Goal: Information Seeking & Learning: Learn about a topic

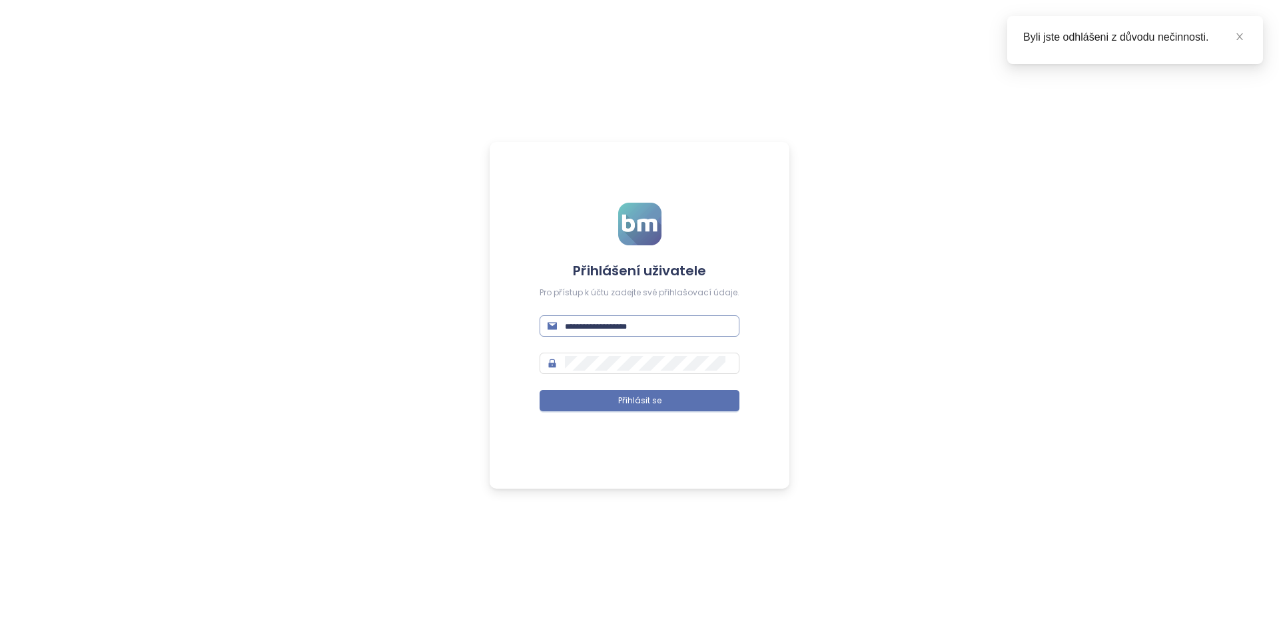
click at [600, 319] on input "text" at bounding box center [648, 326] width 167 height 15
type input "**********"
click at [540, 390] on button "Přihlásit se" at bounding box center [640, 400] width 200 height 21
click at [600, 319] on input "**********" at bounding box center [648, 326] width 167 height 15
click at [613, 328] on input "text" at bounding box center [648, 326] width 167 height 15
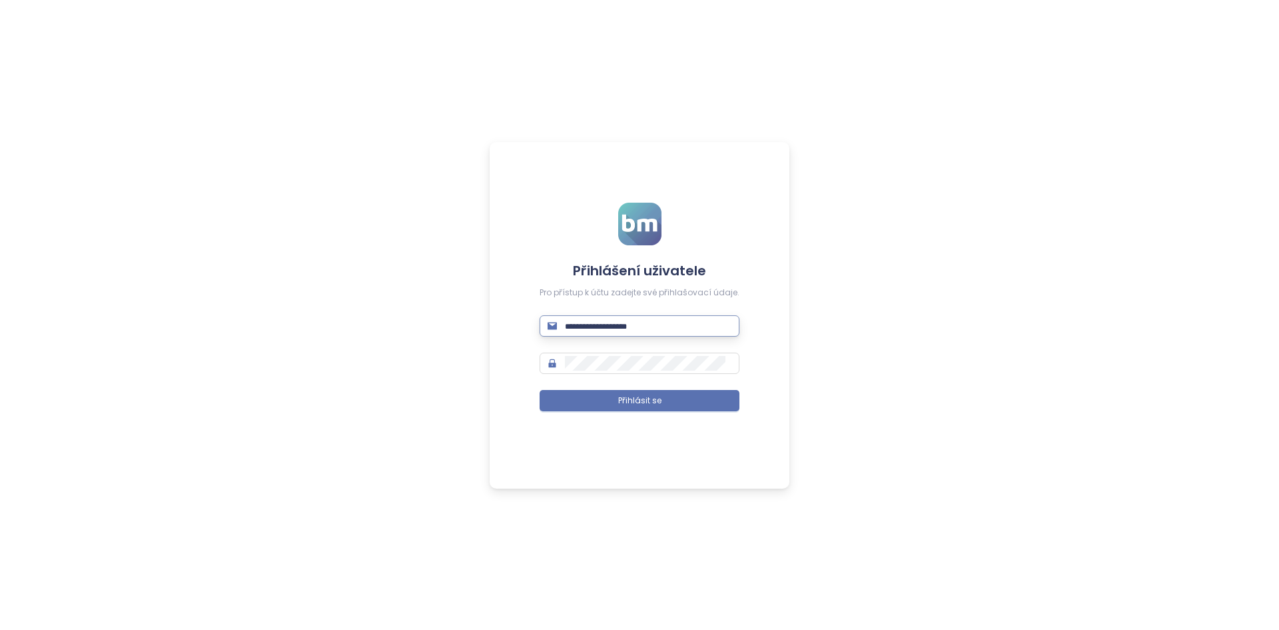
click at [613, 328] on input "text" at bounding box center [648, 326] width 167 height 15
click at [636, 325] on input "text" at bounding box center [648, 326] width 167 height 15
type input "**********"
click at [540, 390] on button "Přihlásit se" at bounding box center [640, 400] width 200 height 21
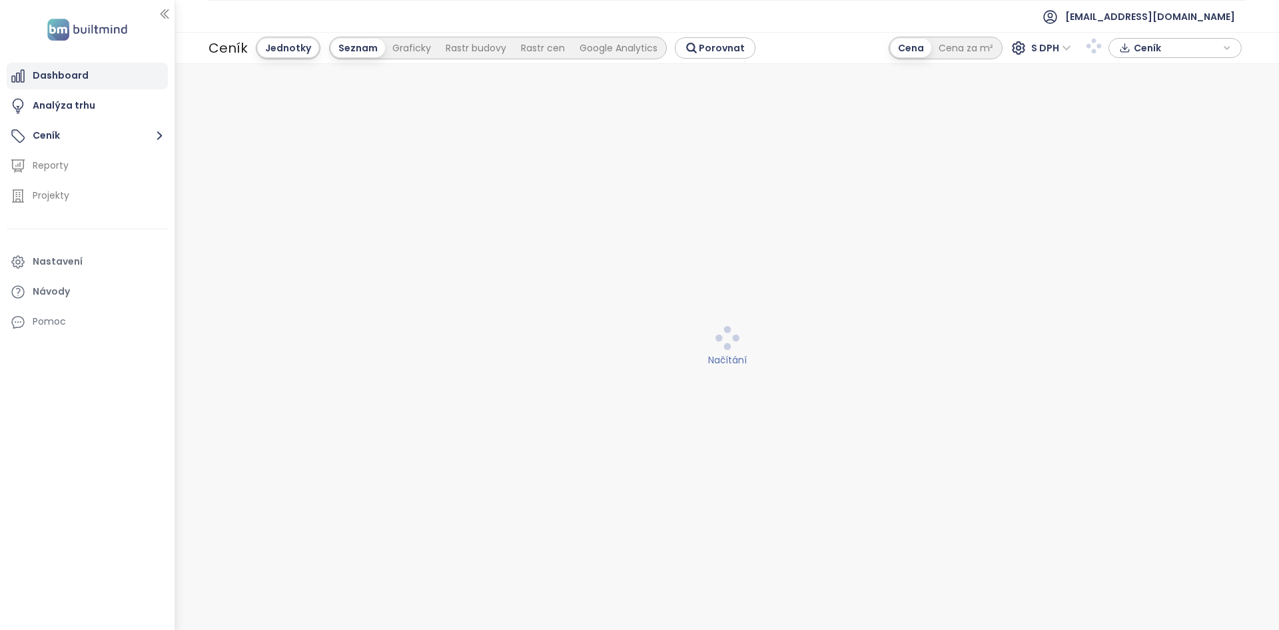
click at [84, 82] on div "Dashboard" at bounding box center [61, 75] width 56 height 17
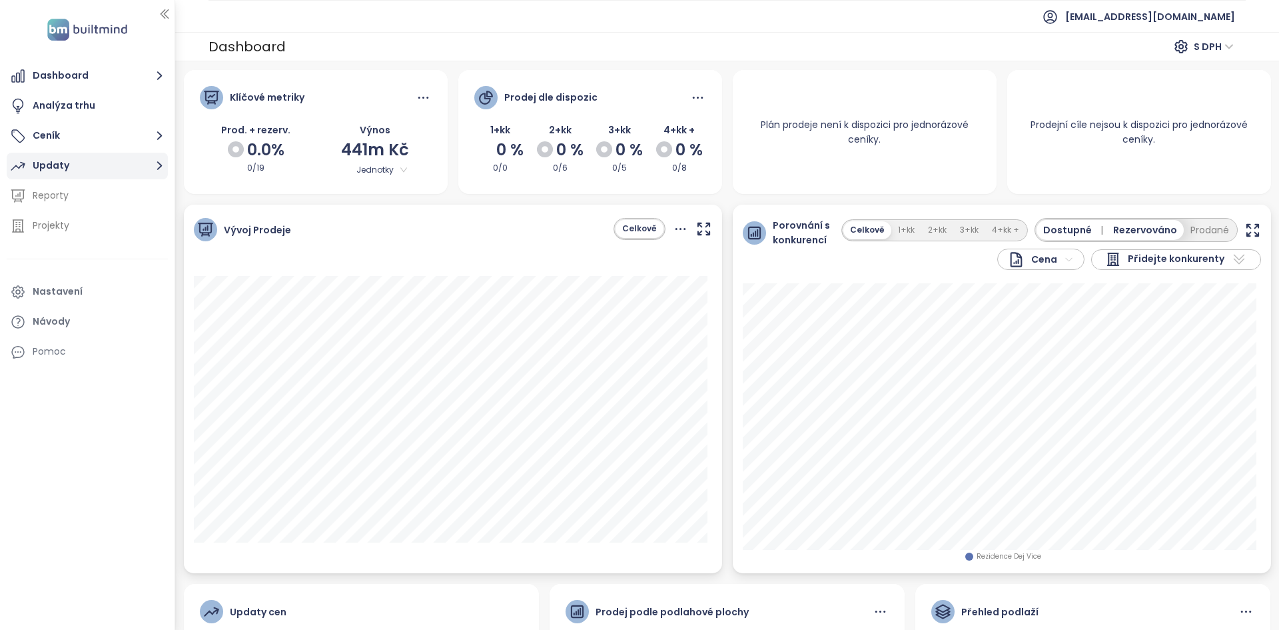
click at [49, 155] on button "Updaty" at bounding box center [87, 166] width 161 height 27
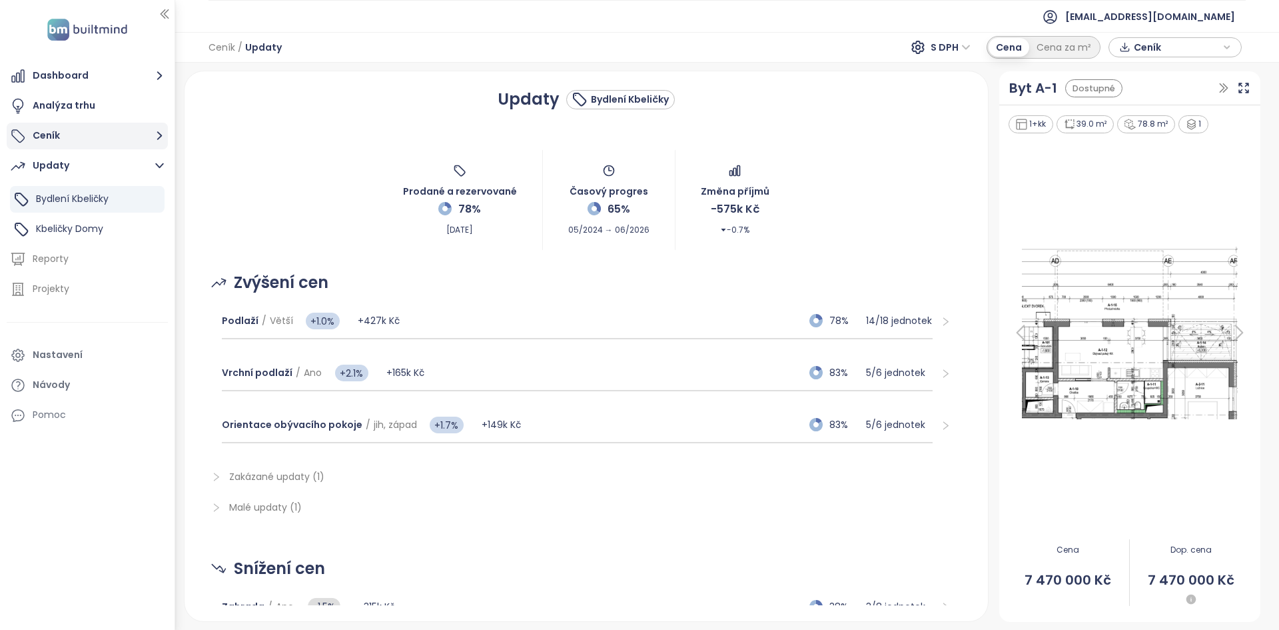
click at [103, 136] on button "Ceník" at bounding box center [87, 136] width 161 height 27
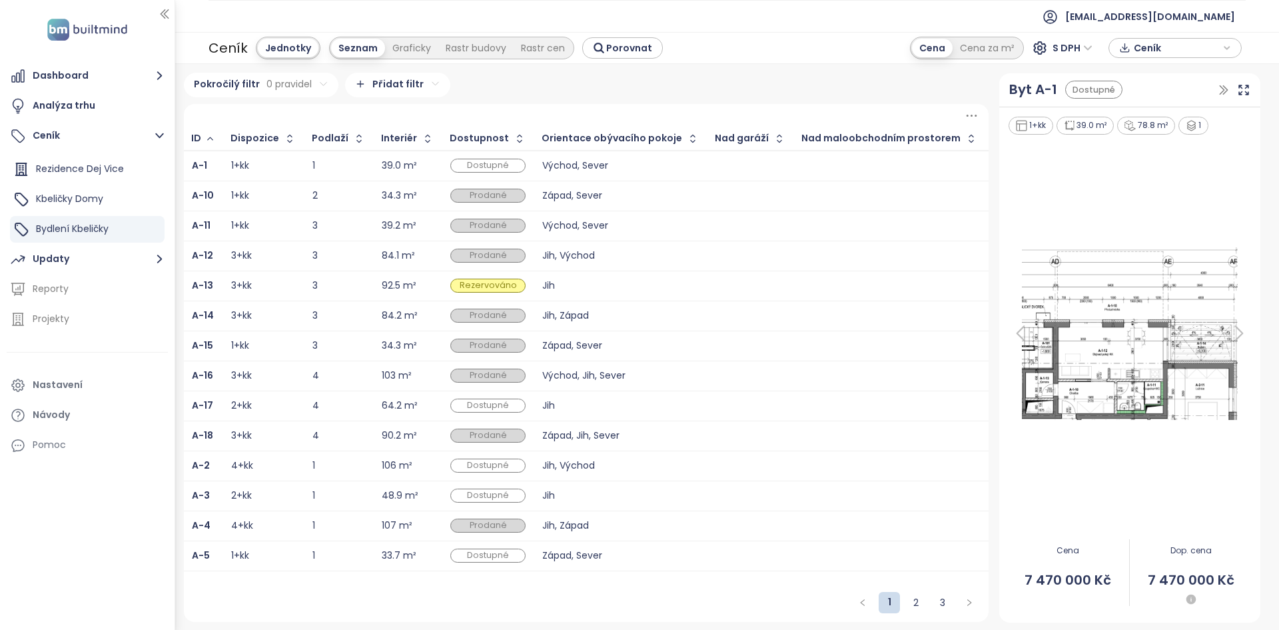
click at [276, 79] on html "Dashboard Analýza trhu Ceník Rezidence Dej Vice Kbeličky Domy Bydlení Kbeličky …" at bounding box center [639, 315] width 1279 height 630
click at [220, 115] on html "Dashboard Analýza trhu Ceník Rezidence Dej Vice Kbeličky Domy Bydlení Kbeličky …" at bounding box center [639, 315] width 1279 height 630
click at [225, 143] on span "Přidat pravidlo" at bounding box center [221, 143] width 61 height 12
click at [279, 115] on html "Dashboard Analýza trhu Ceník Rezidence Dej Vice Kbeličky Domy Bydlení Kbeličky …" at bounding box center [639, 315] width 1279 height 630
click at [244, 124] on html "Dashboard Analýza trhu Ceník Rezidence Dej Vice Kbeličky Domy Bydlení Kbeličky …" at bounding box center [639, 315] width 1279 height 630
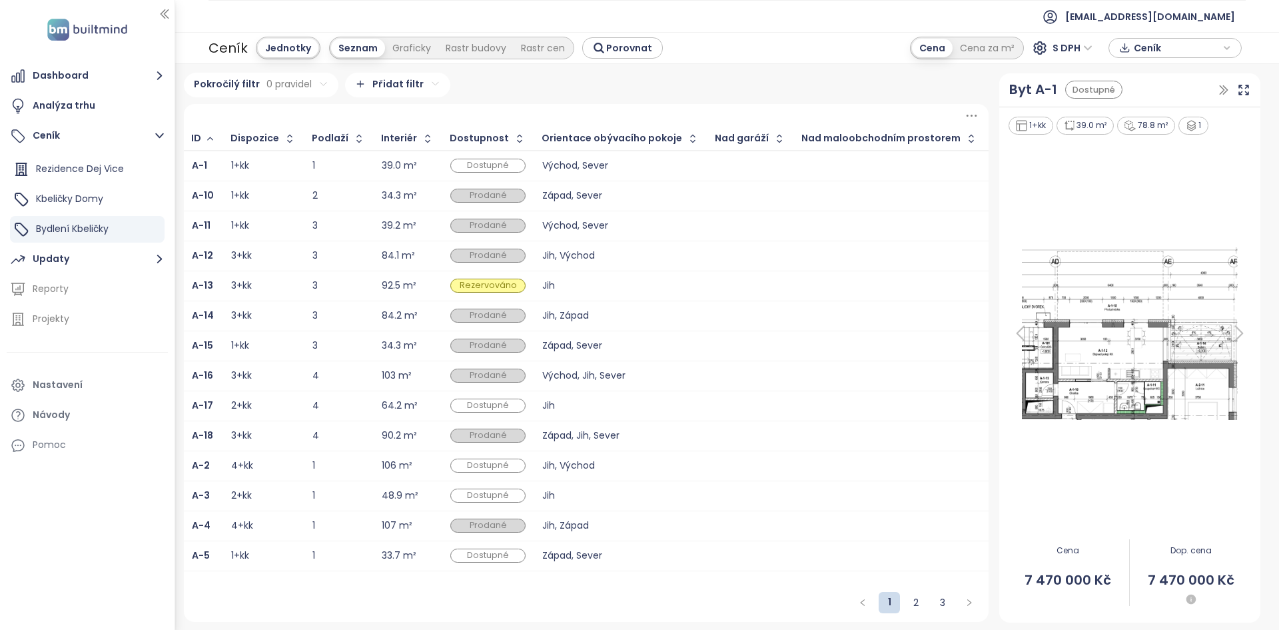
click at [289, 87] on html "Dashboard Analýza trhu Ceník Rezidence Dej Vice Kbeličky Domy Bydlení Kbeličky …" at bounding box center [639, 315] width 1279 height 630
click at [276, 117] on html "Dashboard Analýza trhu Ceník Rezidence Dej Vice Kbeličky Domy Bydlení Kbeličky …" at bounding box center [639, 315] width 1279 height 630
click at [259, 186] on span "Datum rezervace" at bounding box center [263, 183] width 133 height 19
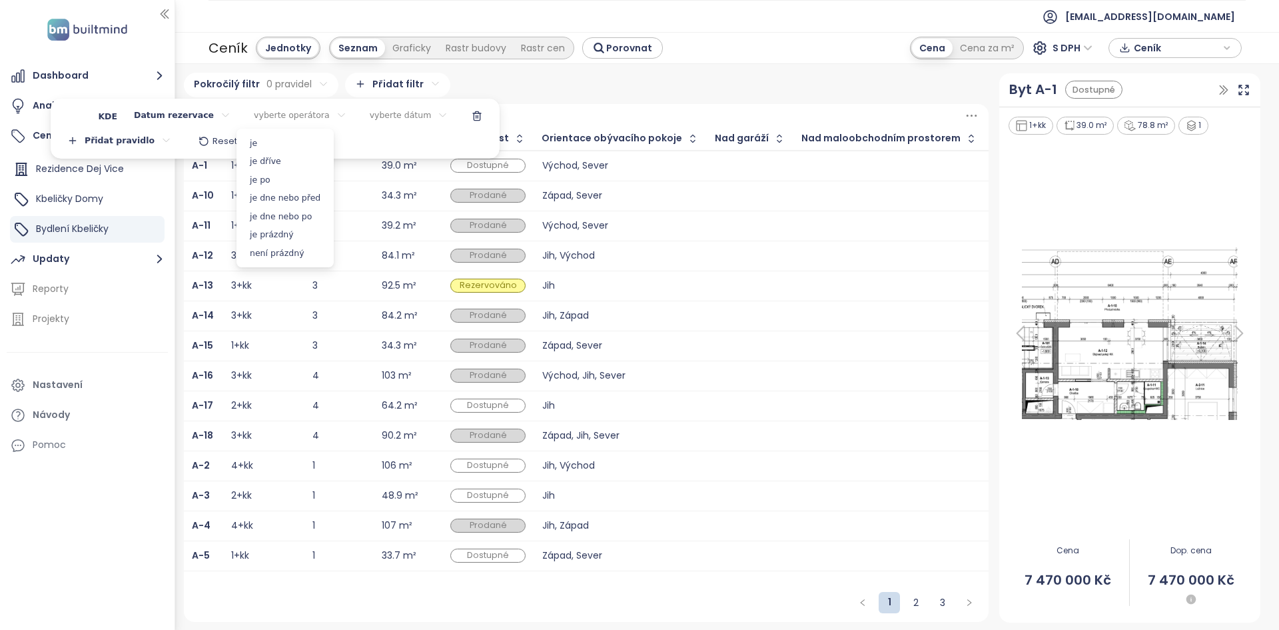
click at [278, 118] on html "Dashboard Analýza trhu Ceník Rezidence Dej Vice Kbeličky Domy Bydlení Kbeličky …" at bounding box center [639, 315] width 1279 height 630
click at [279, 204] on span "je dne nebo před" at bounding box center [285, 198] width 91 height 19
click at [278, 113] on html "Dashboard Analýza trhu Ceník Rezidence Dej Vice Kbeličky Domy Bydlení Kbeličky …" at bounding box center [639, 315] width 1279 height 630
click at [267, 221] on span "je dne nebo po" at bounding box center [284, 216] width 91 height 19
click at [373, 119] on html "Dashboard Analýza trhu Ceník Rezidence Dej Vice Kbeličky Domy Bydlení Kbeličky …" at bounding box center [639, 315] width 1279 height 630
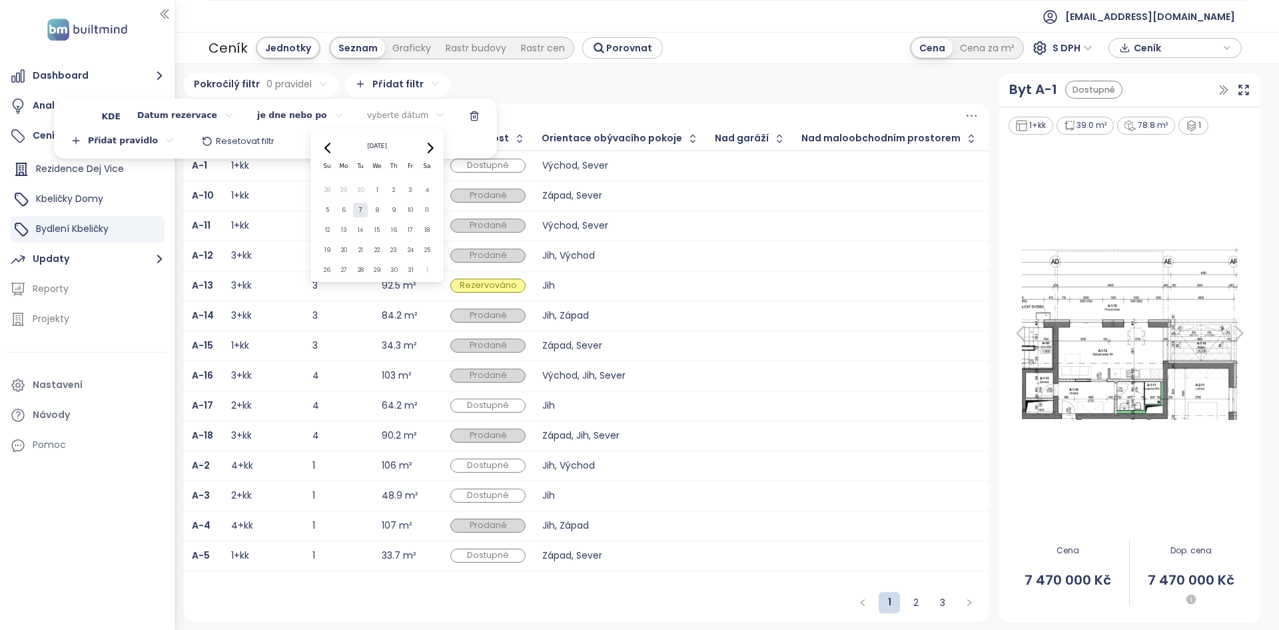
click at [323, 146] on icon "Go to previous month" at bounding box center [328, 148] width 11 height 11
click at [326, 149] on icon "Go to previous month" at bounding box center [328, 148] width 6 height 11
click at [363, 251] on button "19" at bounding box center [360, 250] width 15 height 15
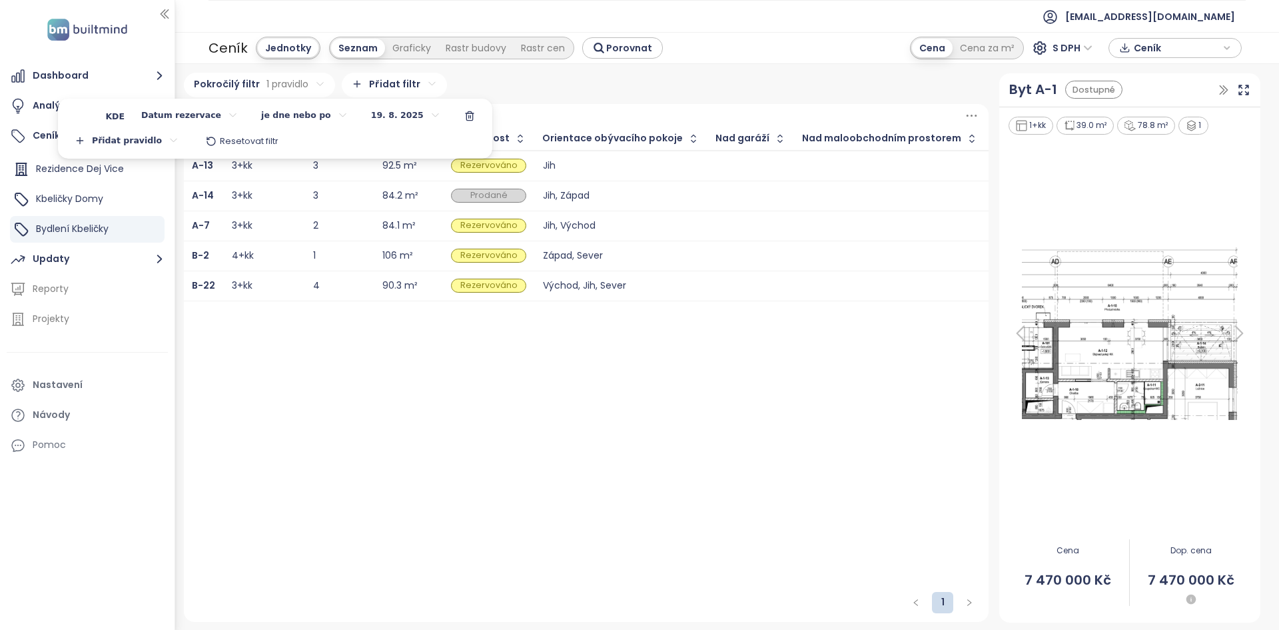
click at [502, 113] on html "Dashboard Analýza trhu Ceník Rezidence Dej Vice Kbeličky Domy Bydlení Kbeličky …" at bounding box center [639, 315] width 1279 height 630
click at [289, 79] on html "Dashboard Analýza trhu Ceník Rezidence Dej Vice Kbeličky Domy Bydlení Kbeličky …" at bounding box center [639, 315] width 1279 height 630
click at [302, 426] on html "Dashboard Analýza trhu Ceník Rezidence Dej Vice Kbeličky Domy Bydlení Kbeličky …" at bounding box center [639, 315] width 1279 height 630
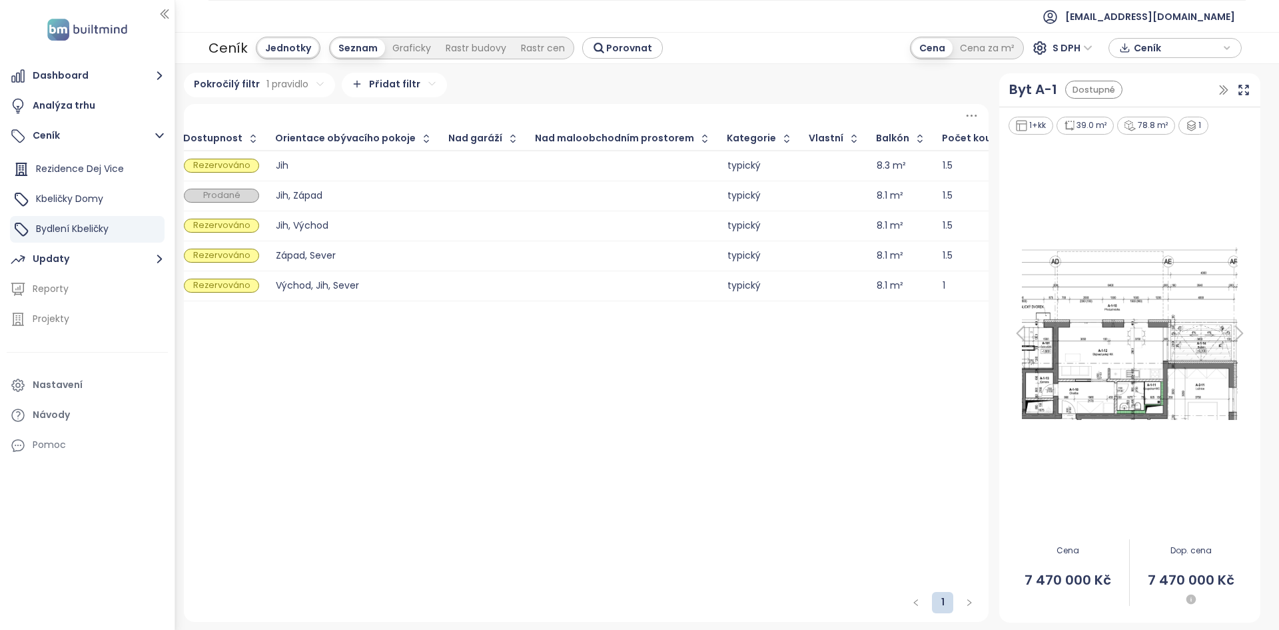
scroll to position [0, 0]
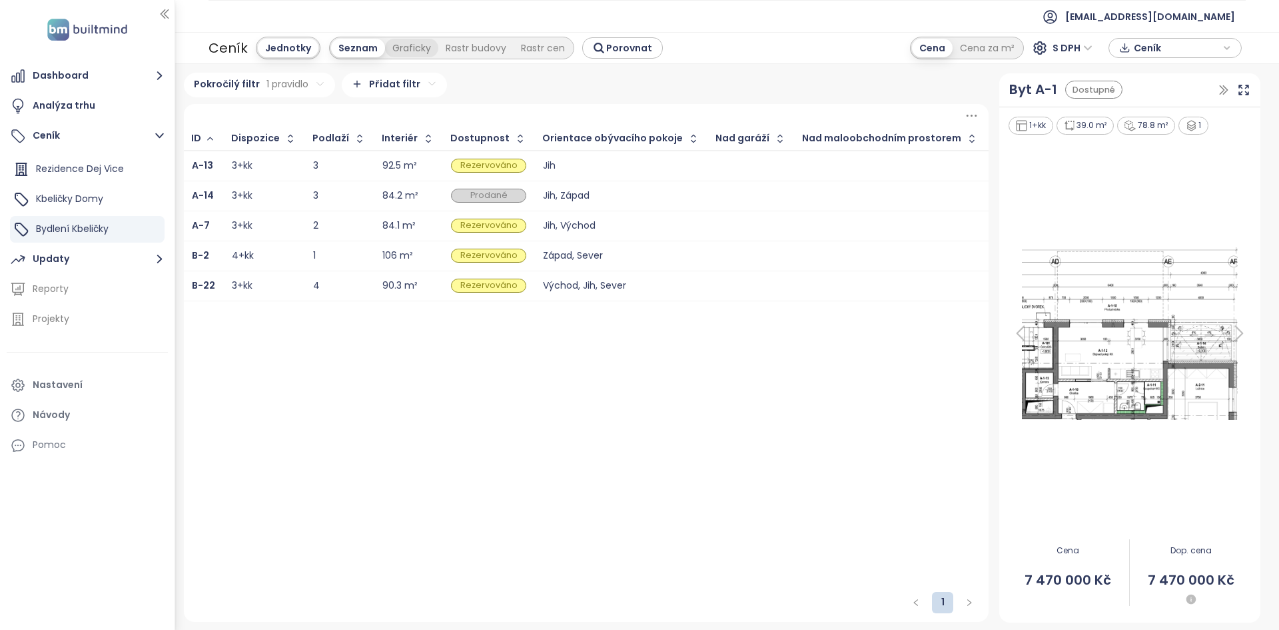
click at [409, 52] on div "Graficky" at bounding box center [411, 48] width 53 height 19
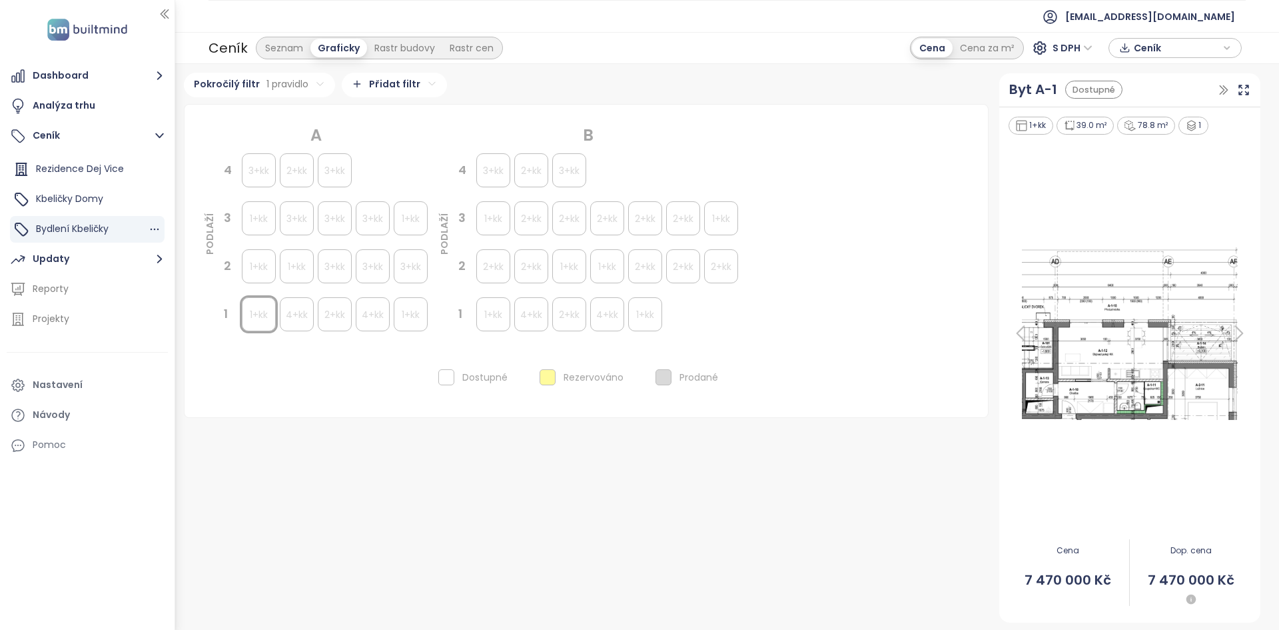
click at [85, 221] on div "Bydlení Kbeličky" at bounding box center [72, 229] width 73 height 17
click at [279, 49] on div "Seznam" at bounding box center [284, 48] width 53 height 19
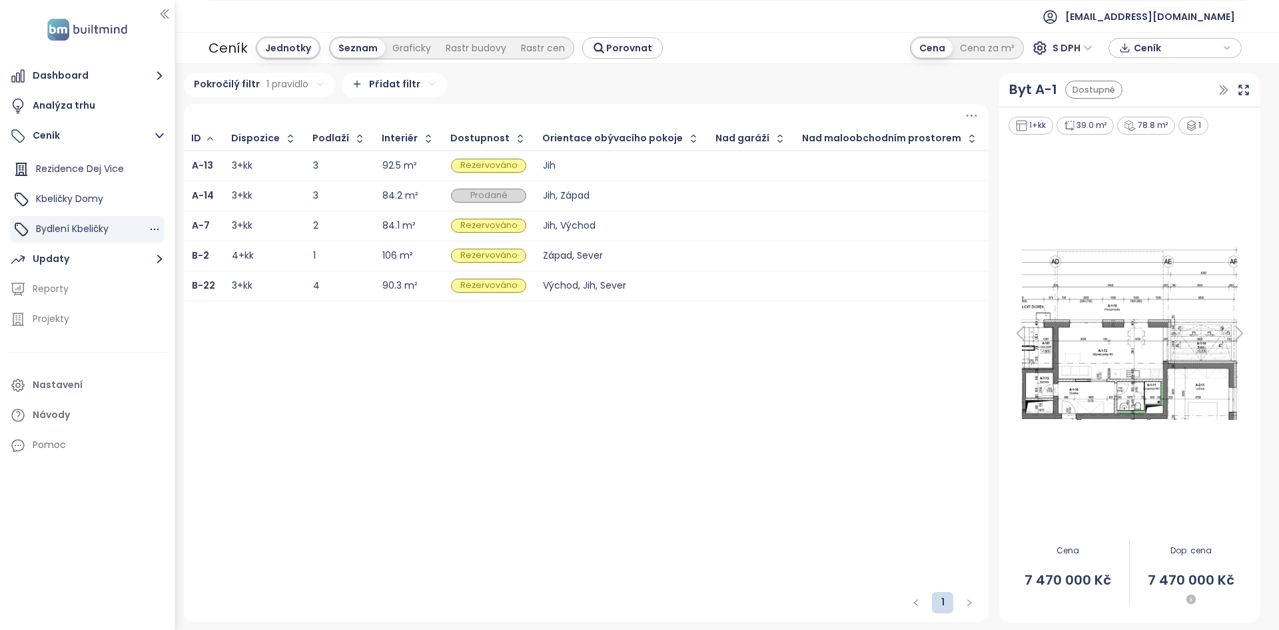
click at [81, 232] on span "Bydlení Kbeličky" at bounding box center [72, 228] width 73 height 13
click at [93, 141] on button "Ceník" at bounding box center [87, 136] width 161 height 27
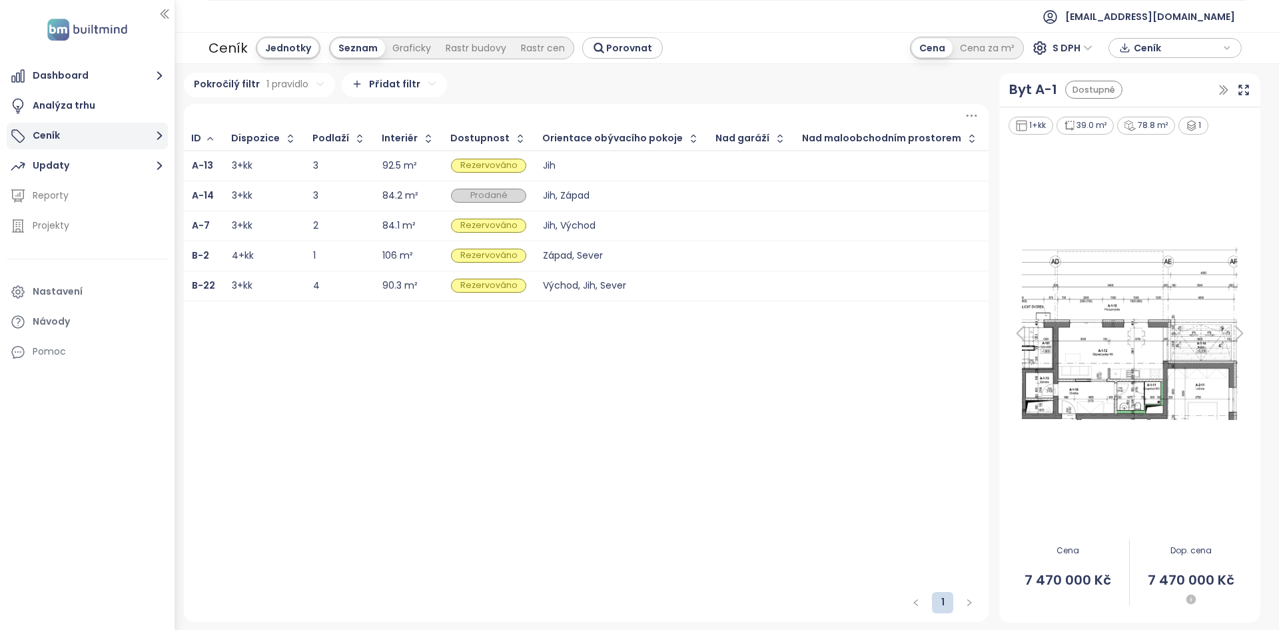
click at [93, 141] on button "Ceník" at bounding box center [87, 136] width 161 height 27
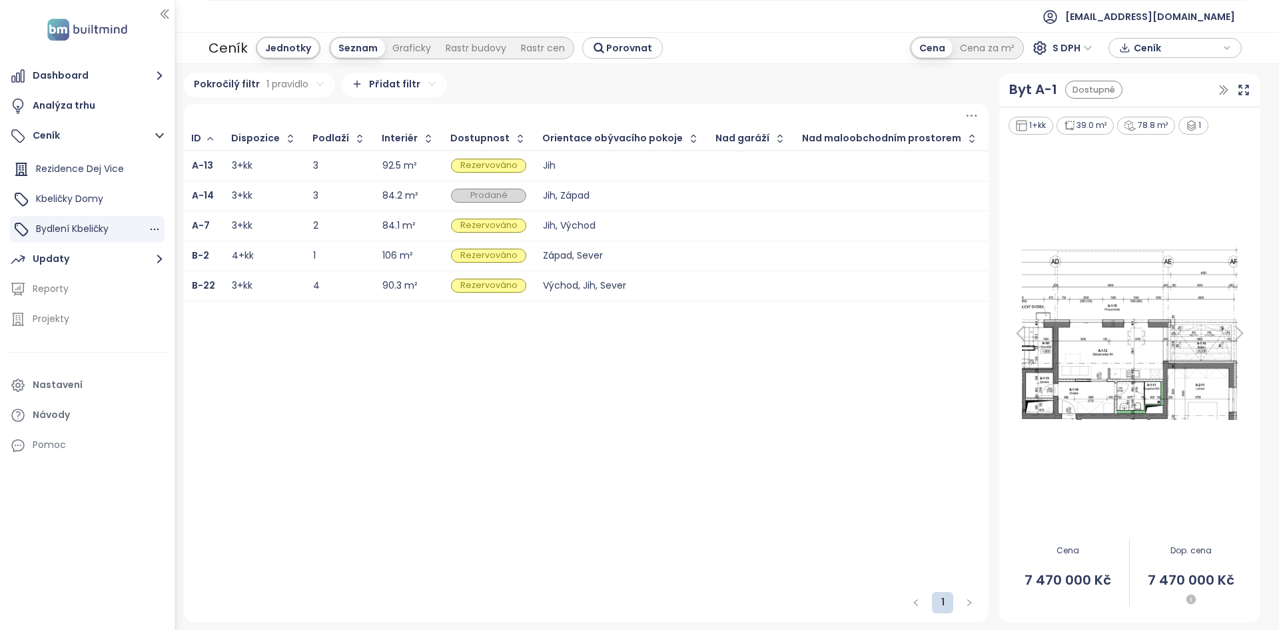
click at [91, 227] on span "Bydlení Kbeličky" at bounding box center [72, 228] width 73 height 13
click at [120, 225] on div "Bydlení Kbeličky" at bounding box center [87, 229] width 155 height 27
click at [269, 79] on html "Dashboard Analýza trhu Ceník Rezidence Dej Vice Kbeličky Domy Bydlení Kbeličky …" at bounding box center [639, 315] width 1279 height 630
click at [454, 109] on button "button" at bounding box center [470, 115] width 32 height 21
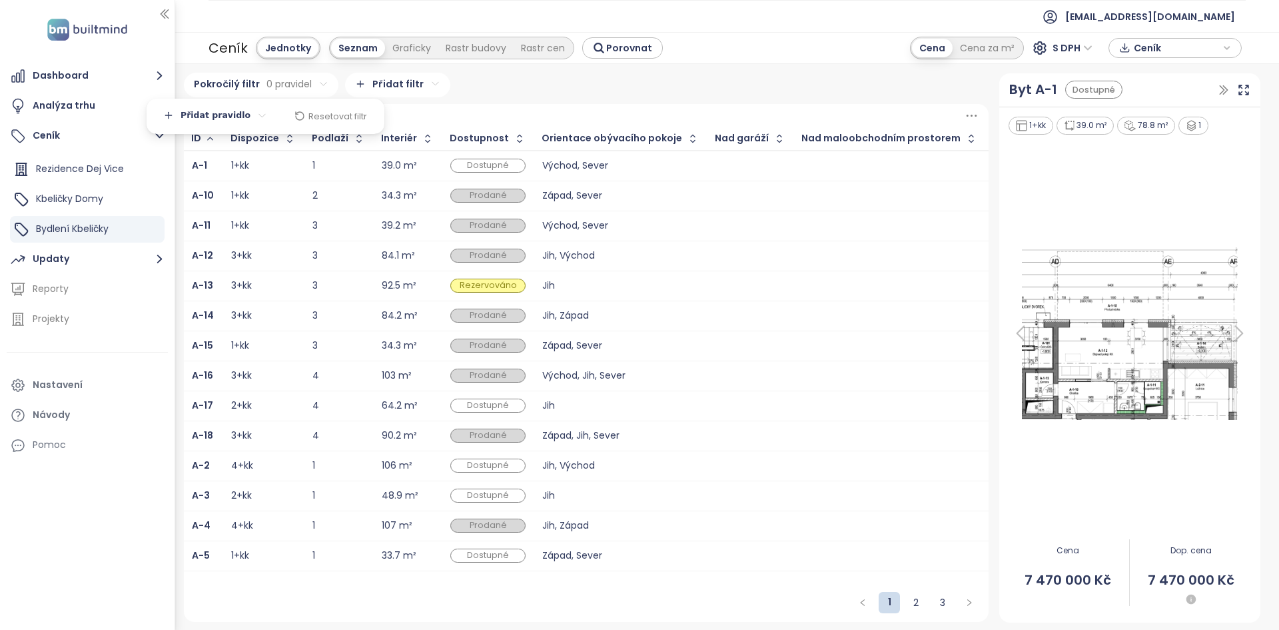
click at [203, 160] on html "Dashboard Analýza trhu Ceník Rezidence Dej Vice Kbeličky Domy Bydlení Kbeličky …" at bounding box center [639, 315] width 1279 height 630
click at [51, 202] on span "Kbeličky Domy" at bounding box center [69, 198] width 67 height 13
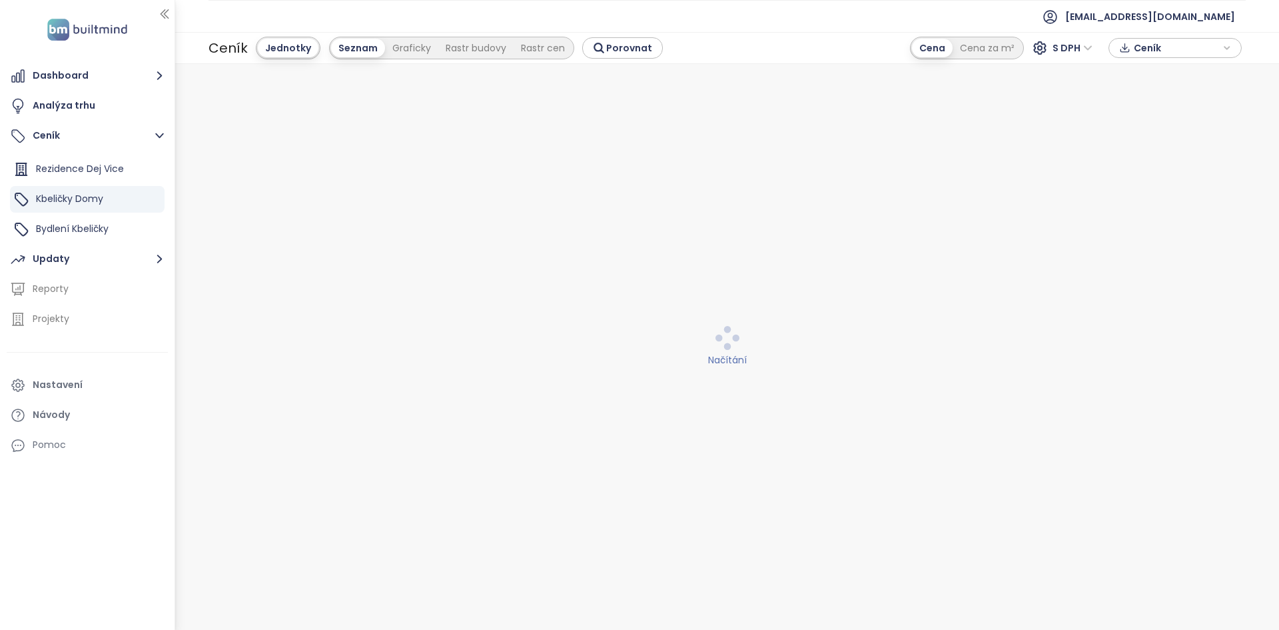
click at [395, 187] on div "Načítání" at bounding box center [728, 347] width 1088 height 549
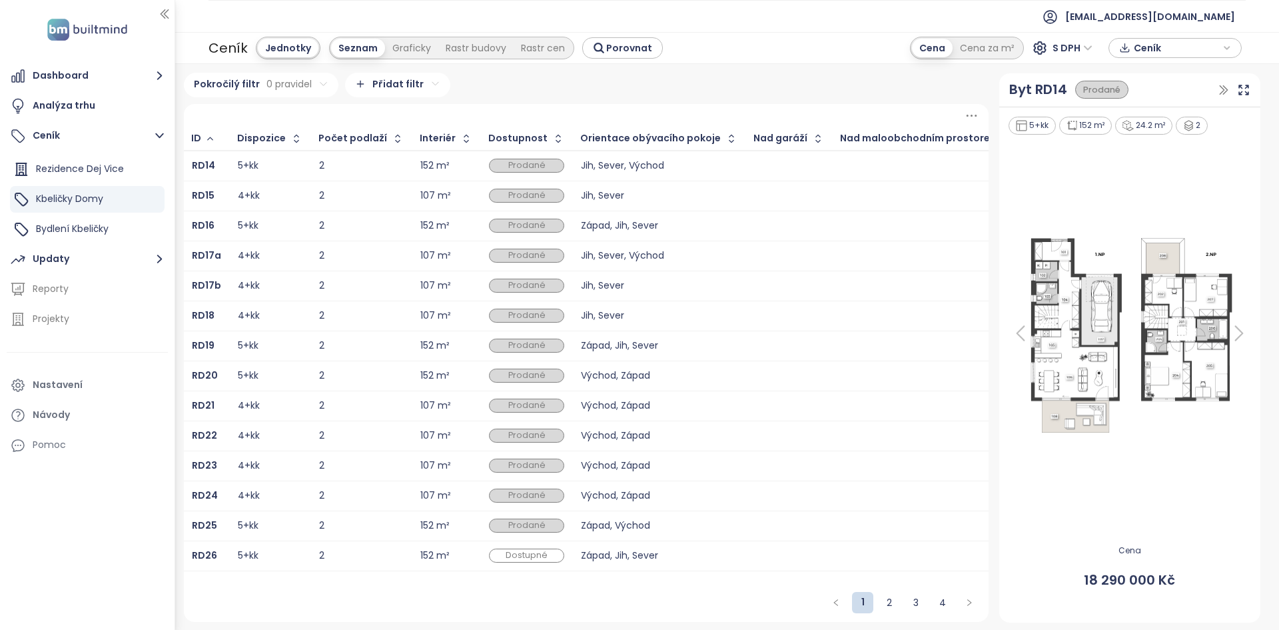
click at [383, 564] on td "2" at bounding box center [361, 555] width 101 height 30
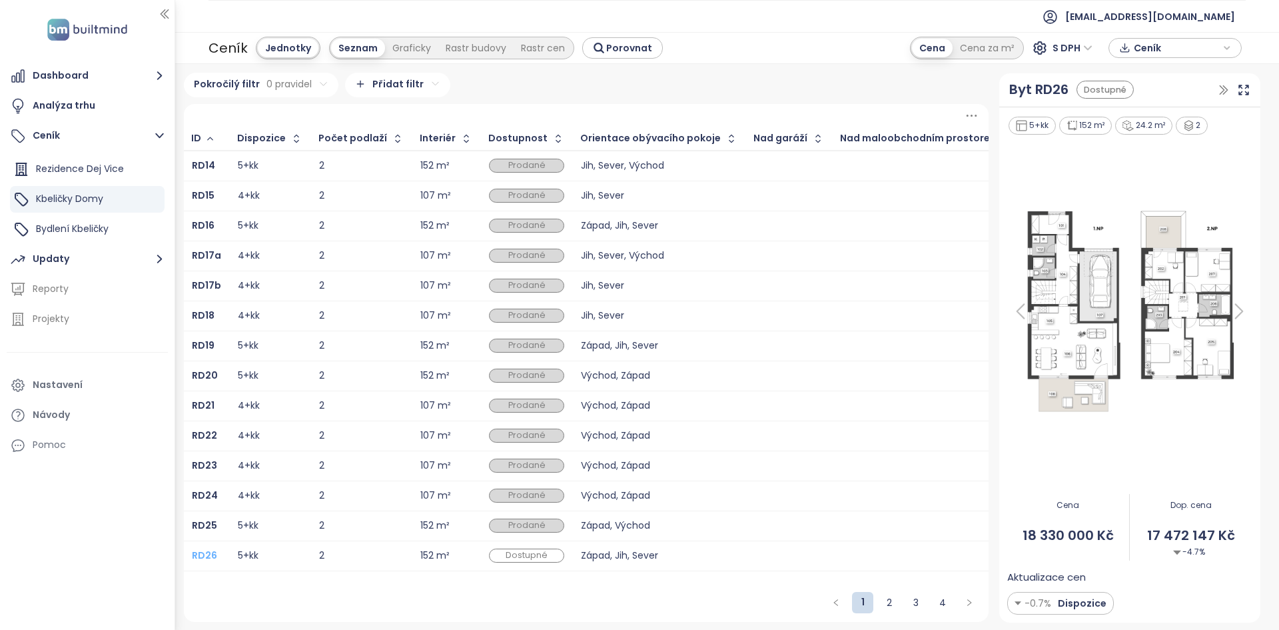
click at [203, 555] on b "RD26" at bounding box center [204, 554] width 25 height 13
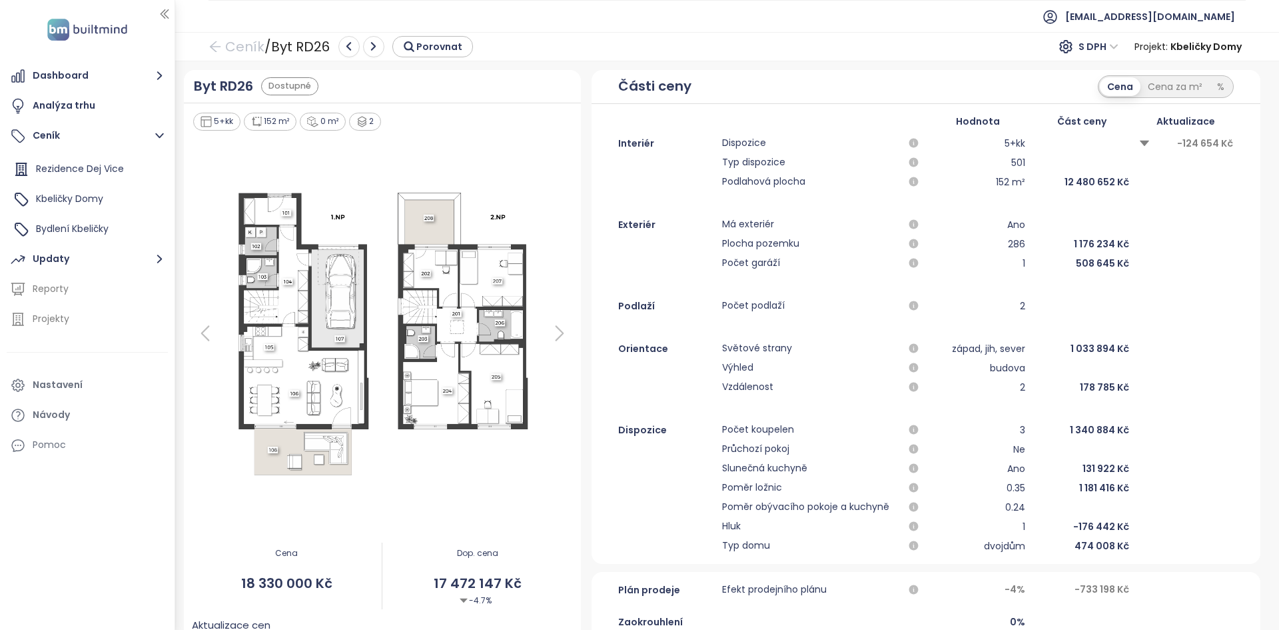
click at [428, 35] on div "Ceník / Byt RD26 Porovnat" at bounding box center [341, 47] width 265 height 24
click at [423, 41] on span "Porovnat" at bounding box center [440, 46] width 46 height 15
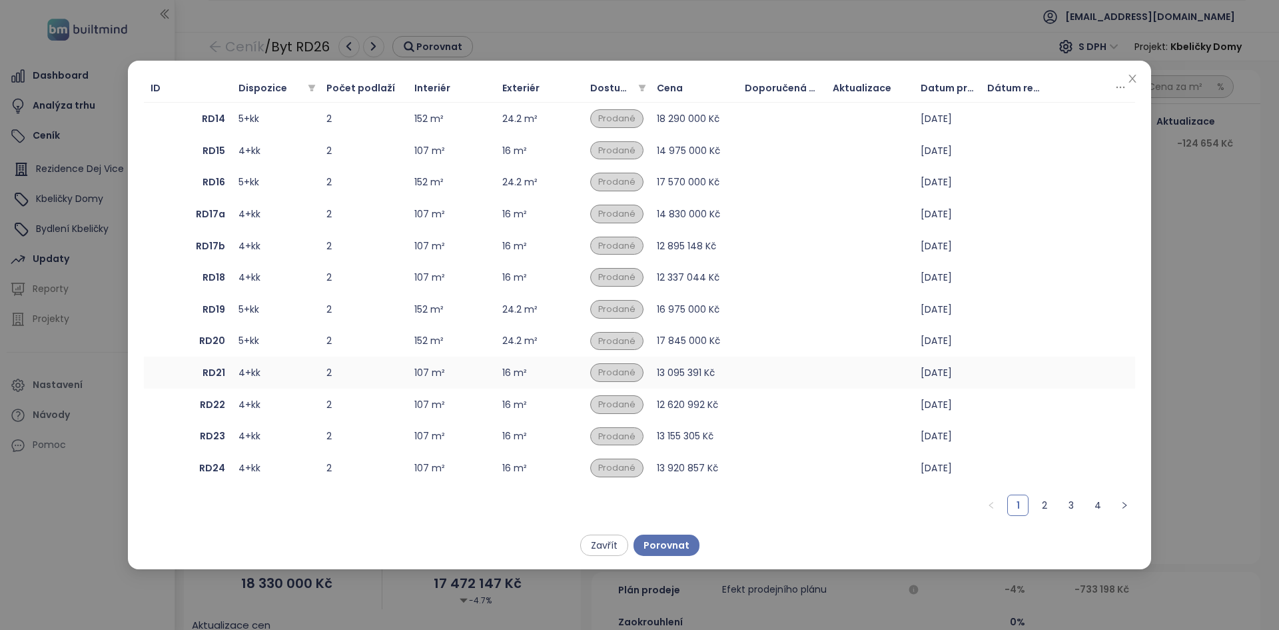
click at [359, 385] on td "2" at bounding box center [364, 373] width 88 height 32
click at [653, 540] on span "Porovnat" at bounding box center [667, 545] width 46 height 15
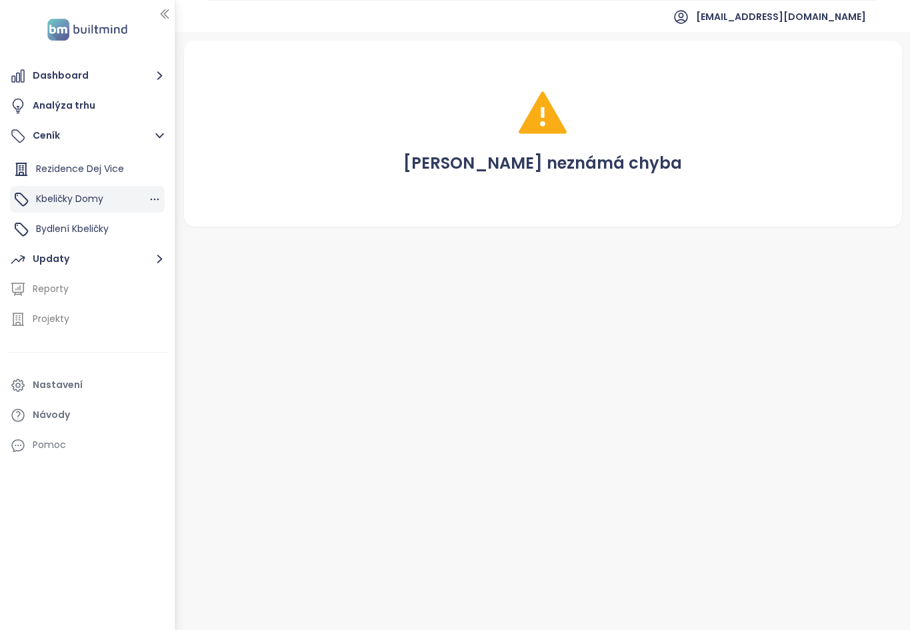
click at [73, 209] on div "Kbeličky Domy" at bounding box center [87, 199] width 155 height 27
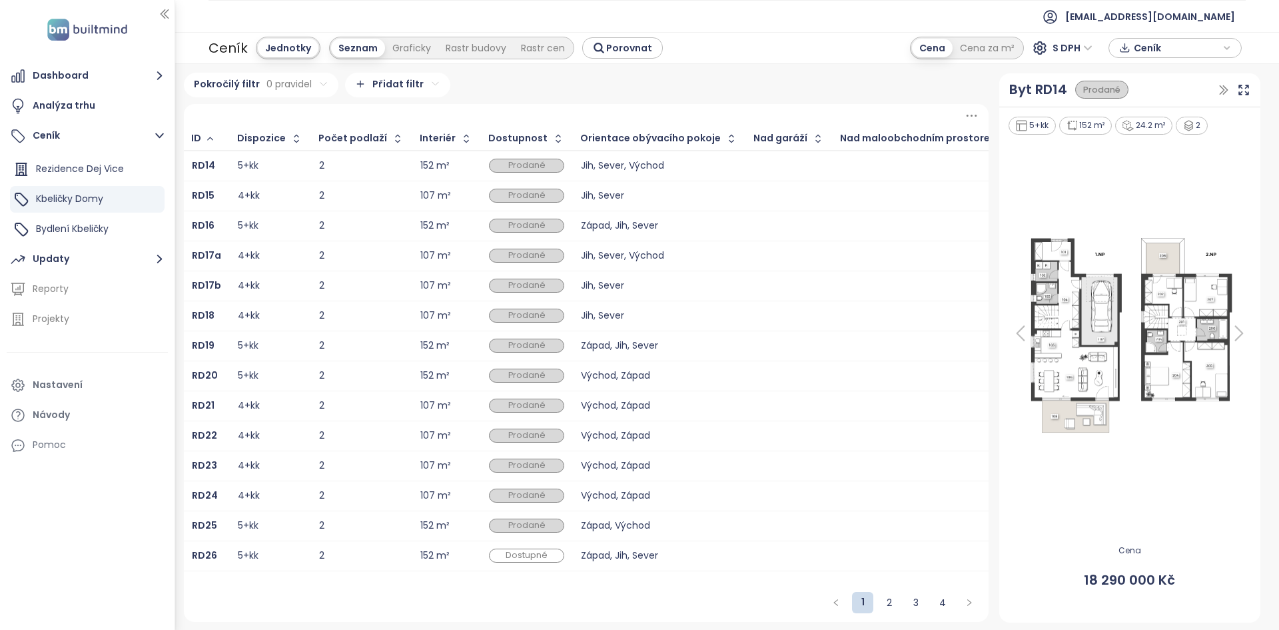
click at [1169, 171] on div at bounding box center [1130, 333] width 245 height 395
click at [93, 65] on button "Dashboard" at bounding box center [87, 76] width 161 height 27
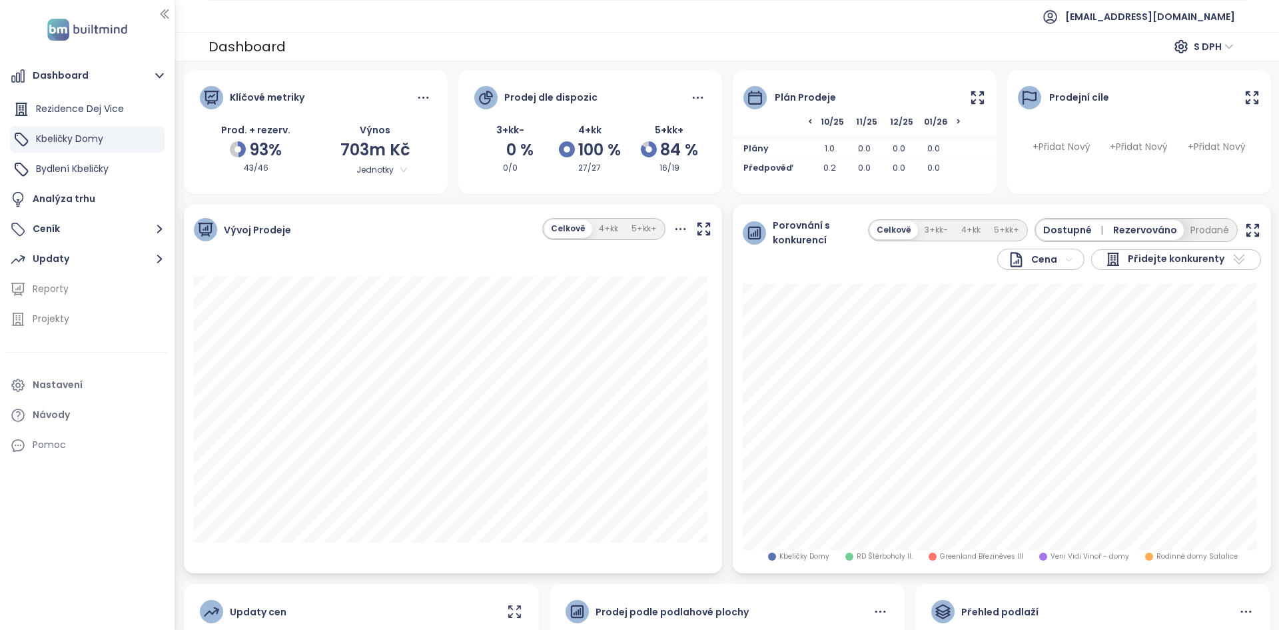
click at [972, 100] on icon at bounding box center [977, 96] width 11 height 11
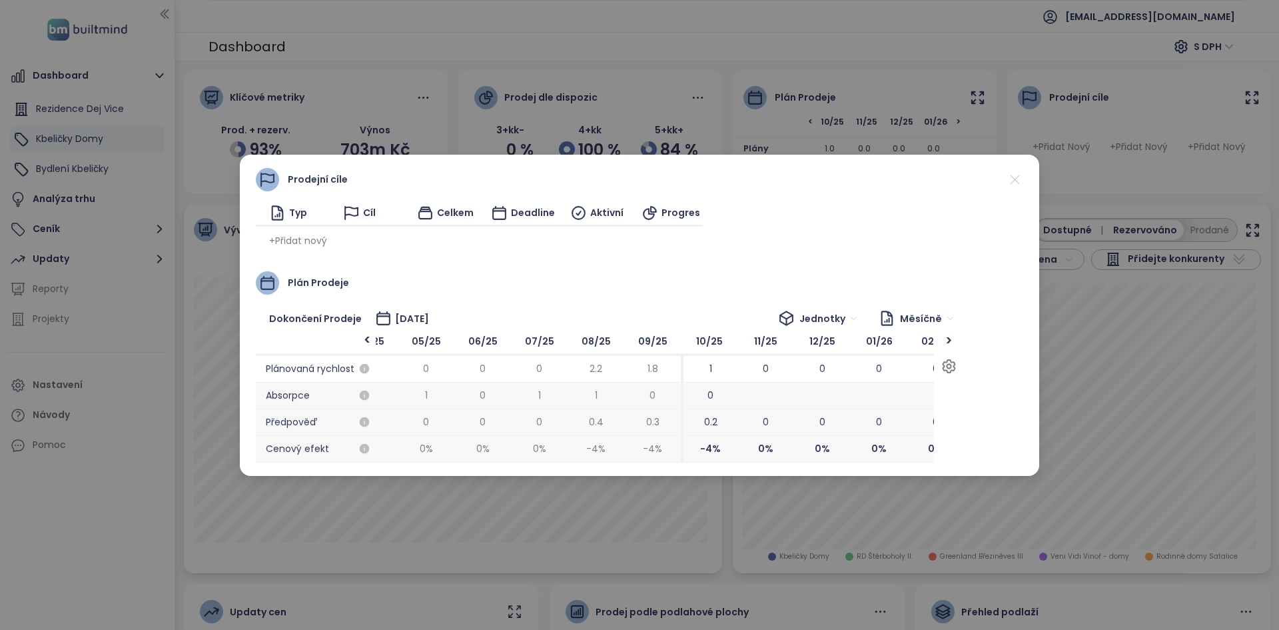
scroll to position [0, 2465]
drag, startPoint x: 648, startPoint y: 395, endPoint x: 789, endPoint y: 388, distance: 140.8
click at [758, 405] on span at bounding box center [771, 396] width 57 height 27
click at [1016, 180] on icon at bounding box center [1015, 179] width 9 height 9
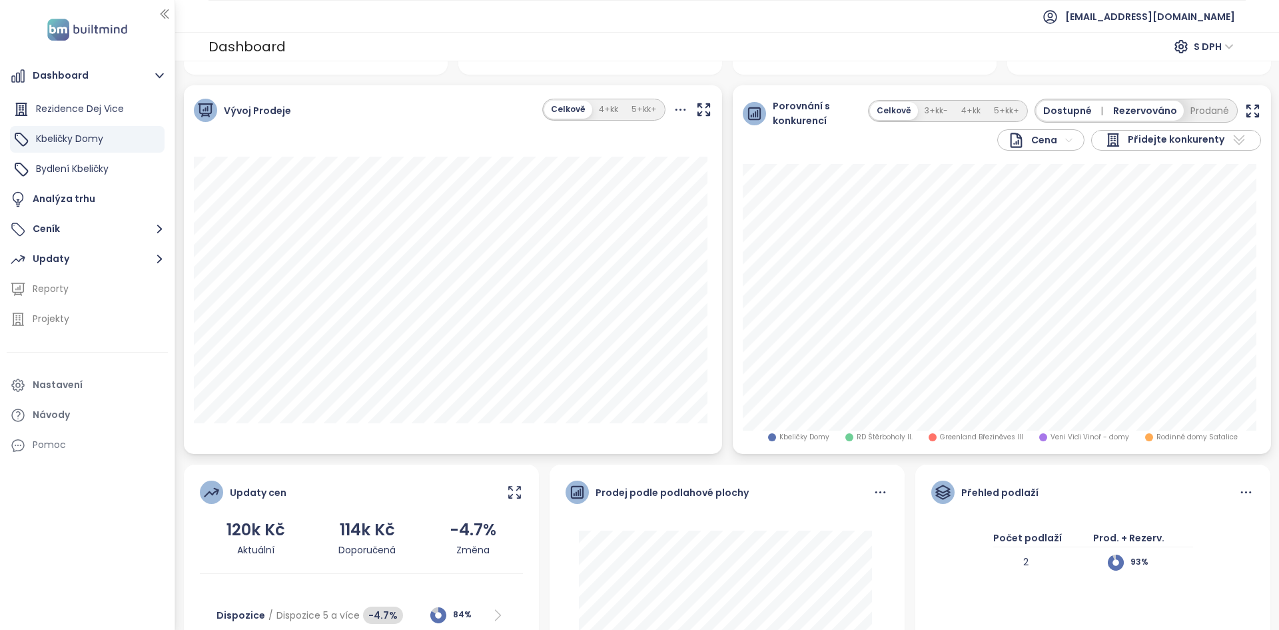
scroll to position [119, 0]
click at [90, 235] on button "Ceník" at bounding box center [87, 229] width 161 height 27
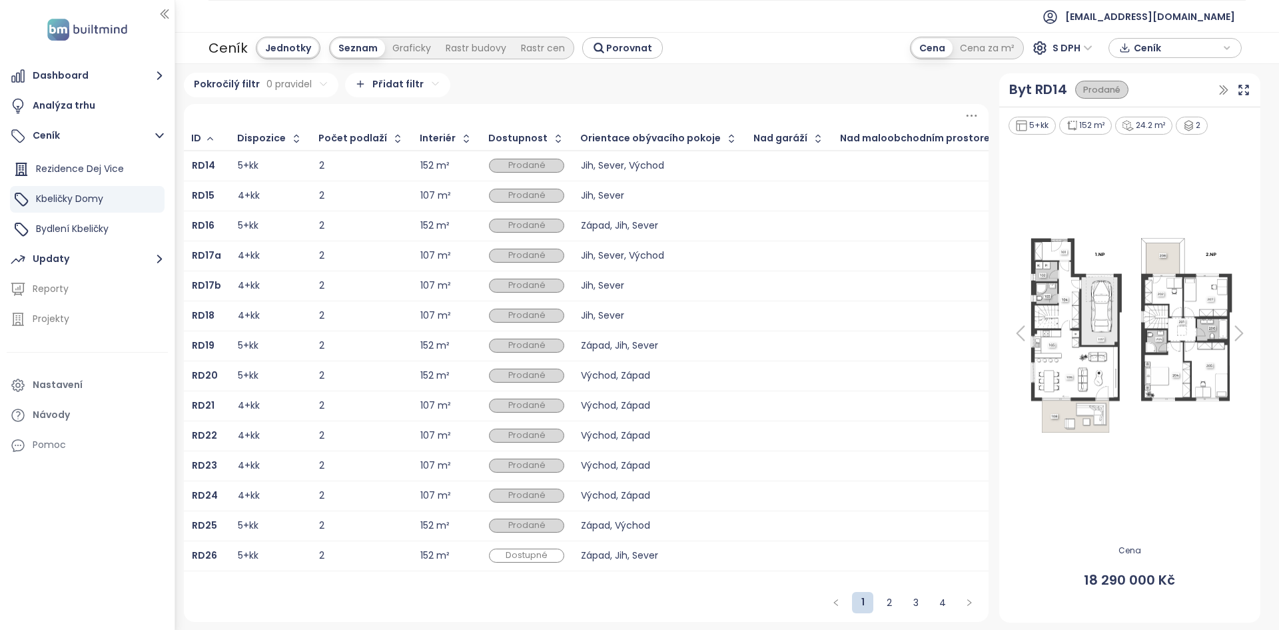
click at [379, 76] on html "Dashboard Analýza trhu Ceník Rezidence Dej Vice Kbeličky Domy Bydlení Kbeličky …" at bounding box center [639, 315] width 1279 height 630
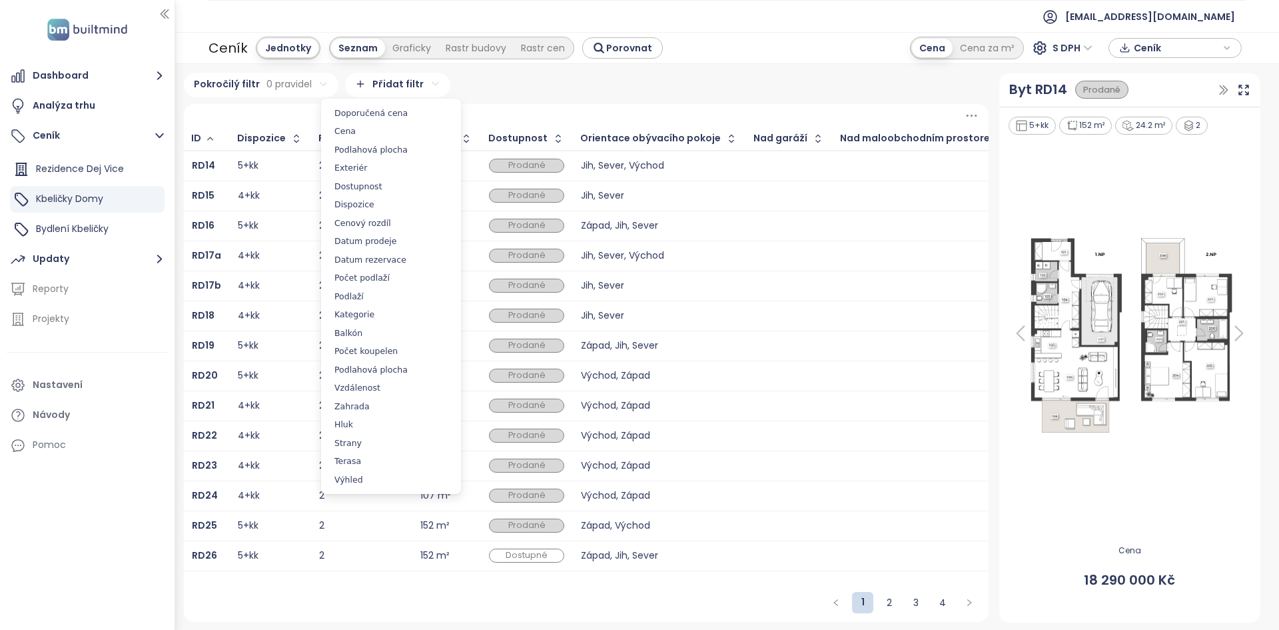
click at [275, 96] on html "Dashboard Analýza trhu Ceník Rezidence Dej Vice Kbeličky Domy Bydlení Kbeličky …" at bounding box center [639, 315] width 1279 height 630
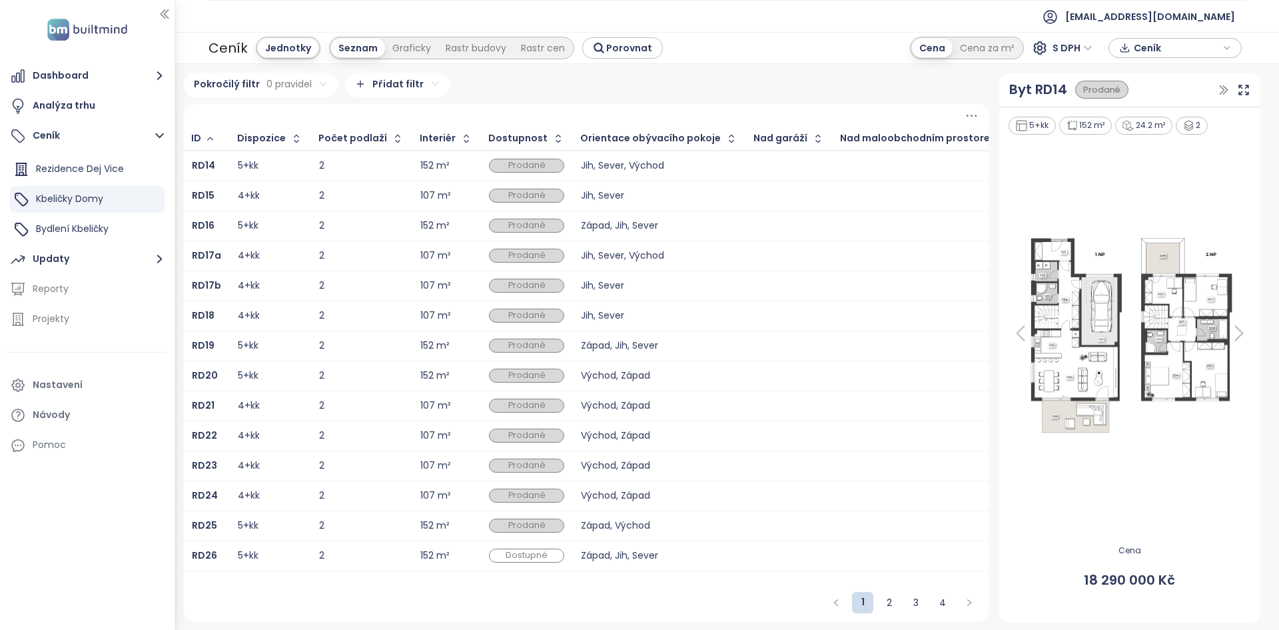
click at [272, 93] on html "Dashboard Analýza trhu Ceník Rezidence Dej Vice Kbeličky Domy Bydlení Kbeličky …" at bounding box center [639, 315] width 1279 height 630
click at [71, 253] on html "Dashboard Analýza trhu Ceník Rezidence Dej Vice Kbeličky Domy Bydlení Kbeličky …" at bounding box center [639, 315] width 1279 height 630
click at [71, 253] on button "Updaty" at bounding box center [87, 259] width 161 height 27
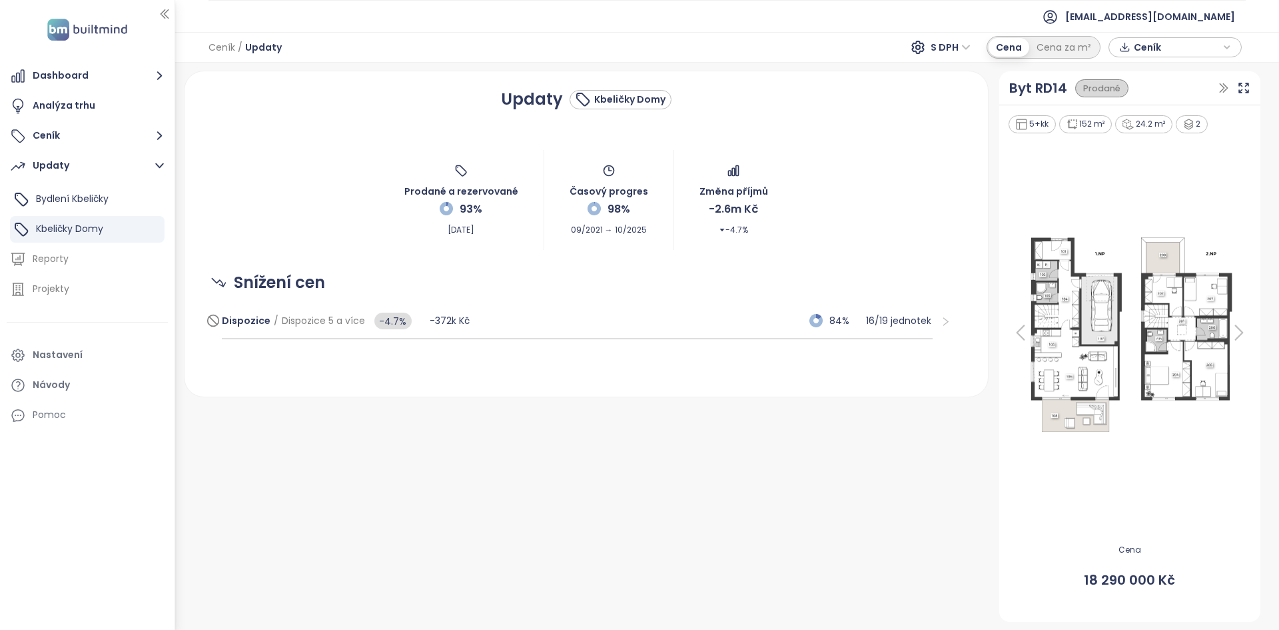
click at [521, 321] on div "Dispozice / Dispozice 5 a více -4.7% -372k Kč 84% 16 / 19 jednotek" at bounding box center [577, 321] width 711 height 36
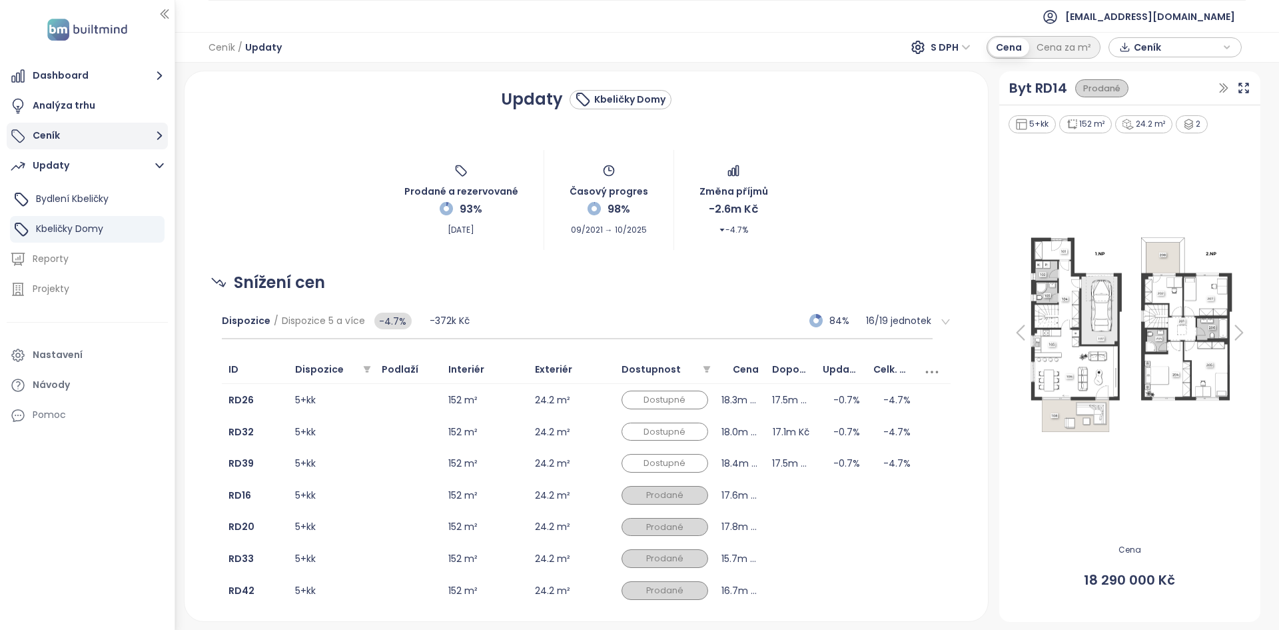
click at [85, 146] on button "Ceník" at bounding box center [87, 136] width 161 height 27
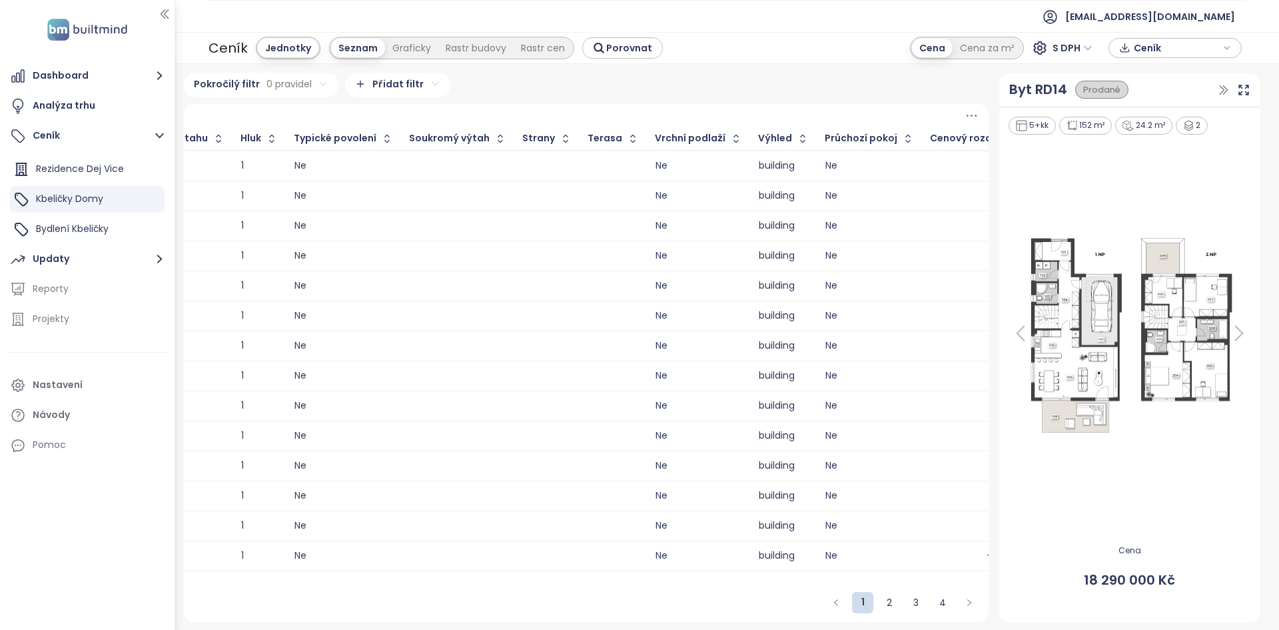
scroll to position [0, 2043]
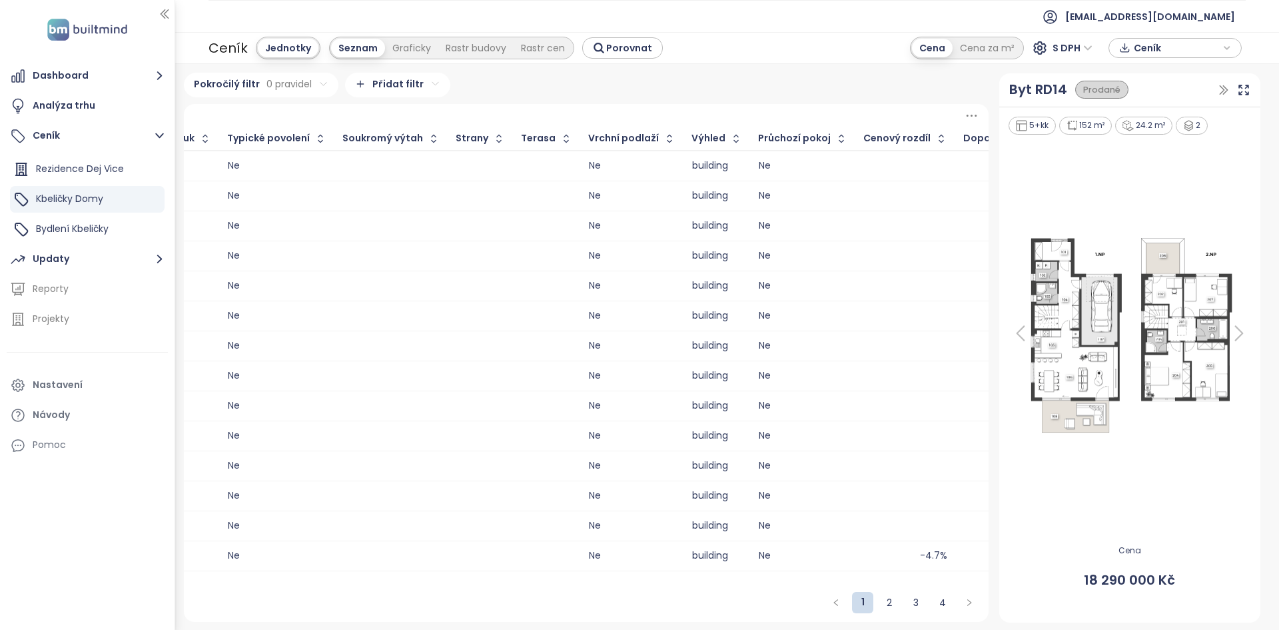
click at [1056, 139] on icon "button" at bounding box center [1062, 138] width 13 height 13
click at [1060, 139] on icon "button" at bounding box center [1065, 139] width 10 height 16
click at [970, 109] on icon at bounding box center [972, 115] width 17 height 17
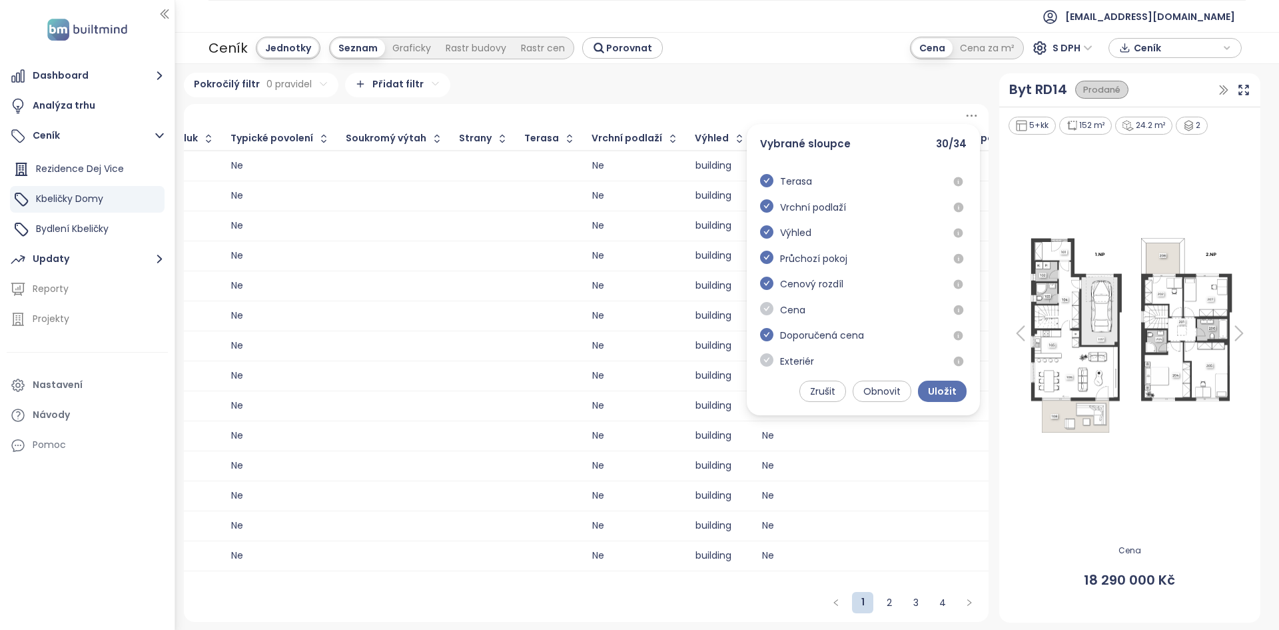
scroll to position [672, 0]
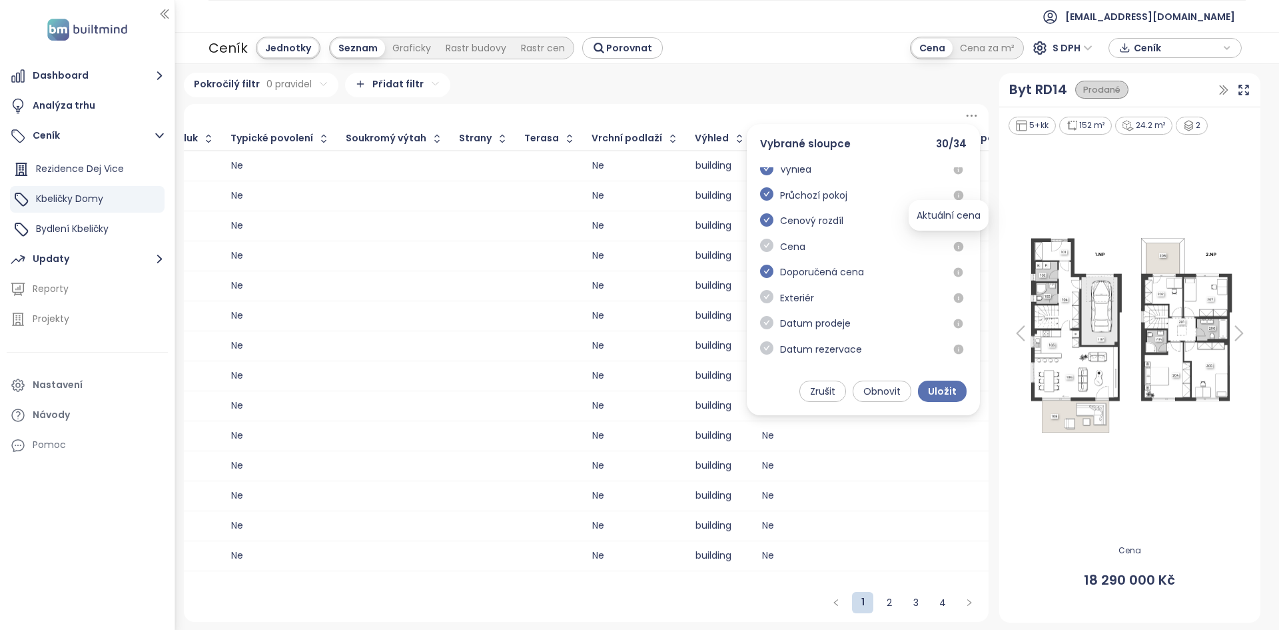
drag, startPoint x: 950, startPoint y: 245, endPoint x: 856, endPoint y: 244, distance: 94.6
click at [954, 245] on icon "button" at bounding box center [958, 246] width 9 height 9
click at [762, 247] on icon "check-circle" at bounding box center [766, 245] width 13 height 13
click at [956, 395] on span "Uložit" at bounding box center [942, 391] width 29 height 15
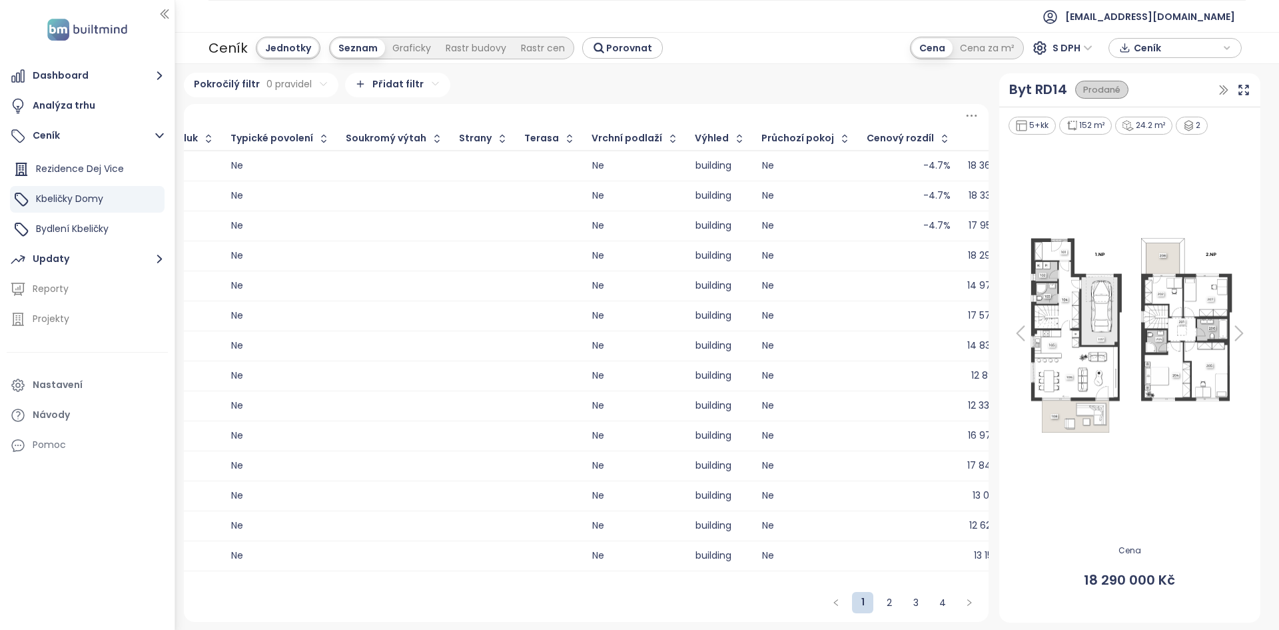
scroll to position [0, 2119]
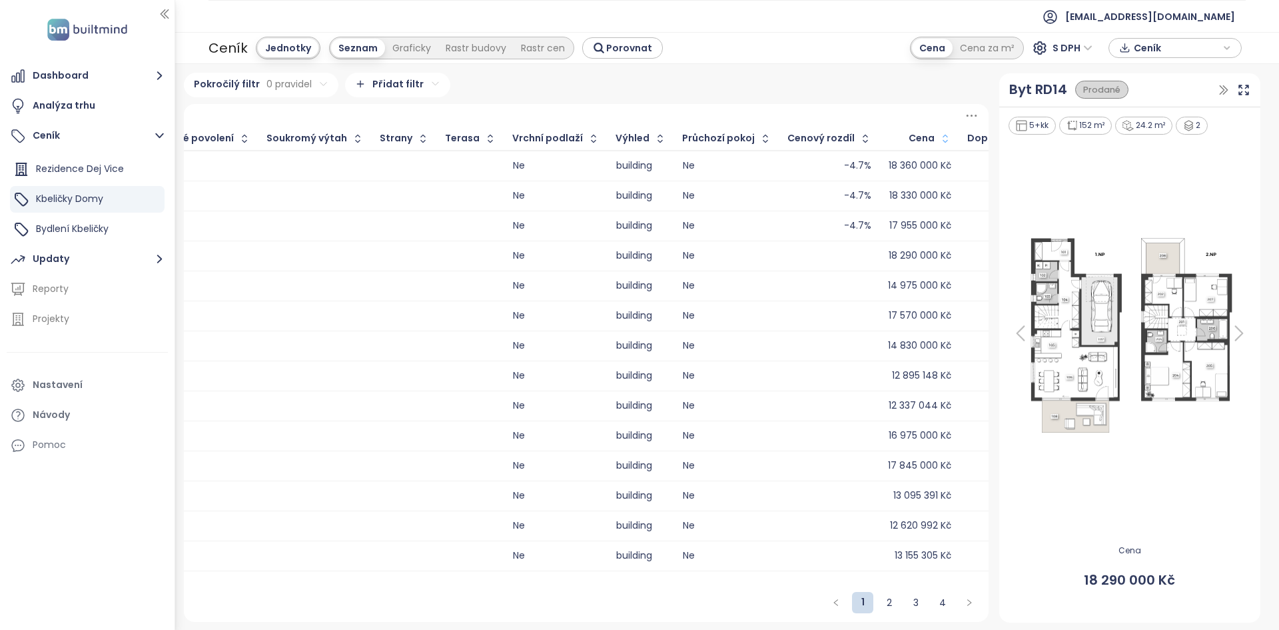
click at [939, 138] on icon "button" at bounding box center [945, 138] width 13 height 13
click at [938, 138] on button "button" at bounding box center [945, 138] width 15 height 21
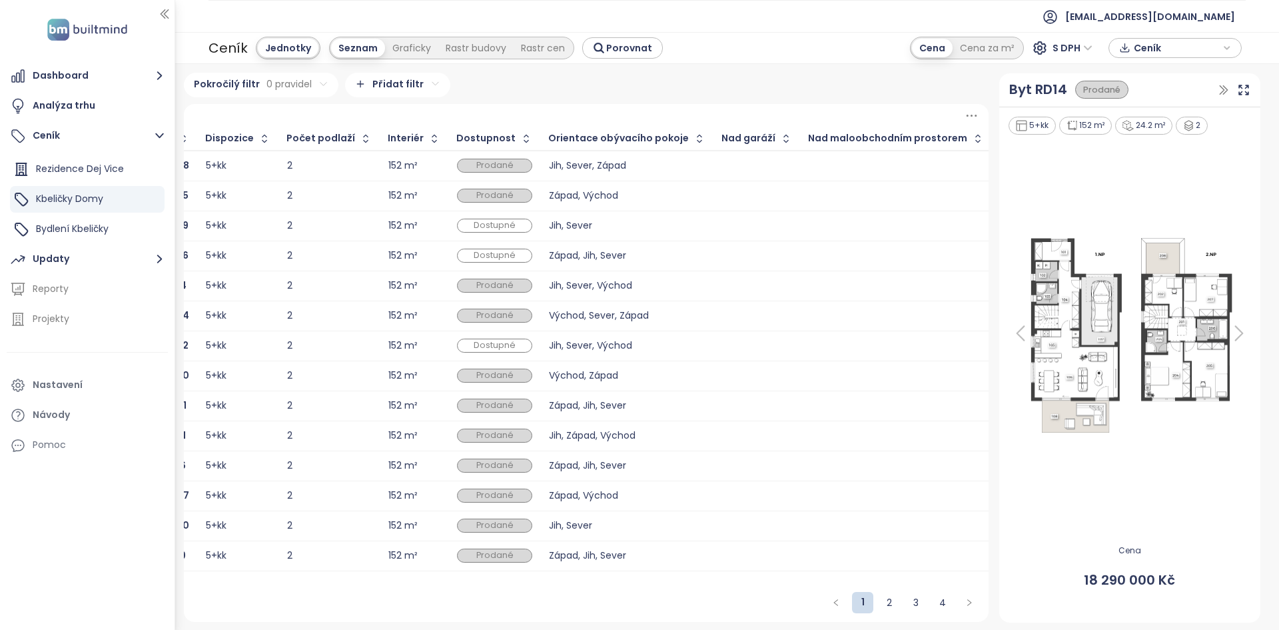
scroll to position [0, 0]
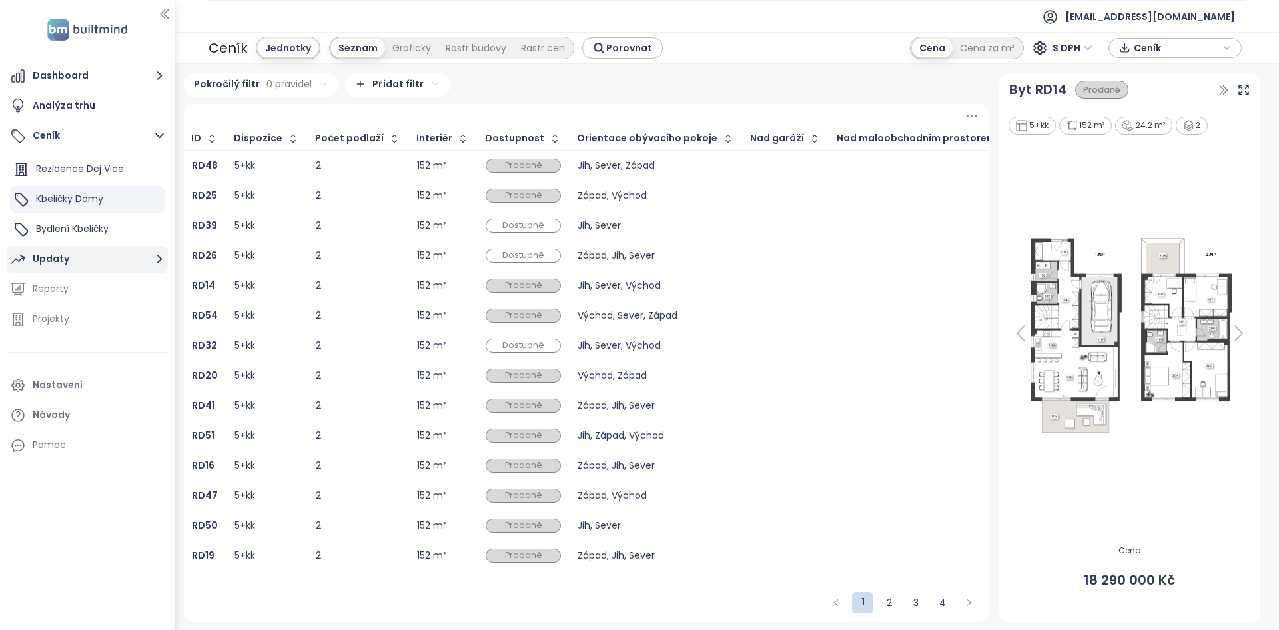
click at [57, 268] on button "Updaty" at bounding box center [87, 259] width 161 height 27
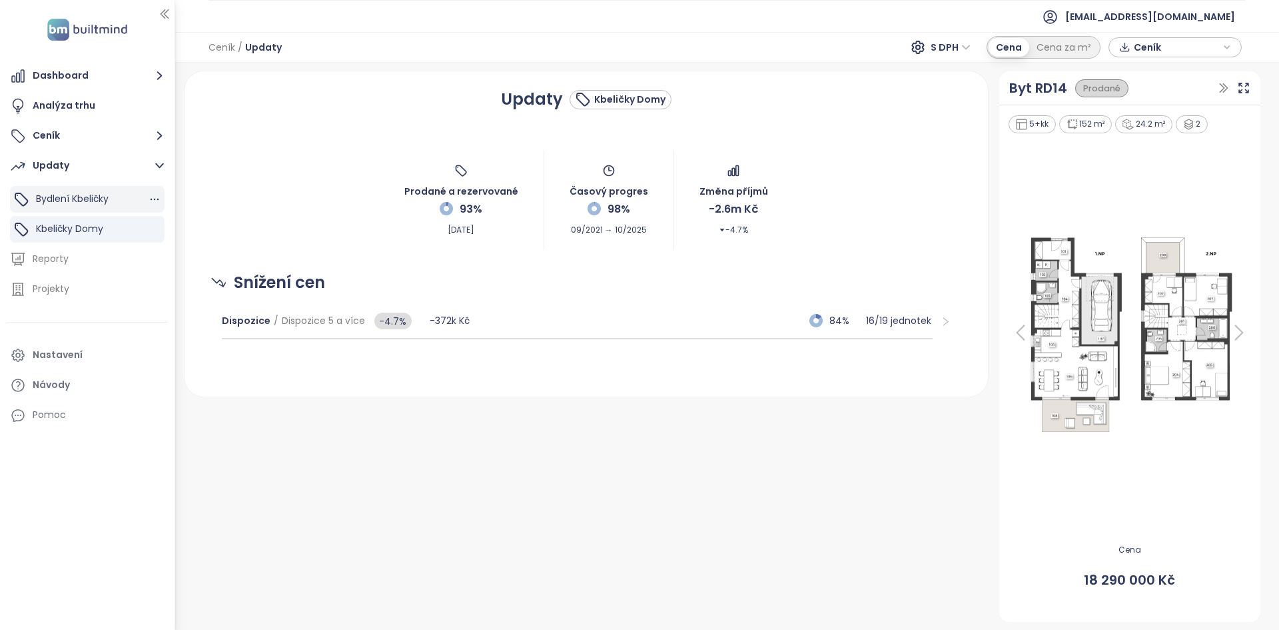
click at [99, 204] on span "Bydlení Kbeličky" at bounding box center [72, 198] width 73 height 13
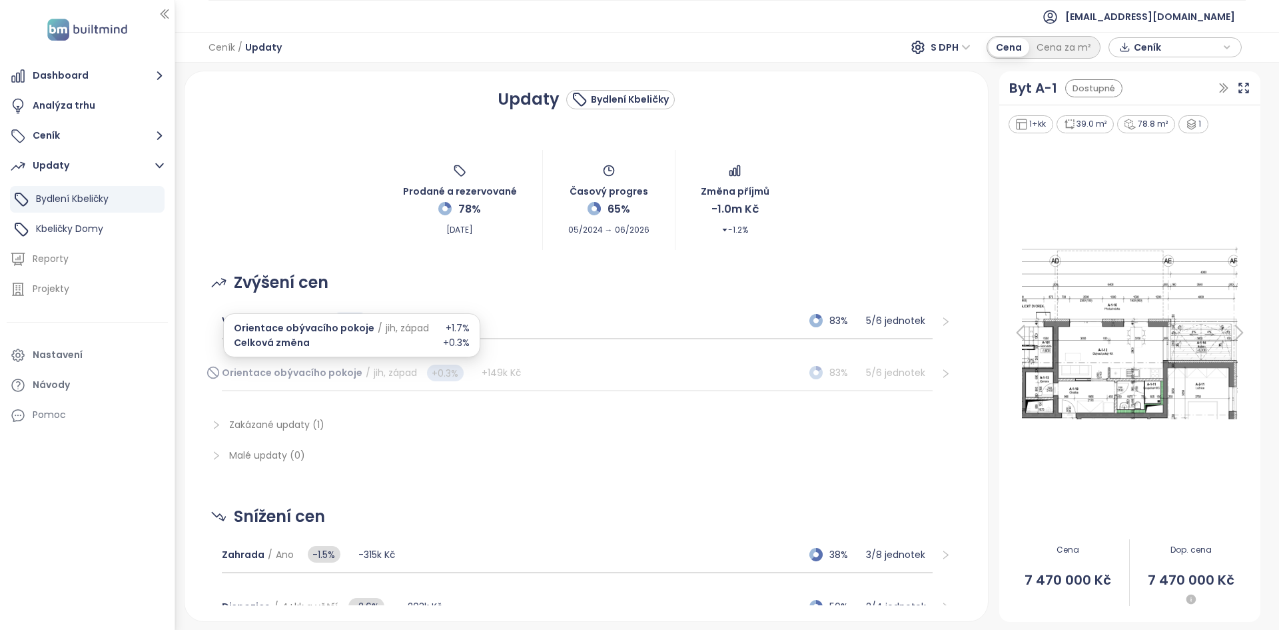
click at [295, 371] on span "Orientace obývacího pokoje" at bounding box center [292, 372] width 141 height 13
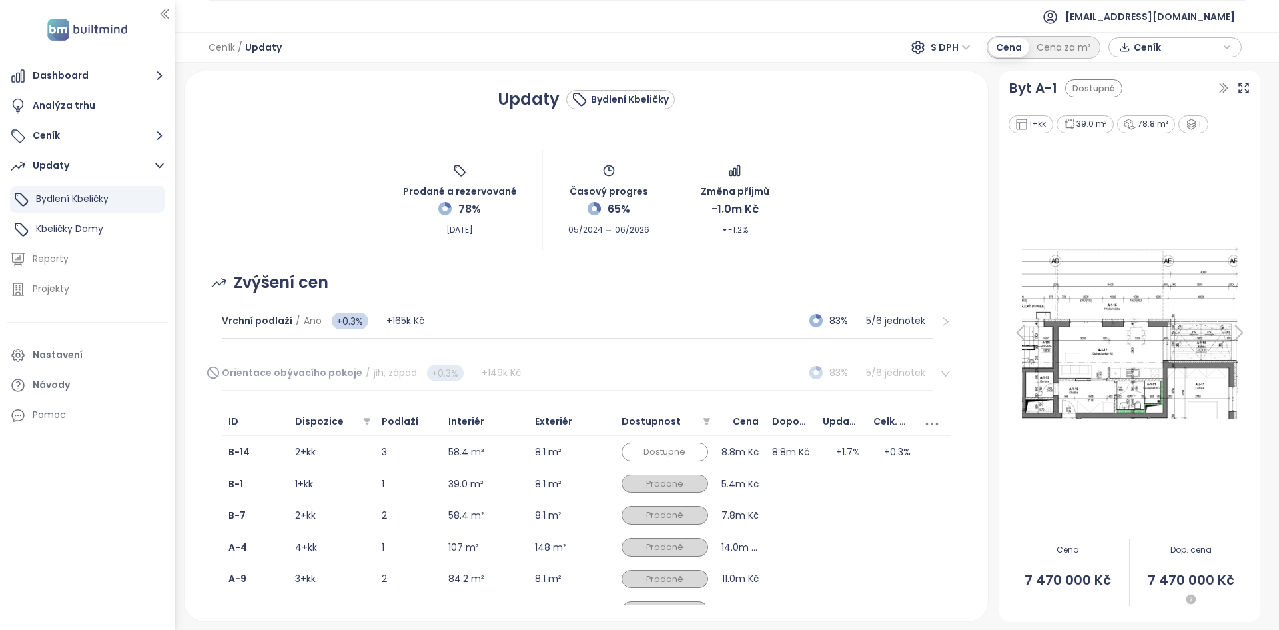
click at [311, 360] on div "Orientace obývacího pokoje / jih, západ +0.3% +149k Kč 83% 5 / 6 jednotek" at bounding box center [577, 373] width 711 height 36
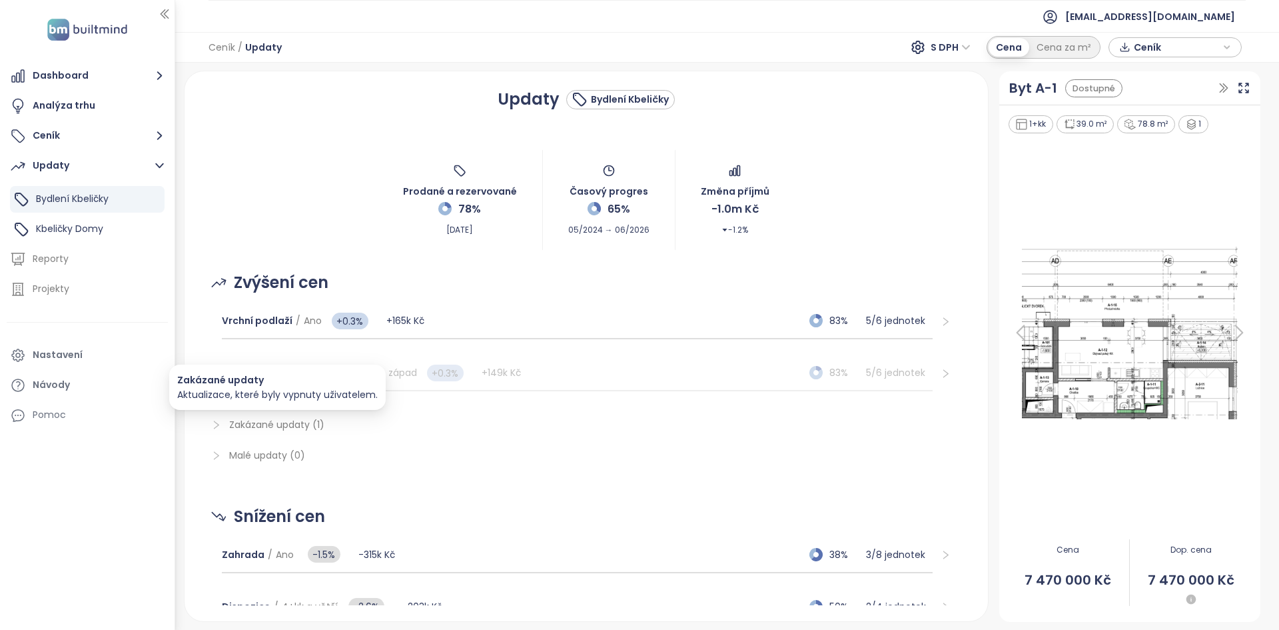
click at [290, 421] on span "Zakázané updaty (1)" at bounding box center [276, 424] width 95 height 13
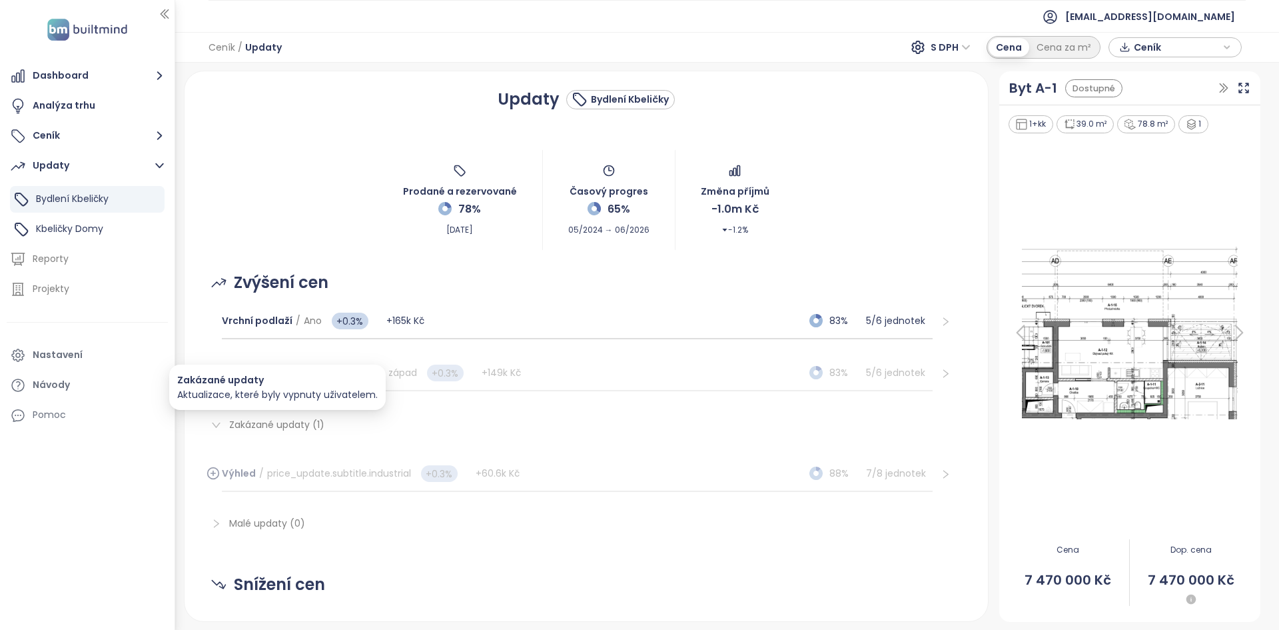
click at [290, 421] on span "Zakázané updaty (1)" at bounding box center [276, 424] width 95 height 13
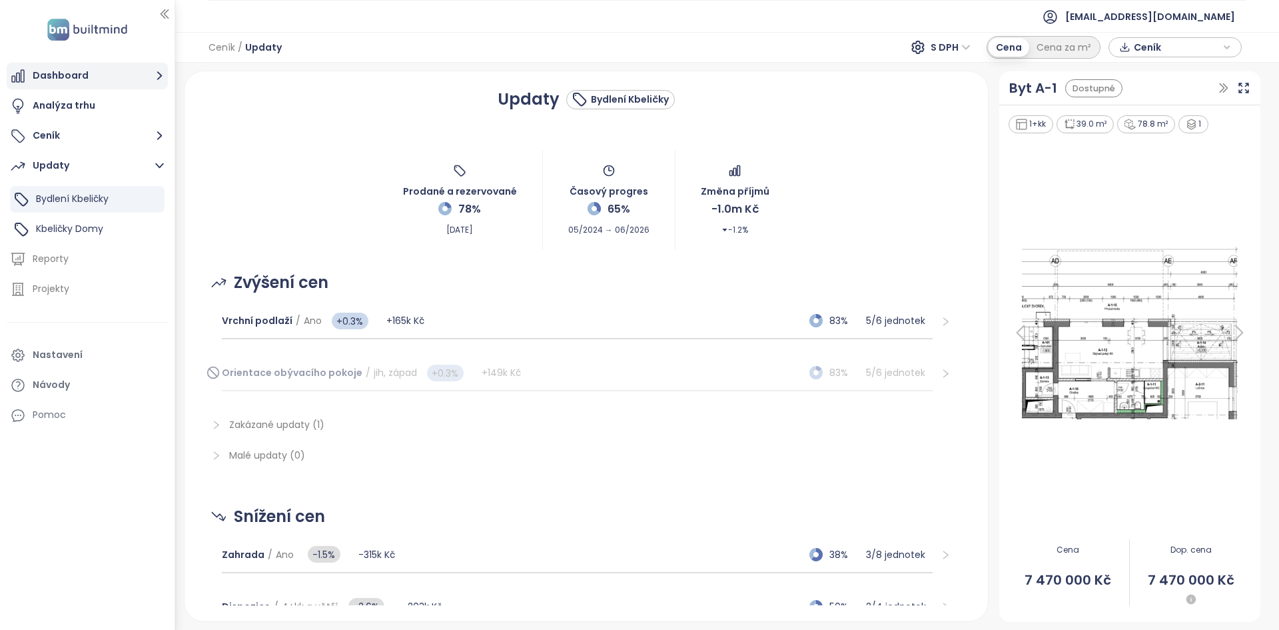
click at [78, 82] on button "Dashboard" at bounding box center [87, 76] width 161 height 27
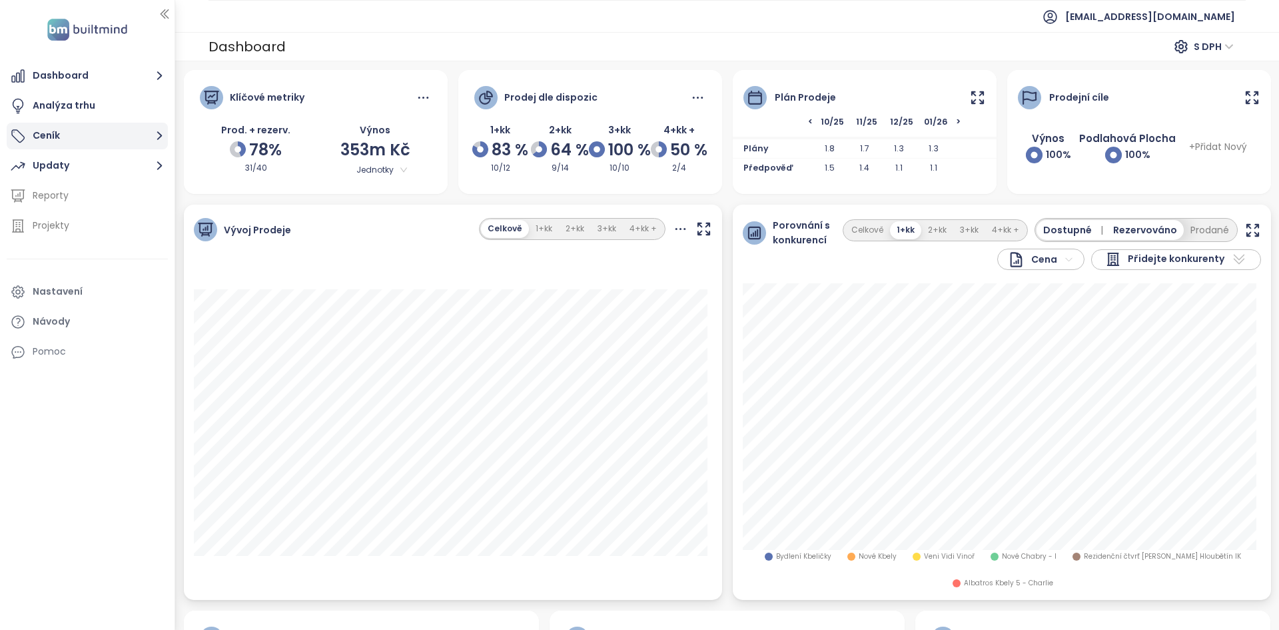
click at [71, 133] on button "Ceník" at bounding box center [87, 136] width 161 height 27
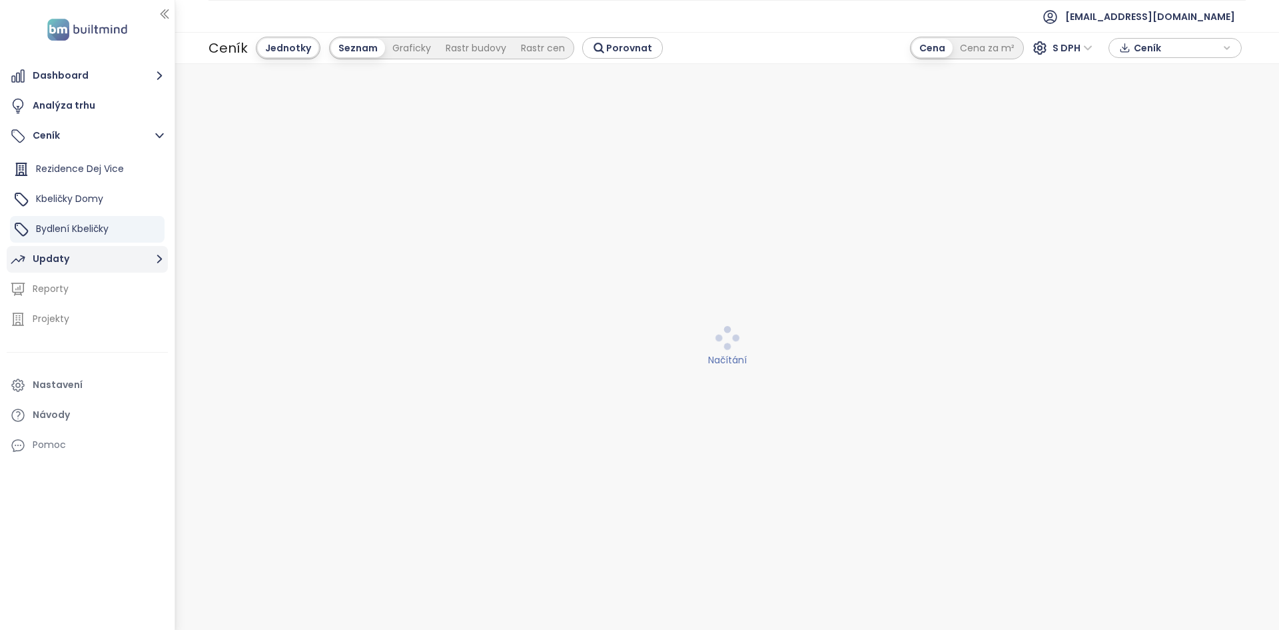
click at [75, 251] on button "Updaty" at bounding box center [87, 259] width 161 height 27
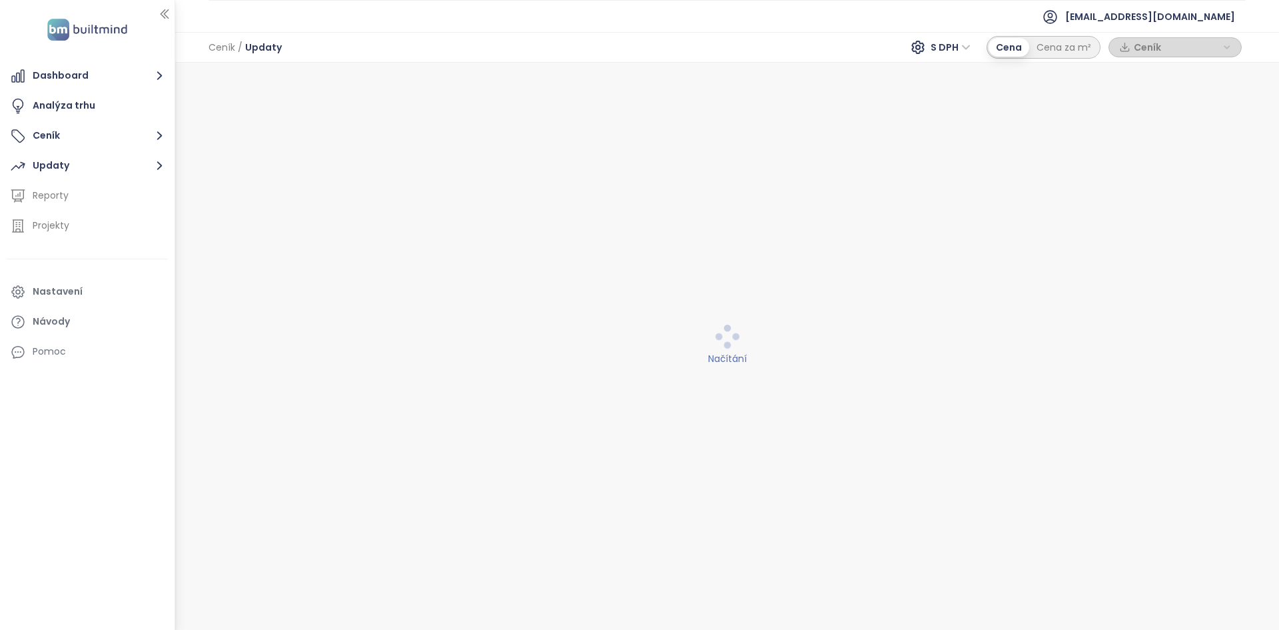
drag, startPoint x: 290, startPoint y: 434, endPoint x: 287, endPoint y: 428, distance: 6.9
click at [287, 428] on div "Načítání" at bounding box center [728, 346] width 1088 height 550
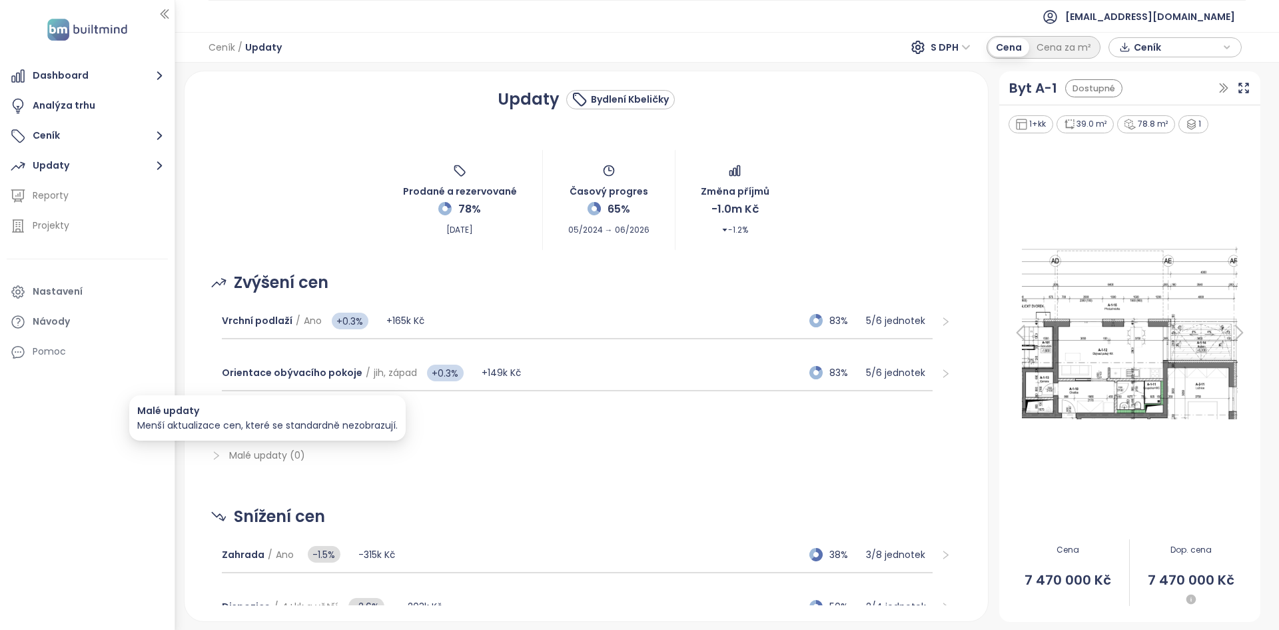
click at [291, 424] on span "Menší aktualizace cen, které se standardně nezobrazují." at bounding box center [267, 424] width 261 height 13
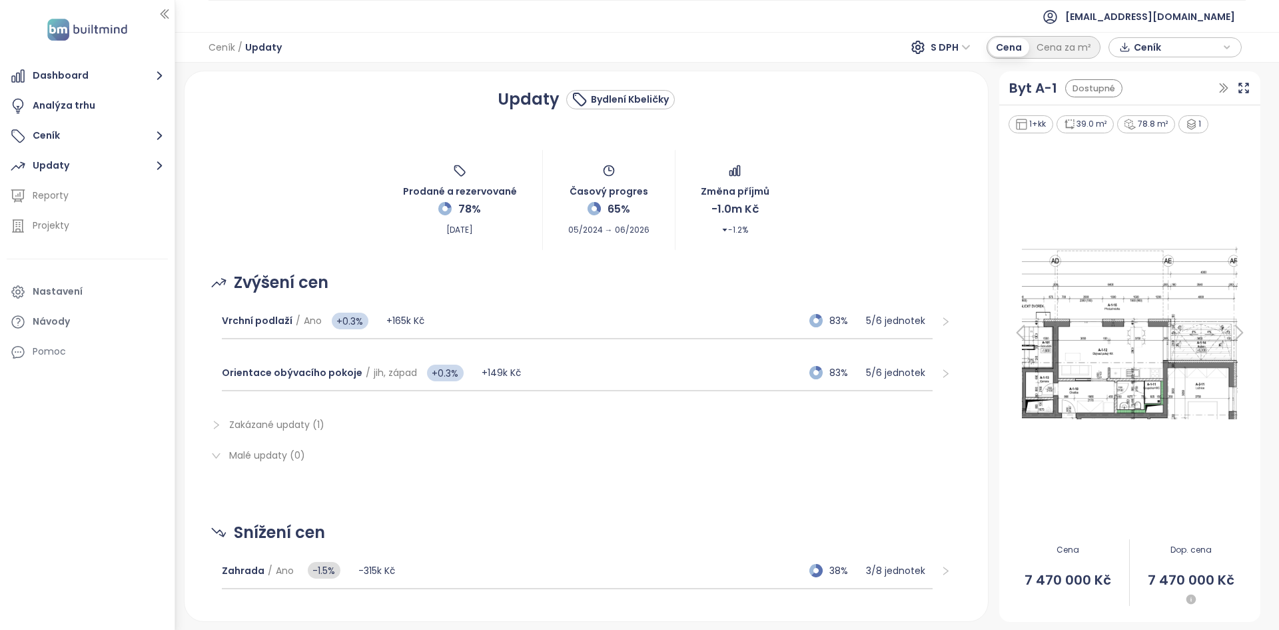
click at [302, 412] on div "Zakázané updaty (1)" at bounding box center [587, 424] width 772 height 31
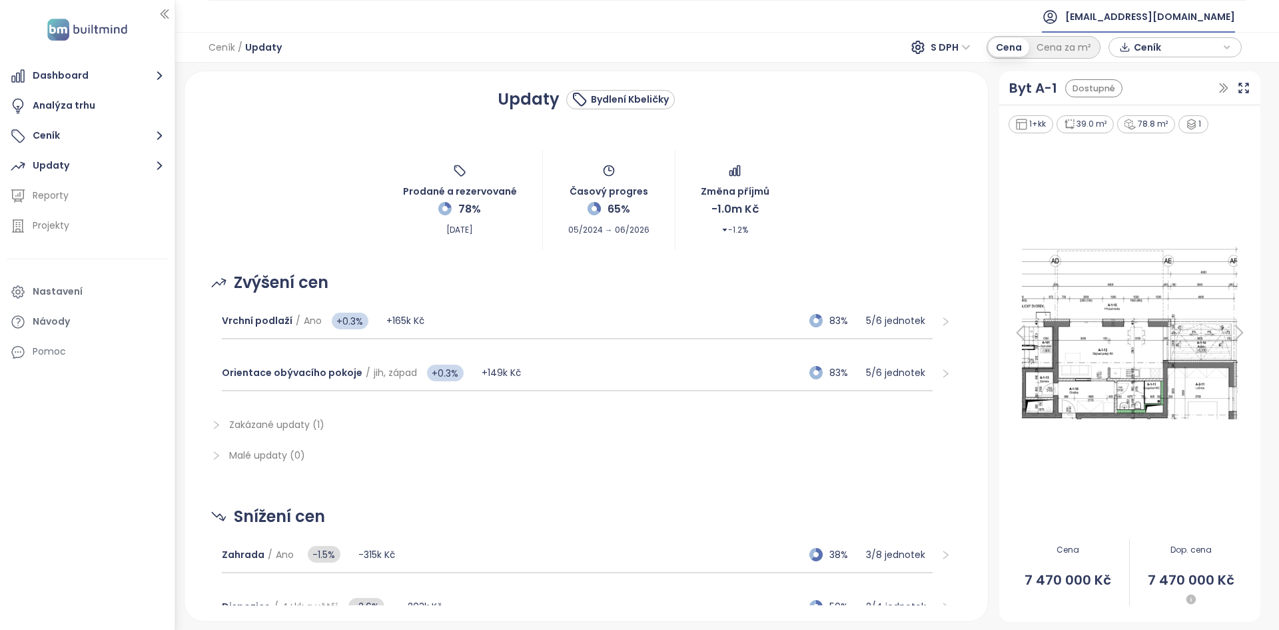
click at [1134, 16] on span "[EMAIL_ADDRESS][DOMAIN_NAME]" at bounding box center [1151, 17] width 170 height 32
click at [1126, 39] on ul "Odhlásit se" at bounding box center [1145, 54] width 180 height 32
click at [1116, 55] on span "Odhlásit se" at bounding box center [1094, 53] width 52 height 13
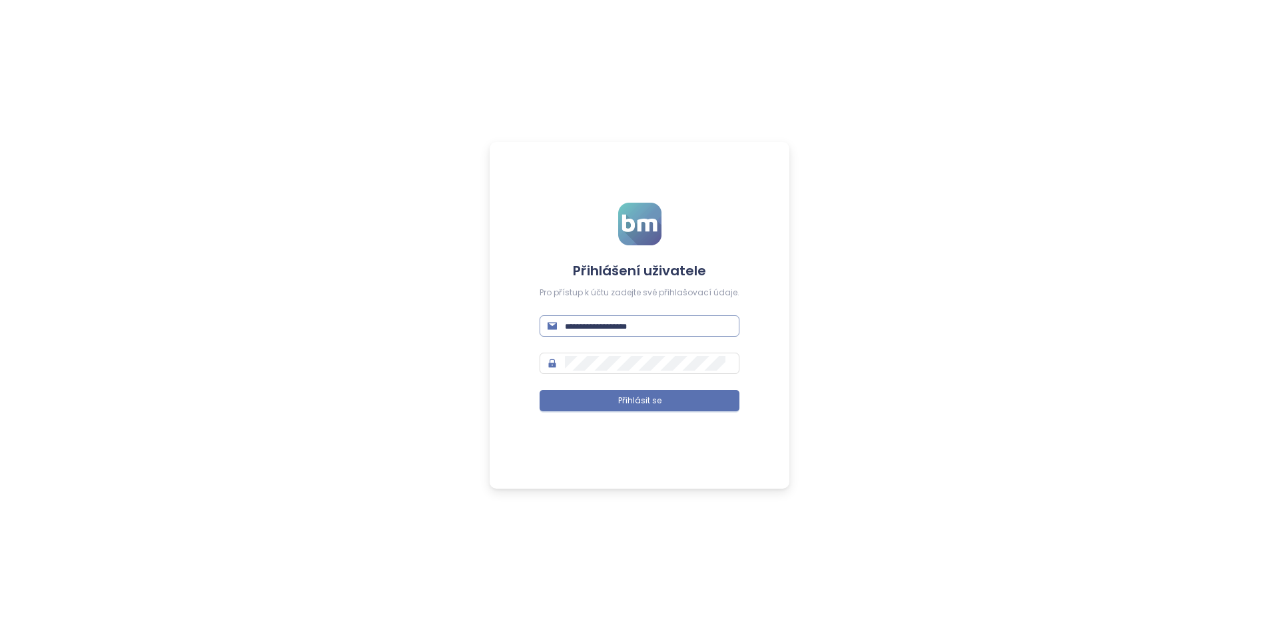
click at [664, 327] on input "text" at bounding box center [648, 326] width 167 height 15
click at [664, 325] on input "text" at bounding box center [648, 326] width 167 height 15
type input "**********"
click at [540, 390] on button "Přihlásit se" at bounding box center [640, 400] width 200 height 21
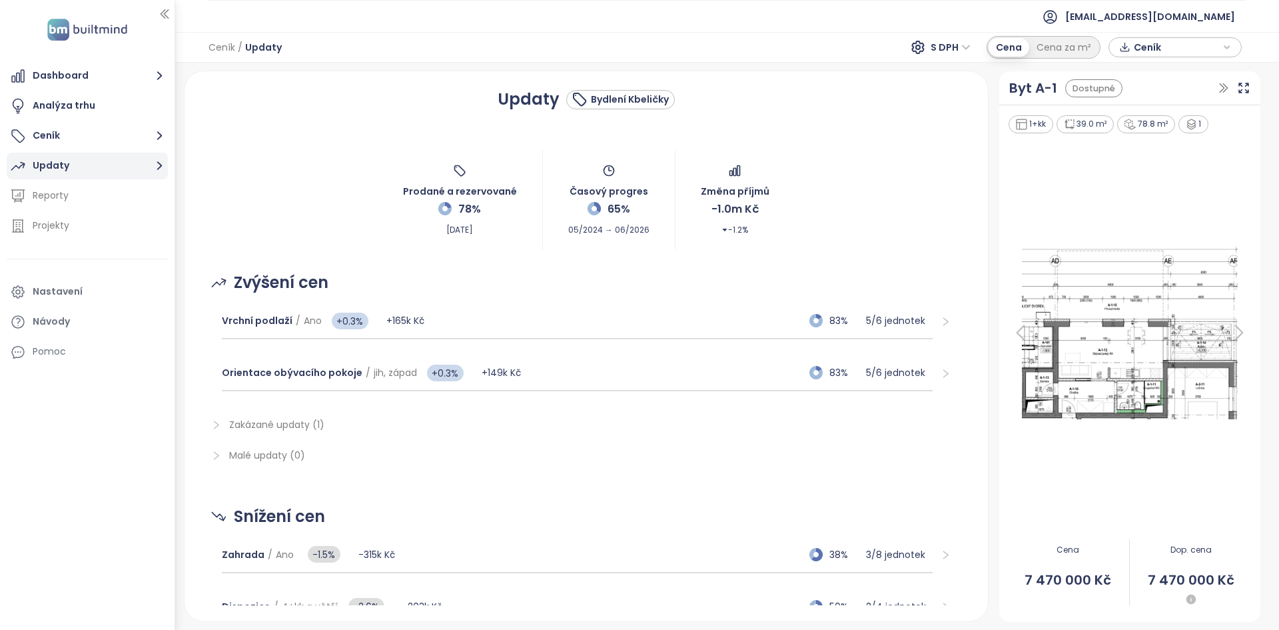
click at [113, 173] on button "Updaty" at bounding box center [87, 166] width 161 height 27
click at [76, 72] on button "Dashboard" at bounding box center [87, 76] width 161 height 27
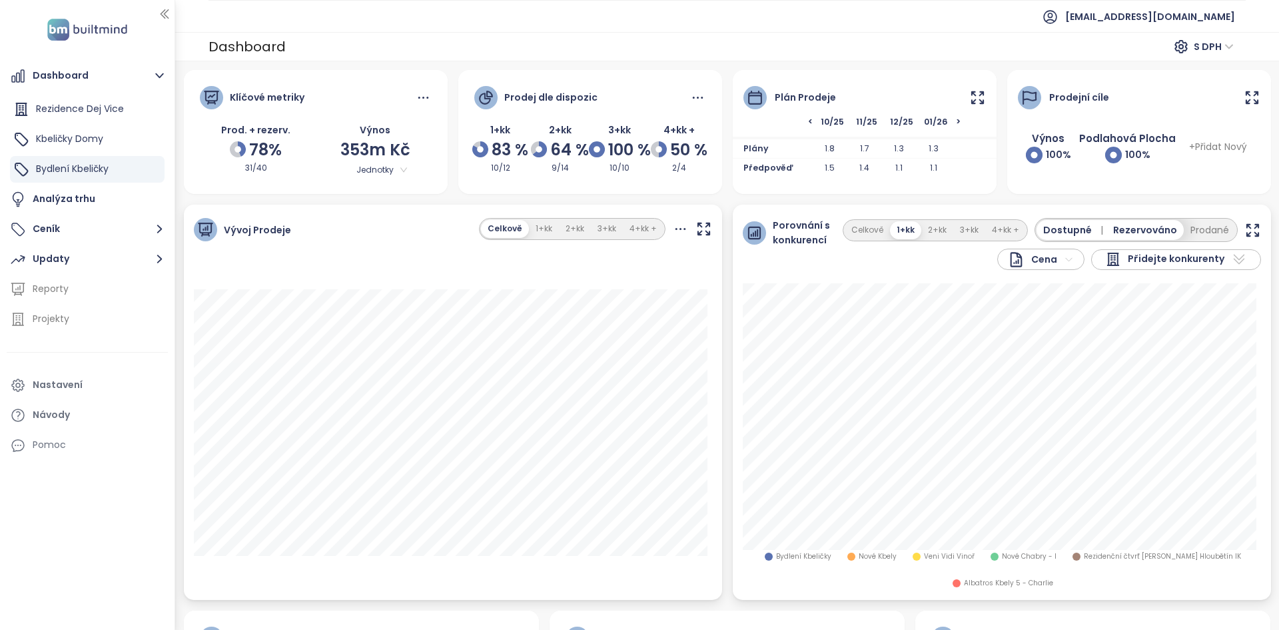
click at [961, 101] on div "Plán prodeje" at bounding box center [865, 89] width 264 height 39
click at [972, 96] on icon at bounding box center [978, 97] width 17 height 17
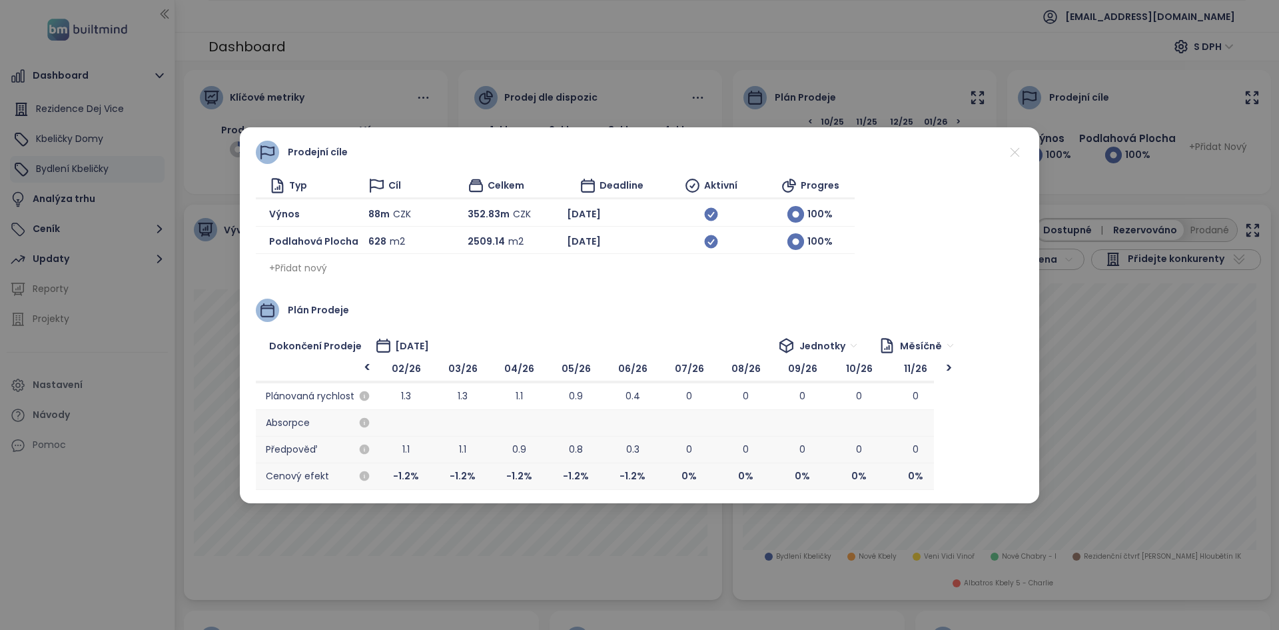
scroll to position [0, 1196]
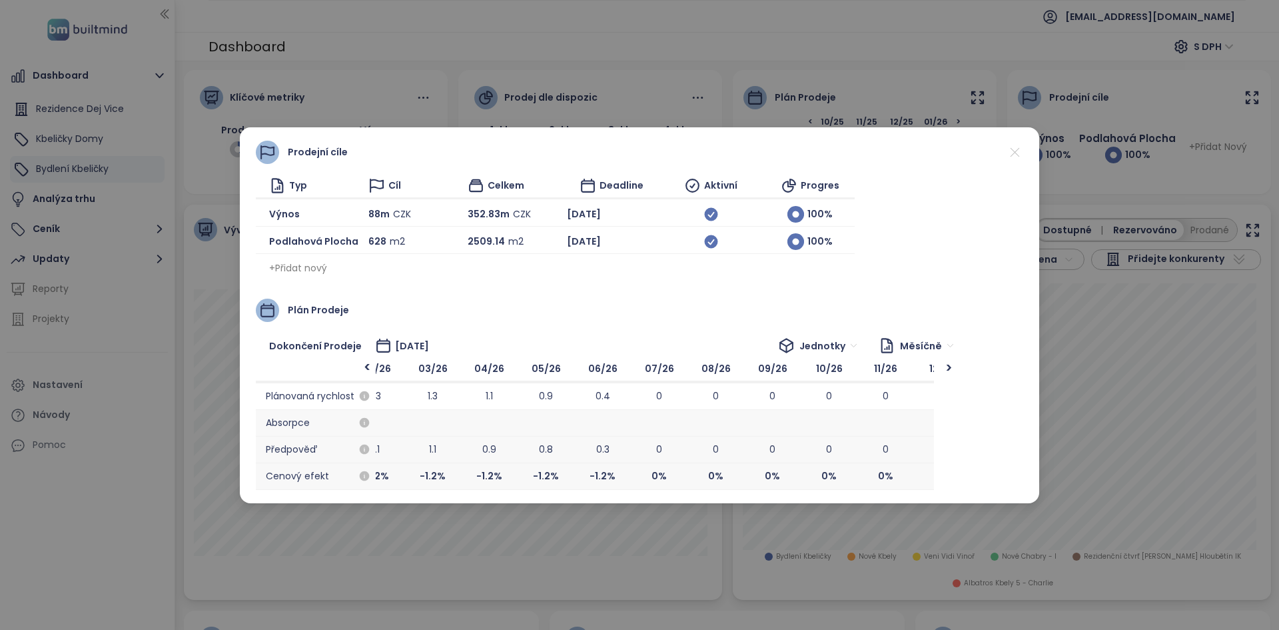
drag, startPoint x: 723, startPoint y: 444, endPoint x: 300, endPoint y: 351, distance: 433.3
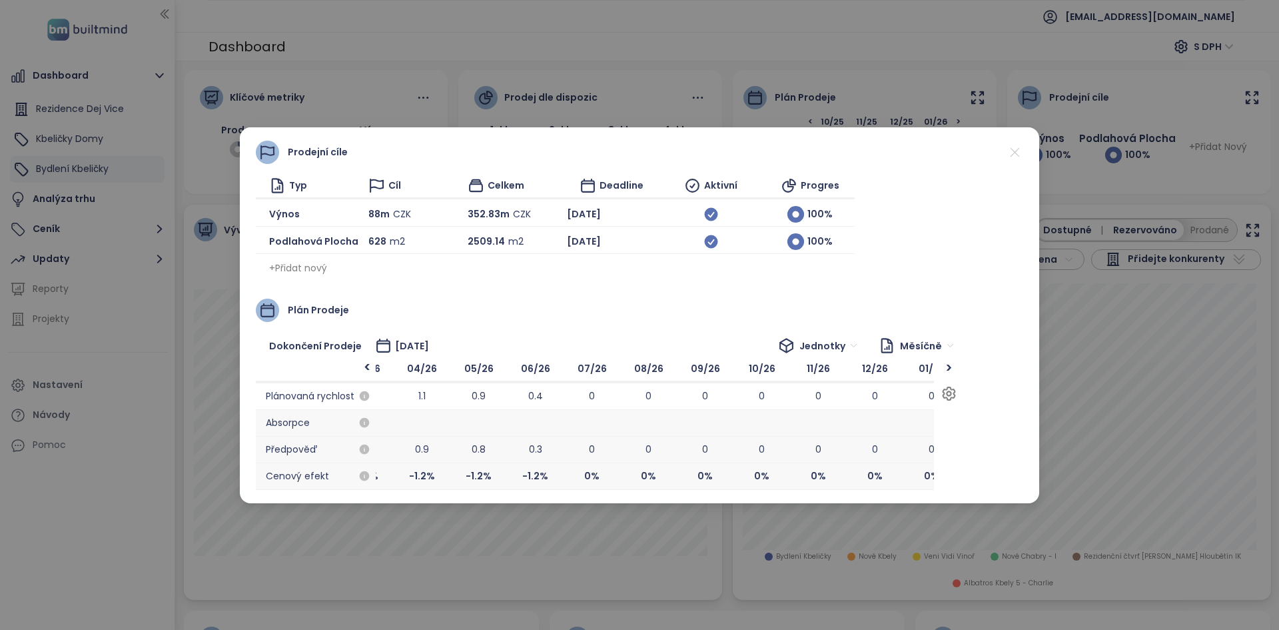
scroll to position [0, 1283]
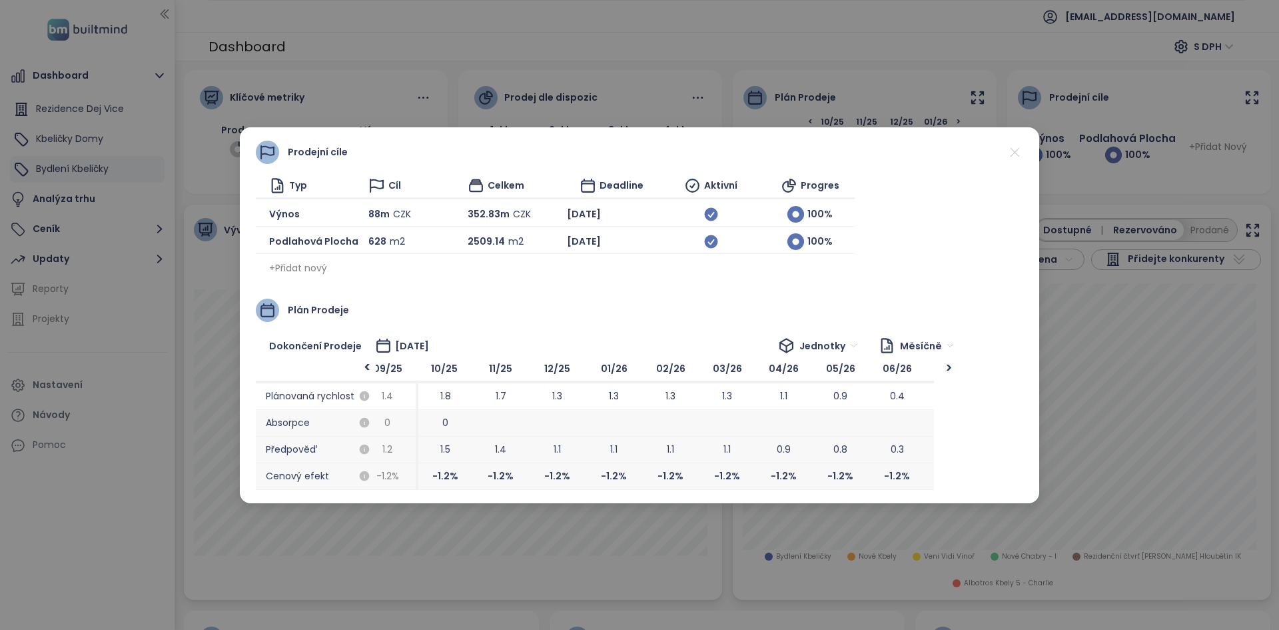
drag, startPoint x: 528, startPoint y: 421, endPoint x: 821, endPoint y: 632, distance: 360.8
drag, startPoint x: 670, startPoint y: 429, endPoint x: 672, endPoint y: 459, distance: 30.1
click at [672, 459] on div "02/26 1.3 1.1 -1.2 %" at bounding box center [674, 423] width 57 height 133
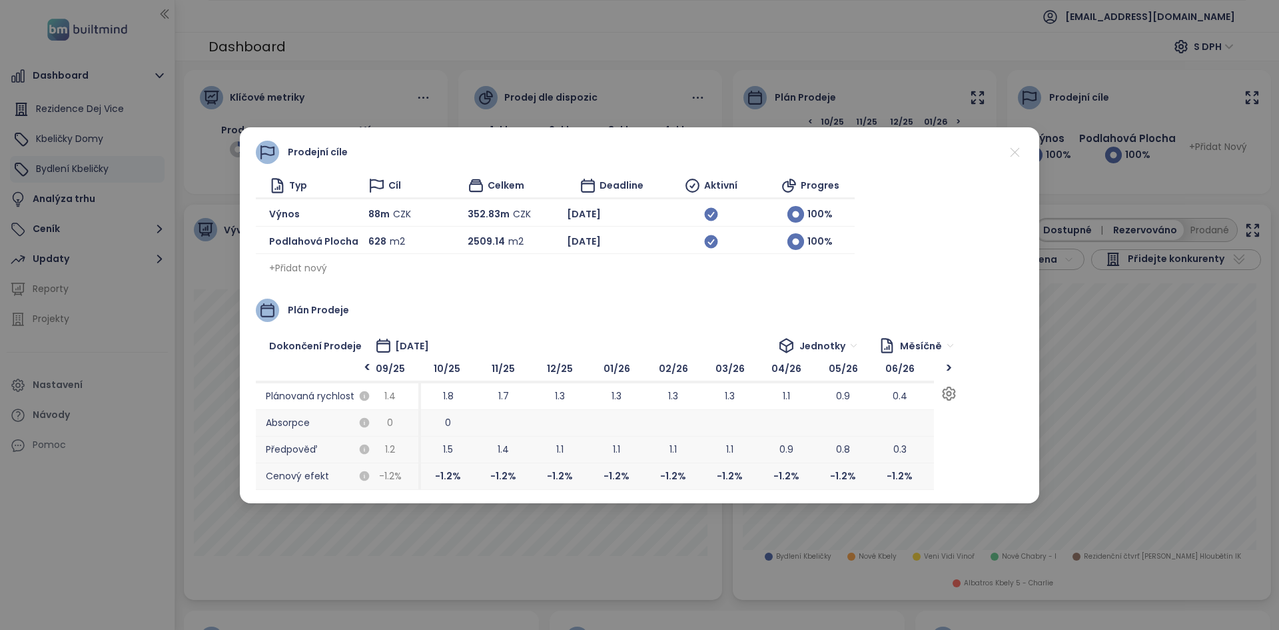
click at [672, 459] on span "1.1" at bounding box center [673, 449] width 57 height 27
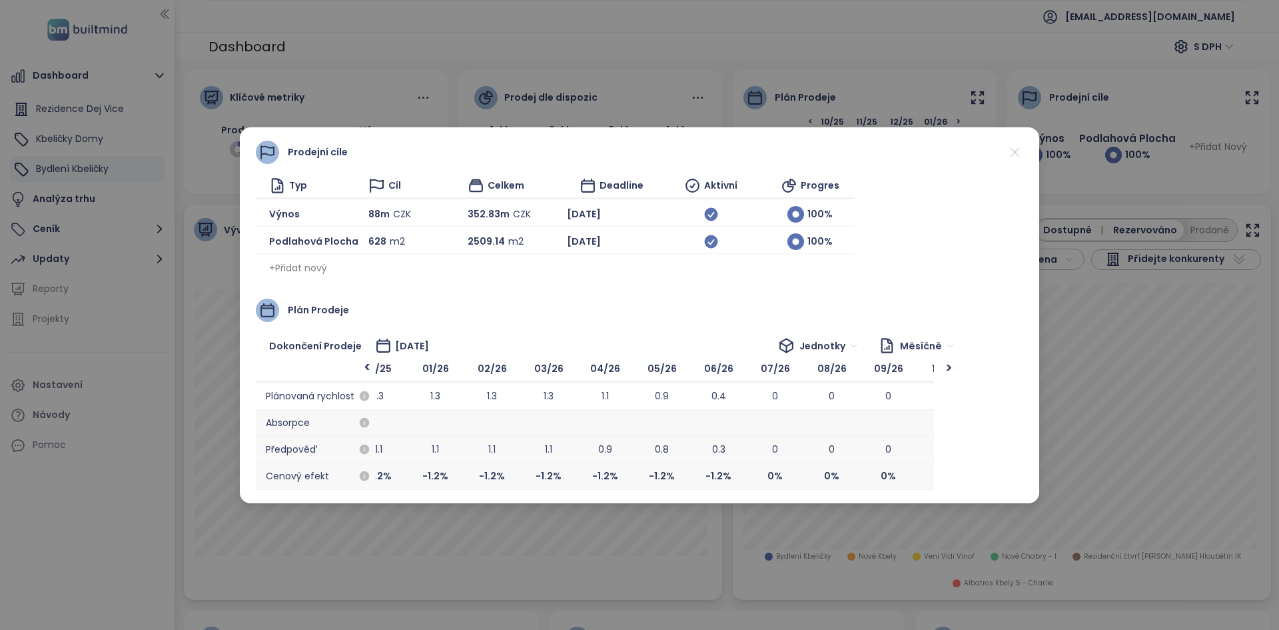
drag, startPoint x: 682, startPoint y: 465, endPoint x: 500, endPoint y: 567, distance: 208.0
drag, startPoint x: 684, startPoint y: 443, endPoint x: 849, endPoint y: 432, distance: 165.0
click at [849, 432] on div "05/26 0.9 0.8 -1.2 %" at bounding box center [826, 423] width 57 height 133
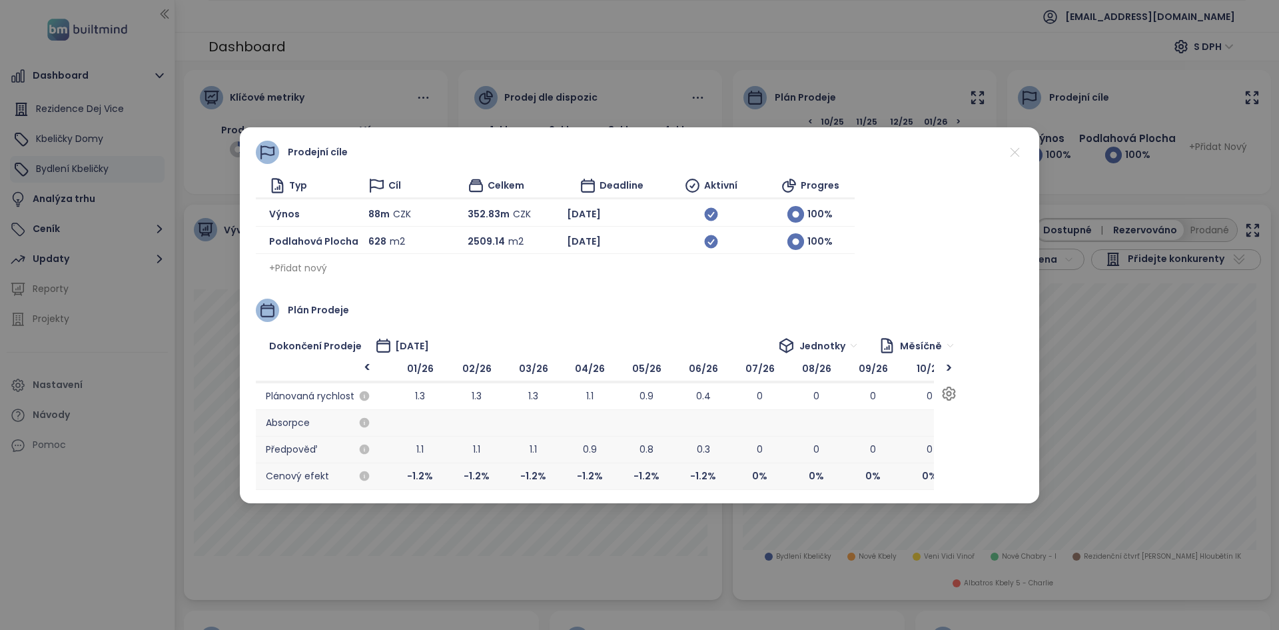
drag, startPoint x: 849, startPoint y: 432, endPoint x: 670, endPoint y: 437, distance: 178.7
click at [670, 437] on div "05/26 0.9 0.8 -1.2 %" at bounding box center [646, 423] width 57 height 133
click at [1016, 155] on icon at bounding box center [1015, 152] width 17 height 17
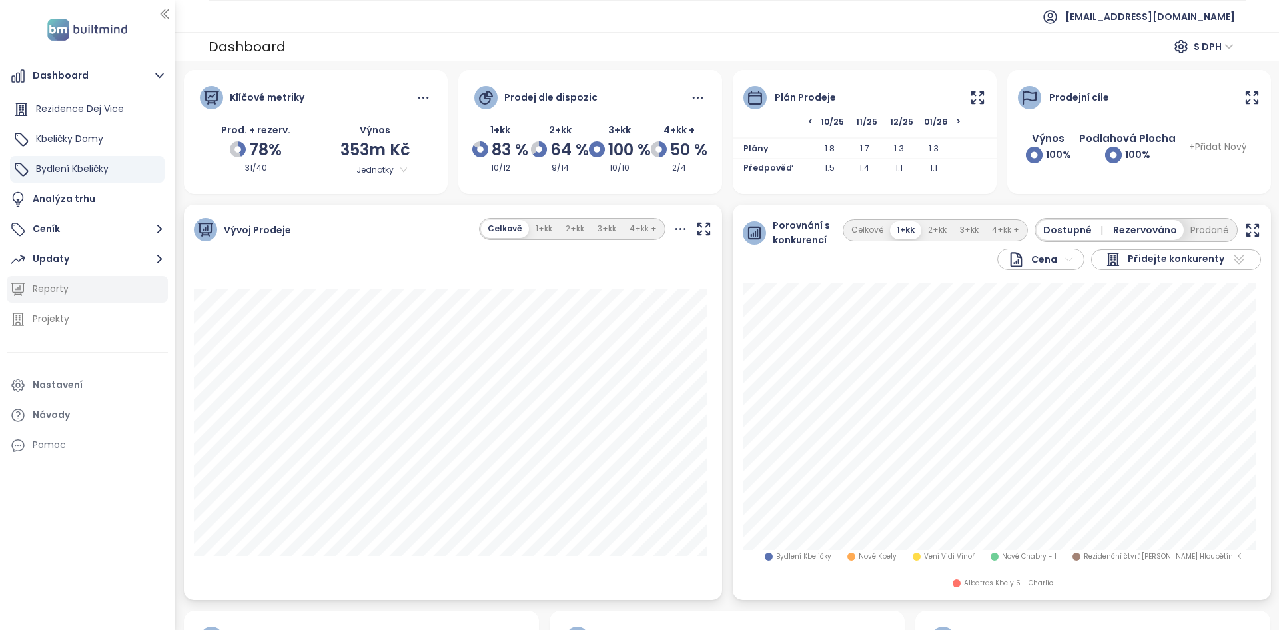
click at [103, 254] on button "Updaty" at bounding box center [87, 259] width 161 height 27
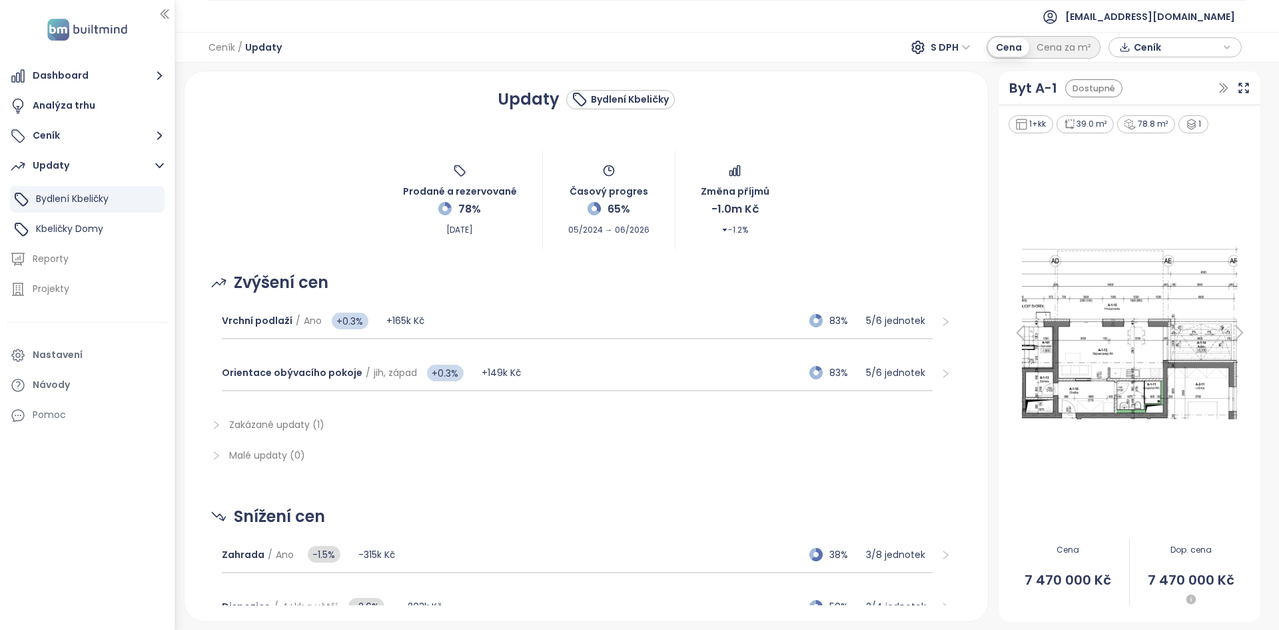
click at [301, 432] on span "Zakázané updaty (1)" at bounding box center [595, 424] width 732 height 15
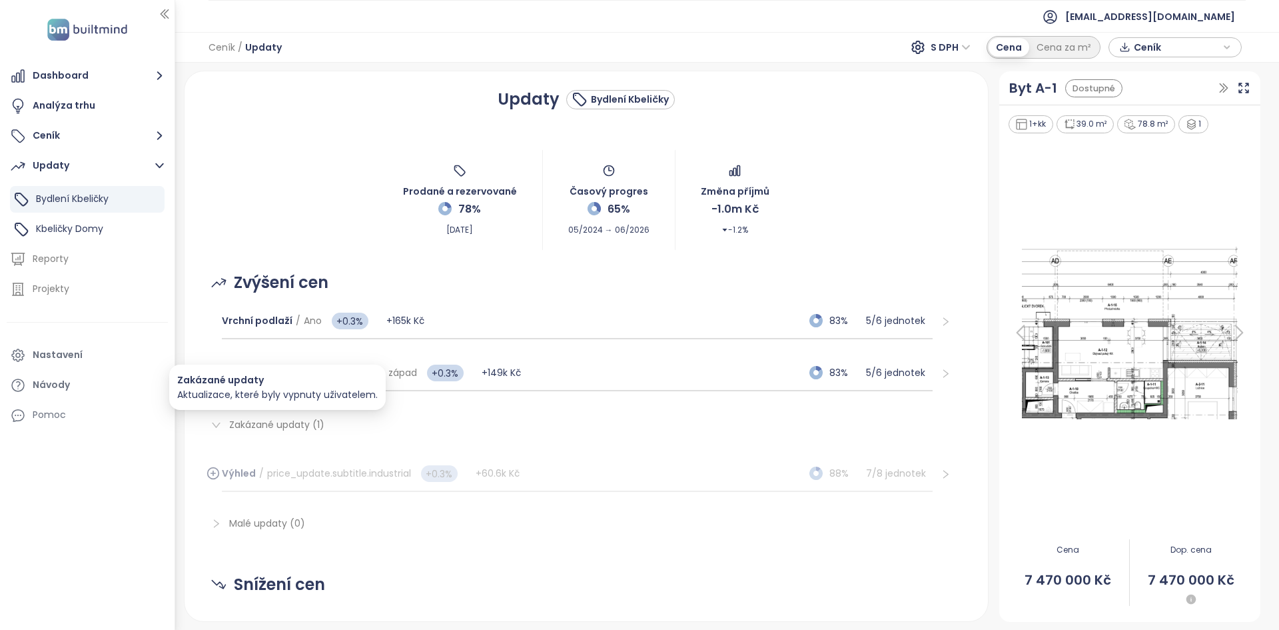
click at [301, 427] on span "Zakázané updaty (1)" at bounding box center [276, 424] width 95 height 13
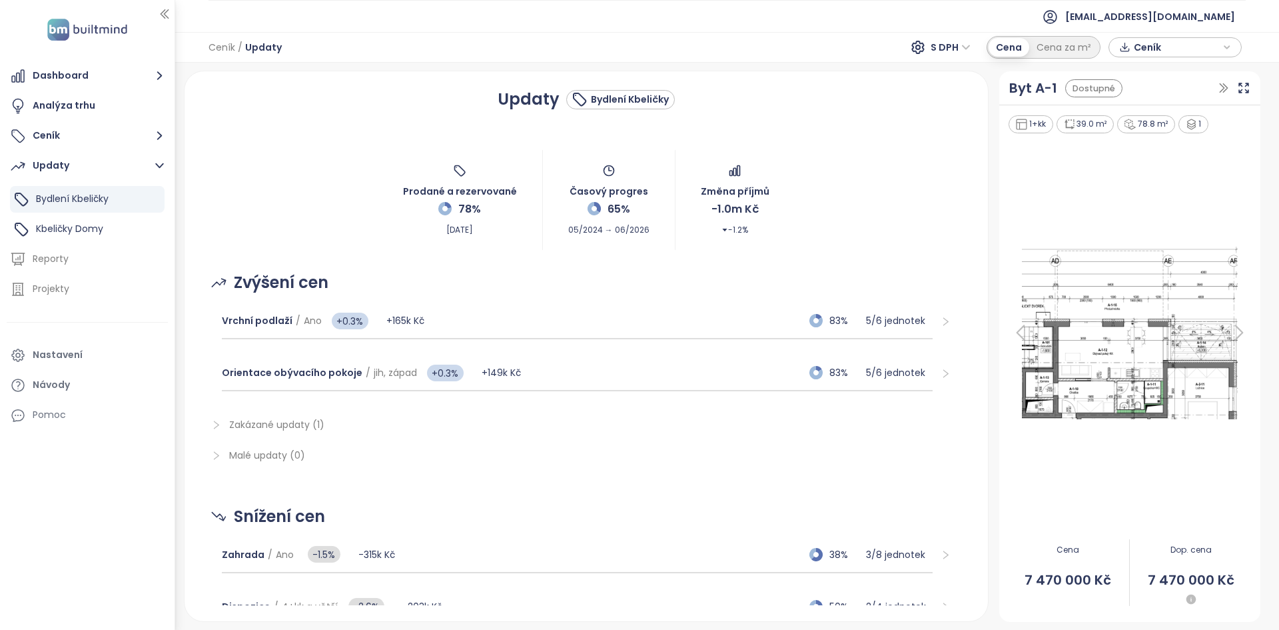
click at [185, 374] on div "Updaty Bydlení Kbeličky Prodané a rezervované 78% Oct 07, 2025 Časový progres 6…" at bounding box center [587, 345] width 804 height 549
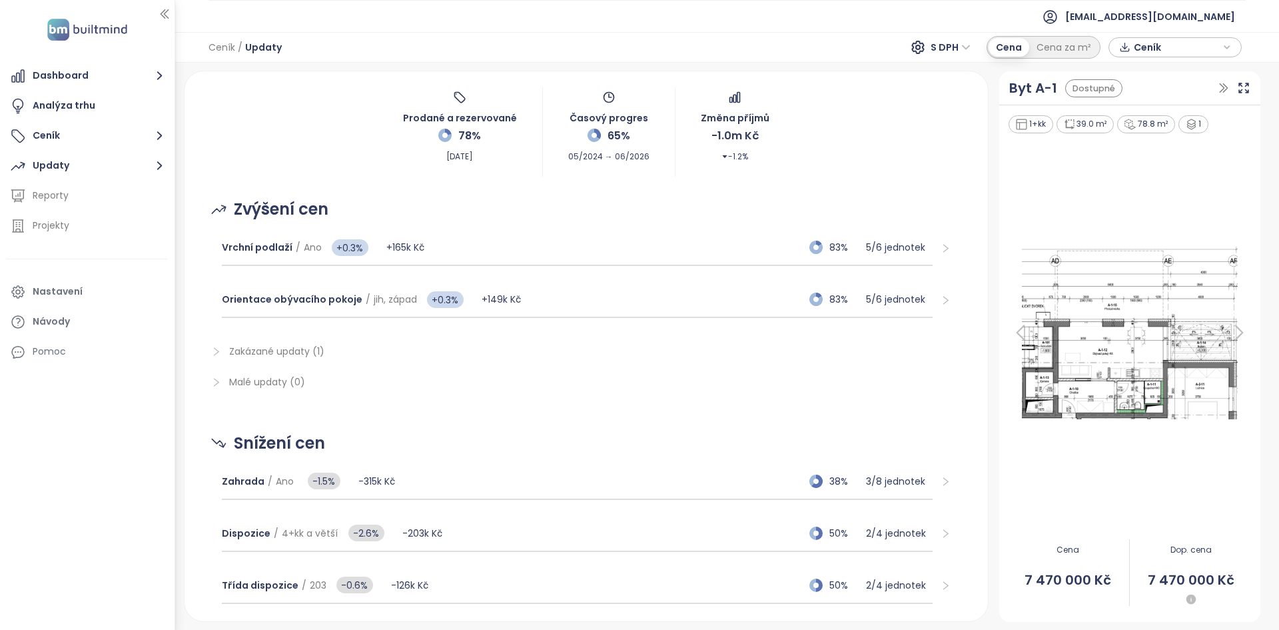
scroll to position [73, 0]
click at [626, 292] on div "Orientace obývacího pokoje / jih, západ +0.3% +149k Kč 83% 5 / 6 jednotek" at bounding box center [577, 301] width 711 height 36
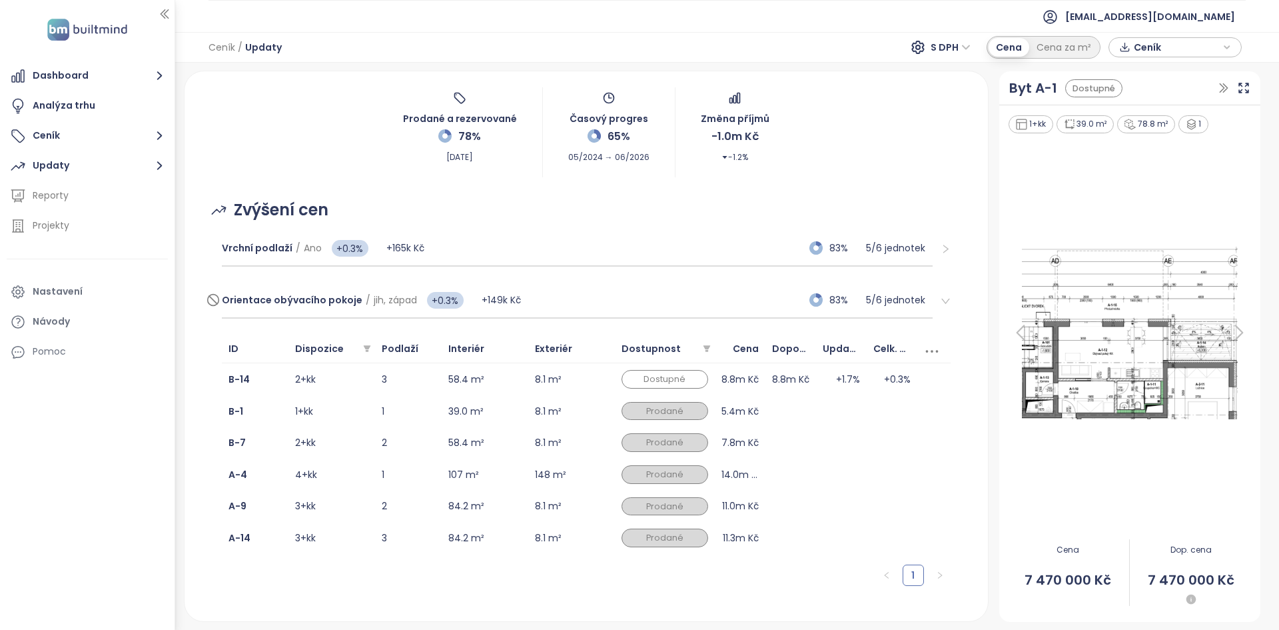
click at [623, 293] on div "Orientace obývacího pokoje / jih, západ +0.3% +149k Kč 83% 5 / 6 jednotek" at bounding box center [577, 301] width 711 height 36
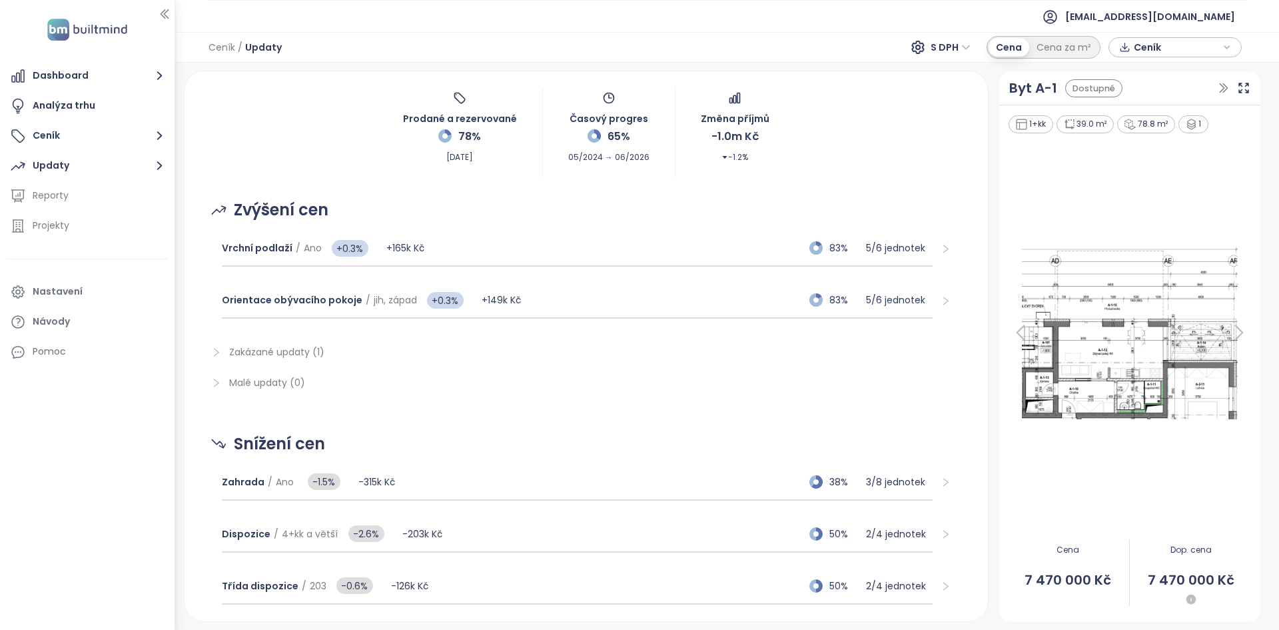
click at [193, 369] on div "Updaty Bydlení Kbeličky Prodané a rezervované 78% [DATE] Časový progres 65% 05/…" at bounding box center [587, 345] width 804 height 549
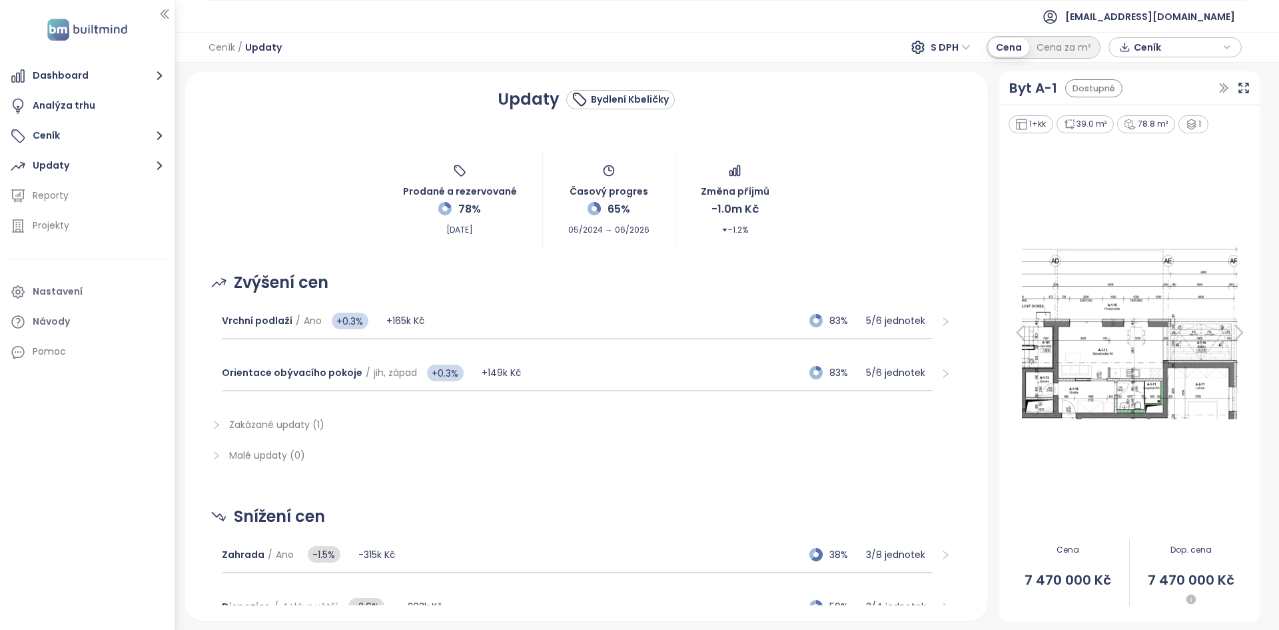
click at [297, 433] on div "Zakázané updaty (1)" at bounding box center [587, 424] width 772 height 31
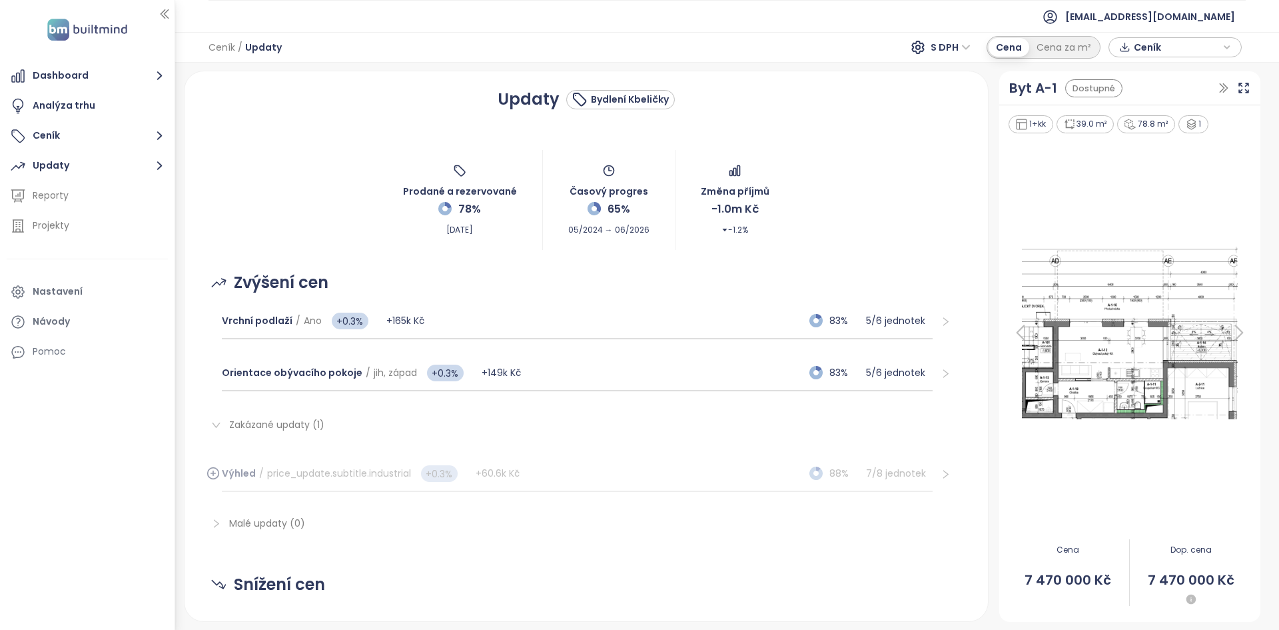
click at [297, 432] on div "Zakázané updaty (1)" at bounding box center [587, 424] width 772 height 31
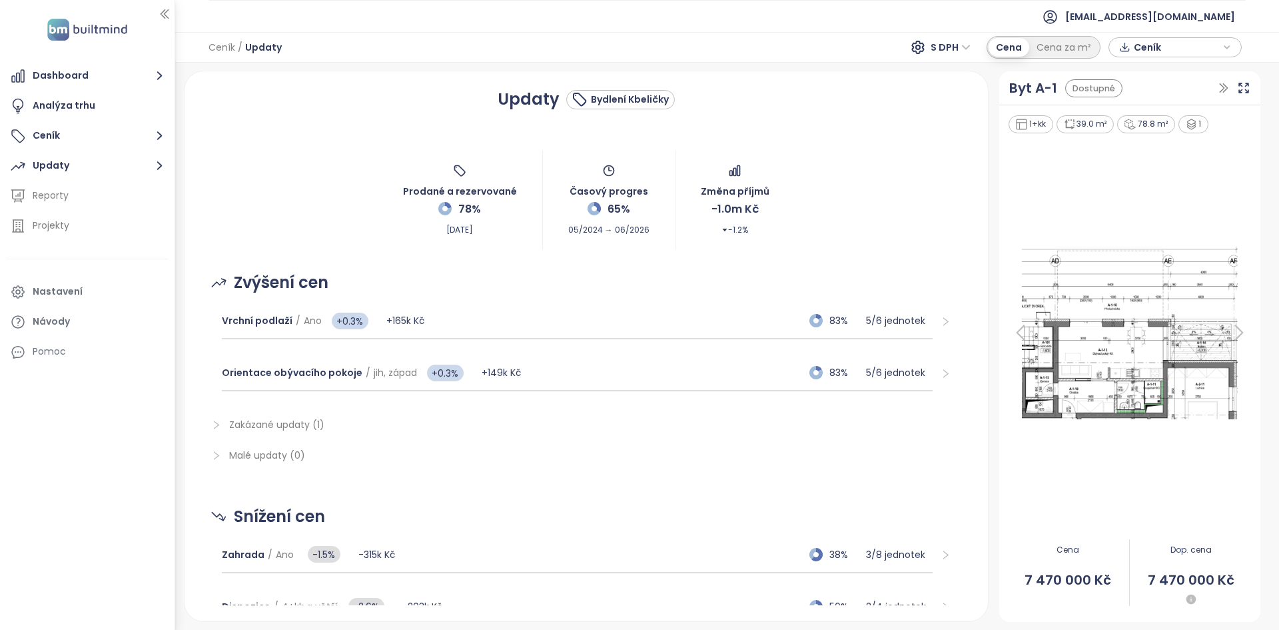
click at [275, 461] on span "Malé updaty (0)" at bounding box center [267, 454] width 76 height 13
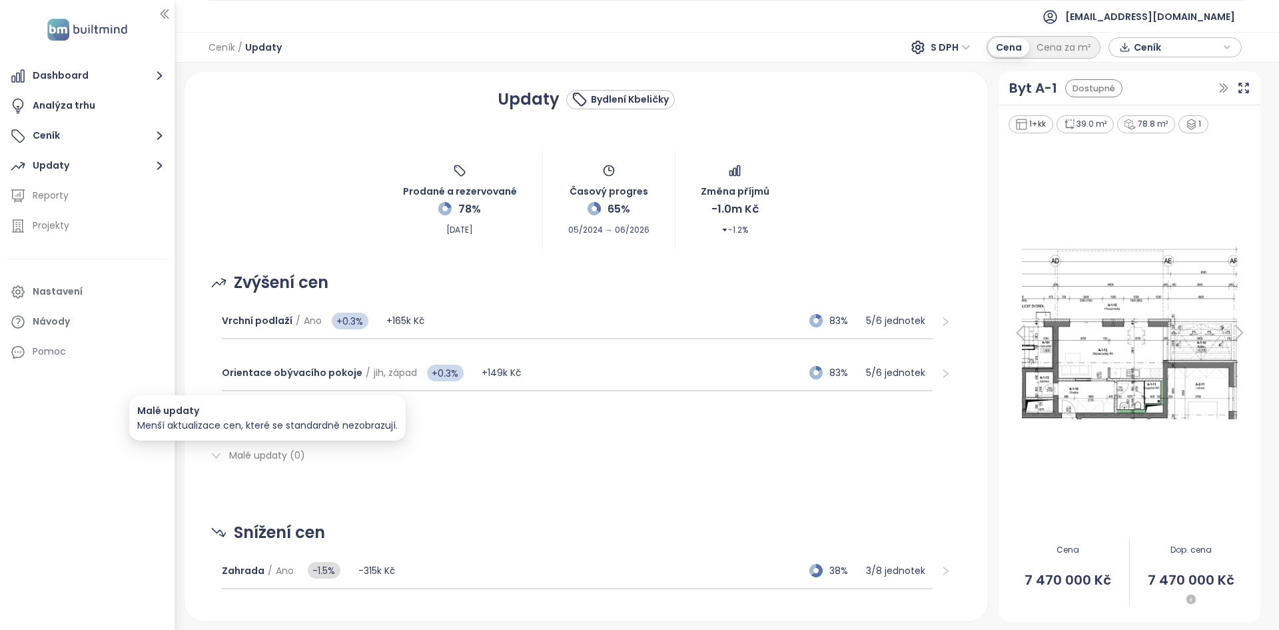
click at [275, 458] on span "Malé updaty (0)" at bounding box center [267, 454] width 76 height 13
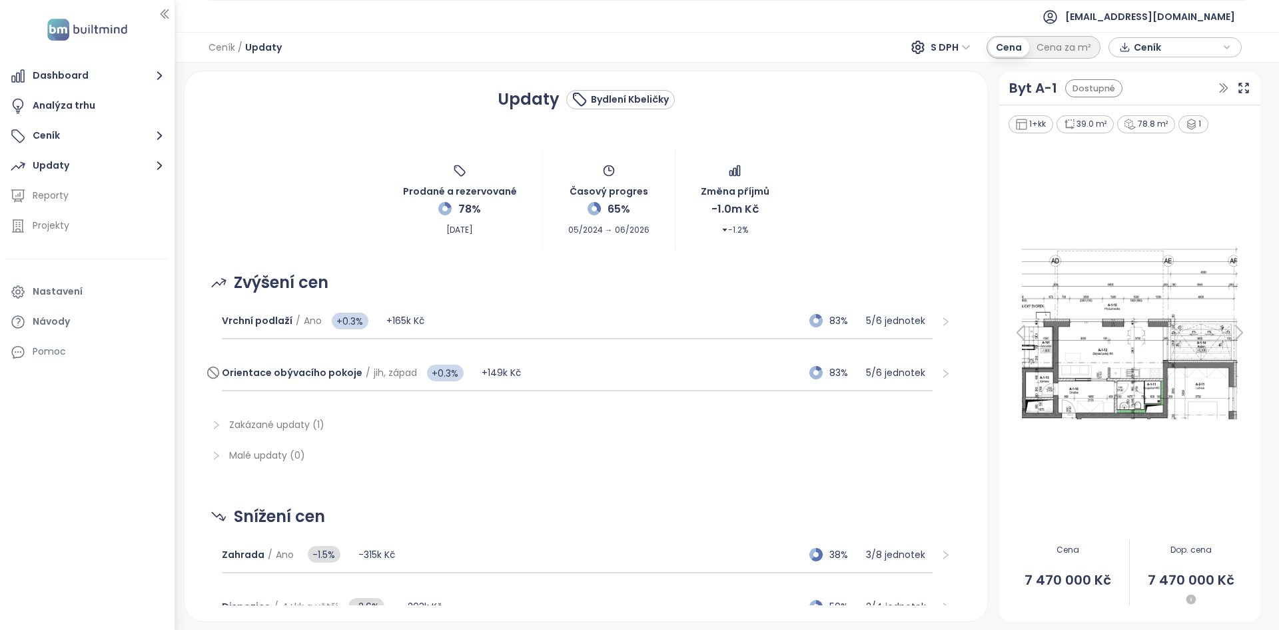
click at [581, 371] on div "Orientace obývacího pokoje / jih, západ +0.3% +149k Kč 83% 5 / 6 jednotek" at bounding box center [577, 373] width 711 height 36
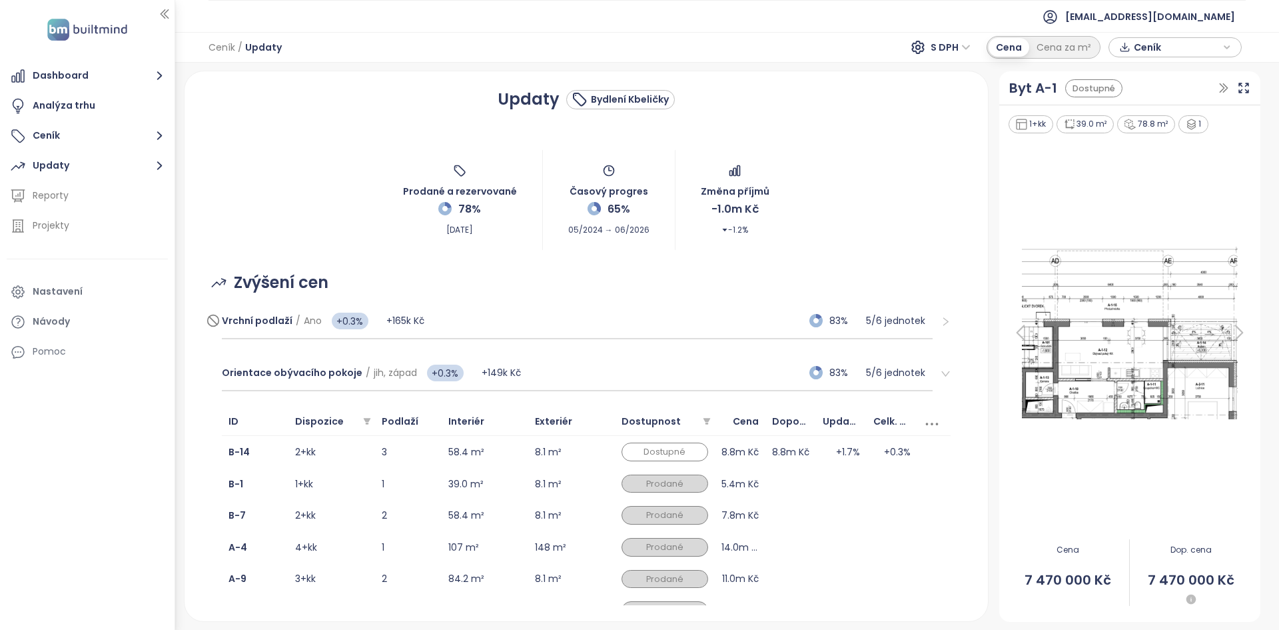
click at [558, 338] on div "Vrchní podlaží / Ano +0.3% +165k Kč 83% 5 / 6 jednotek" at bounding box center [577, 321] width 711 height 36
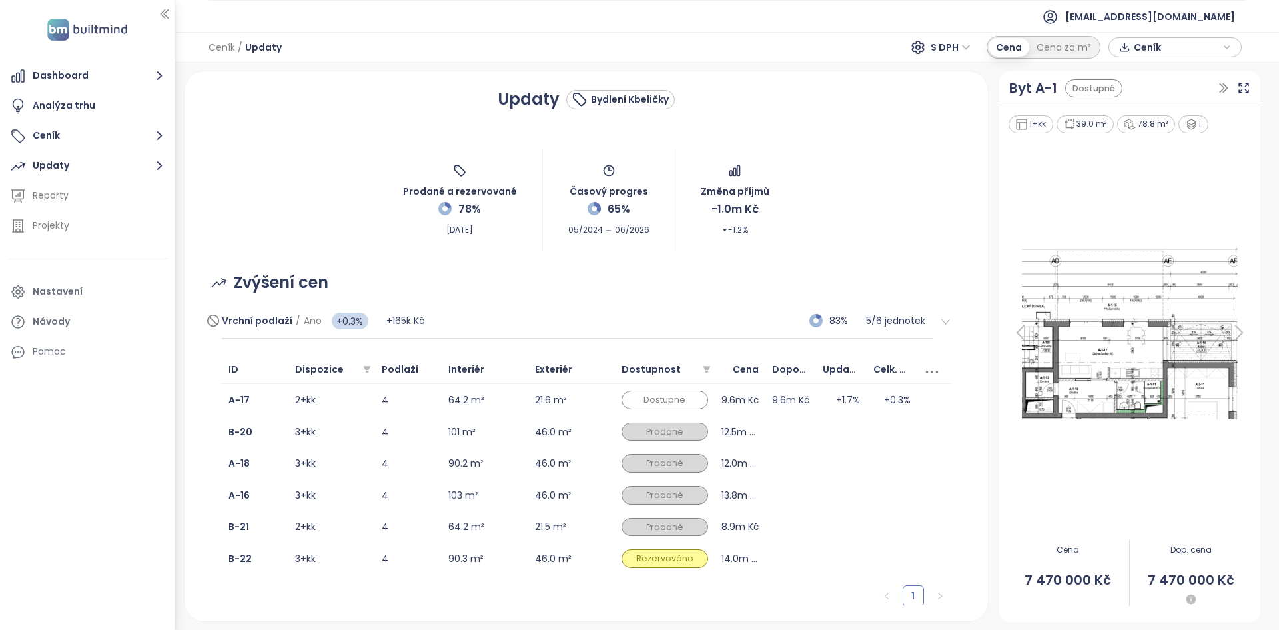
click at [566, 325] on div "Vrchní podlaží / Ano +0.3% +165k Kč 83% 5 / 6 jednotek" at bounding box center [577, 321] width 711 height 36
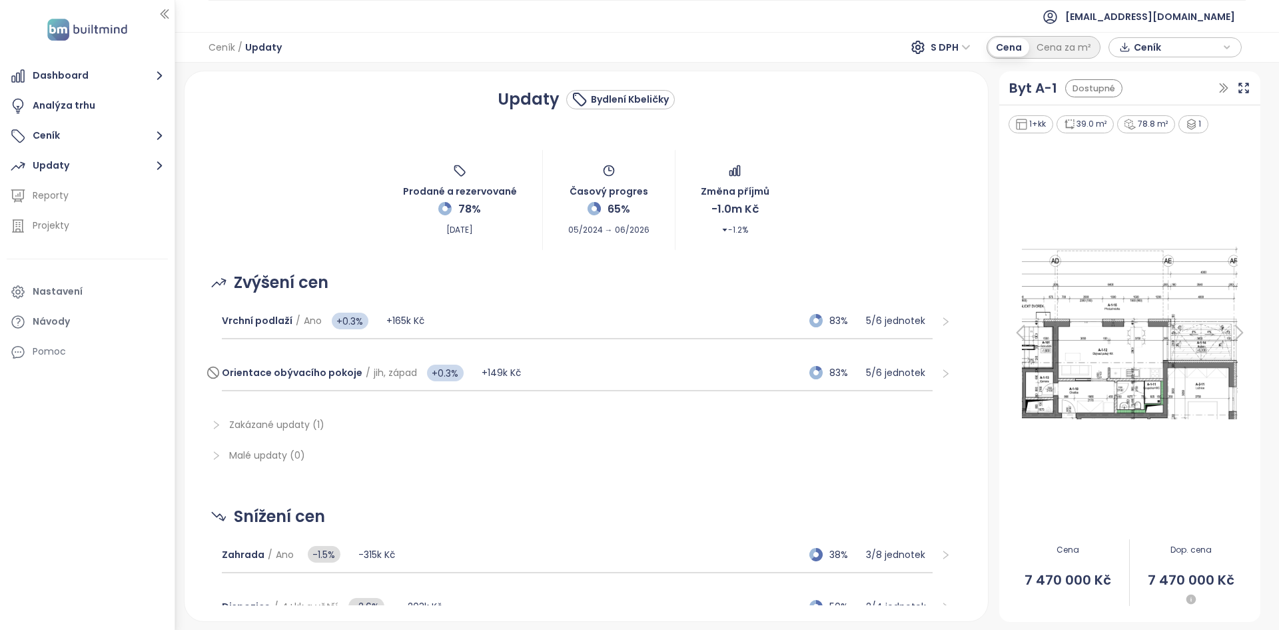
click at [599, 373] on div "Orientace obývacího pokoje / jih, západ +0.3% +149k Kč 83% 5 / 6 jednotek" at bounding box center [577, 373] width 711 height 36
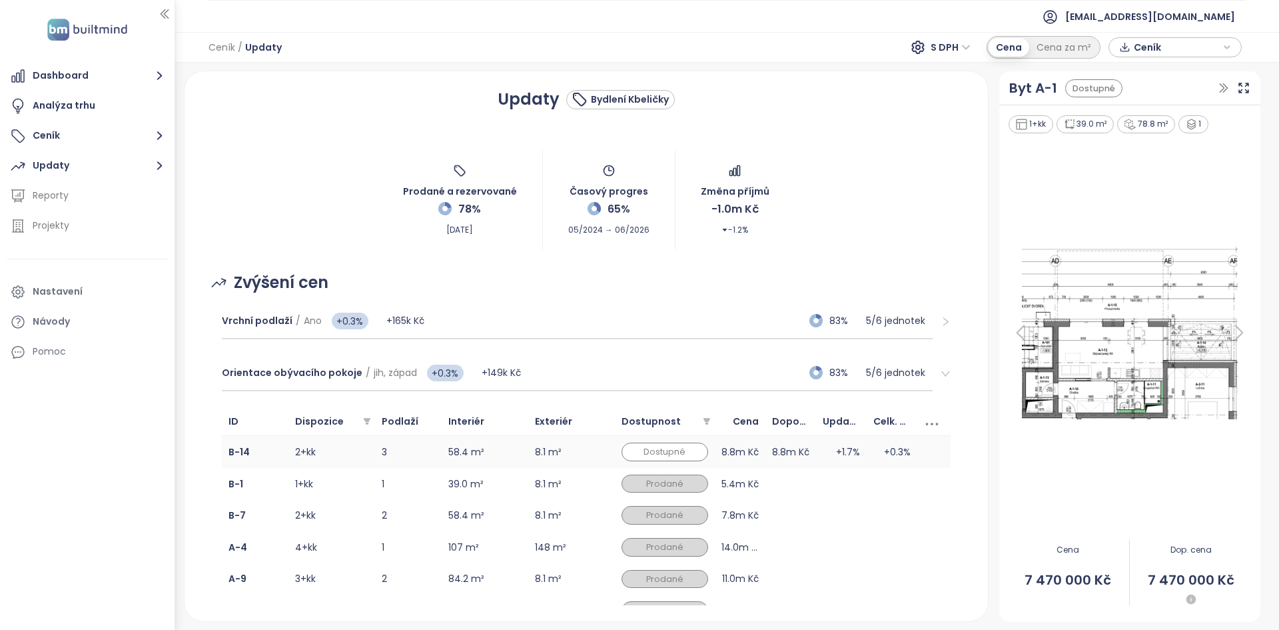
click at [422, 446] on td "3" at bounding box center [408, 452] width 67 height 32
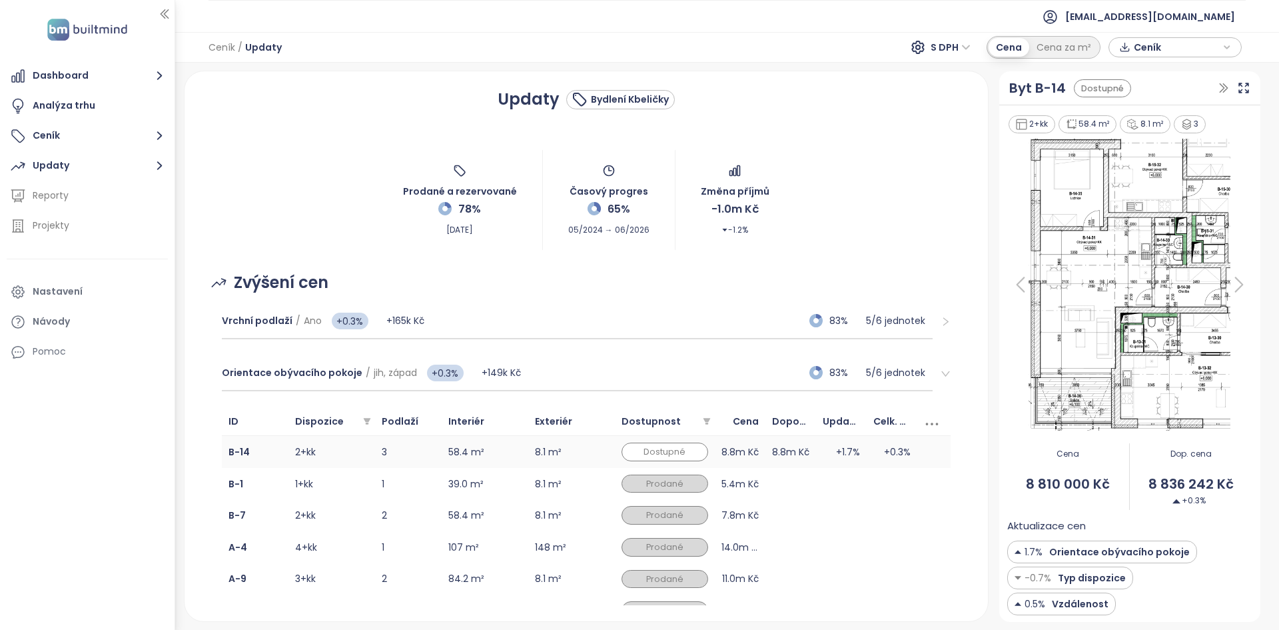
click at [399, 450] on td "3" at bounding box center [408, 452] width 67 height 32
click at [79, 300] on div "Nastavení" at bounding box center [58, 291] width 50 height 17
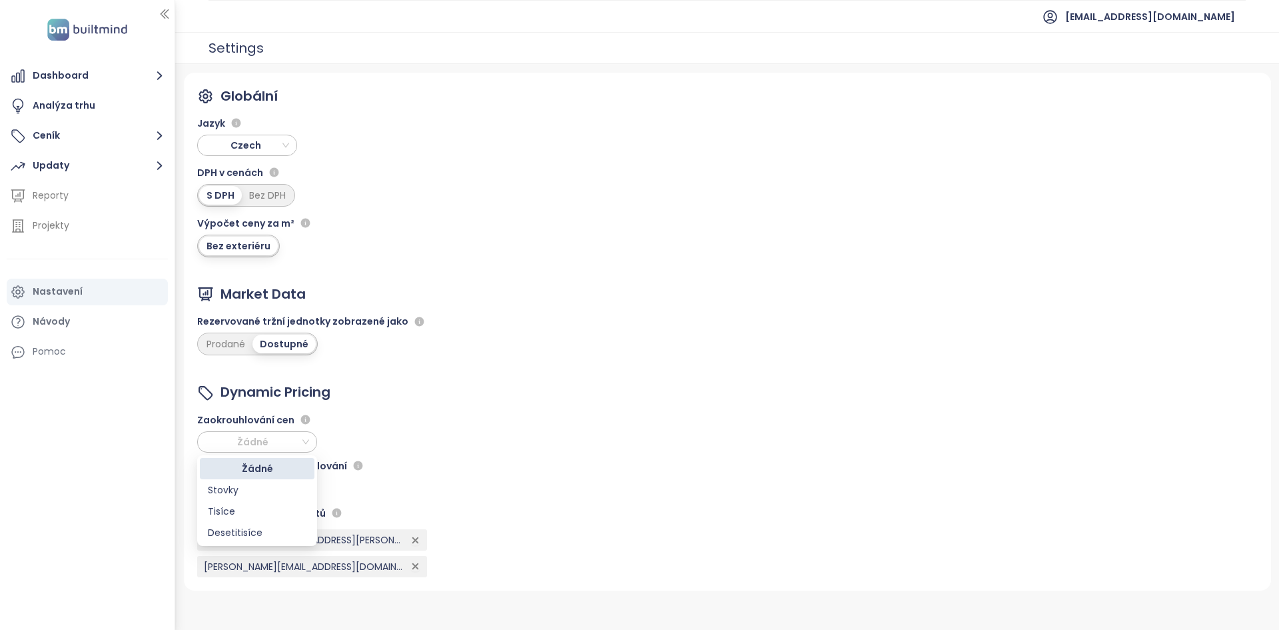
click at [279, 434] on span "Žádné" at bounding box center [255, 442] width 107 height 20
click at [64, 469] on div "Dashboard Analýza trhu Ceník Updaty Reporty Projekty Nastavení Návody Pomoc" at bounding box center [87, 315] width 175 height 630
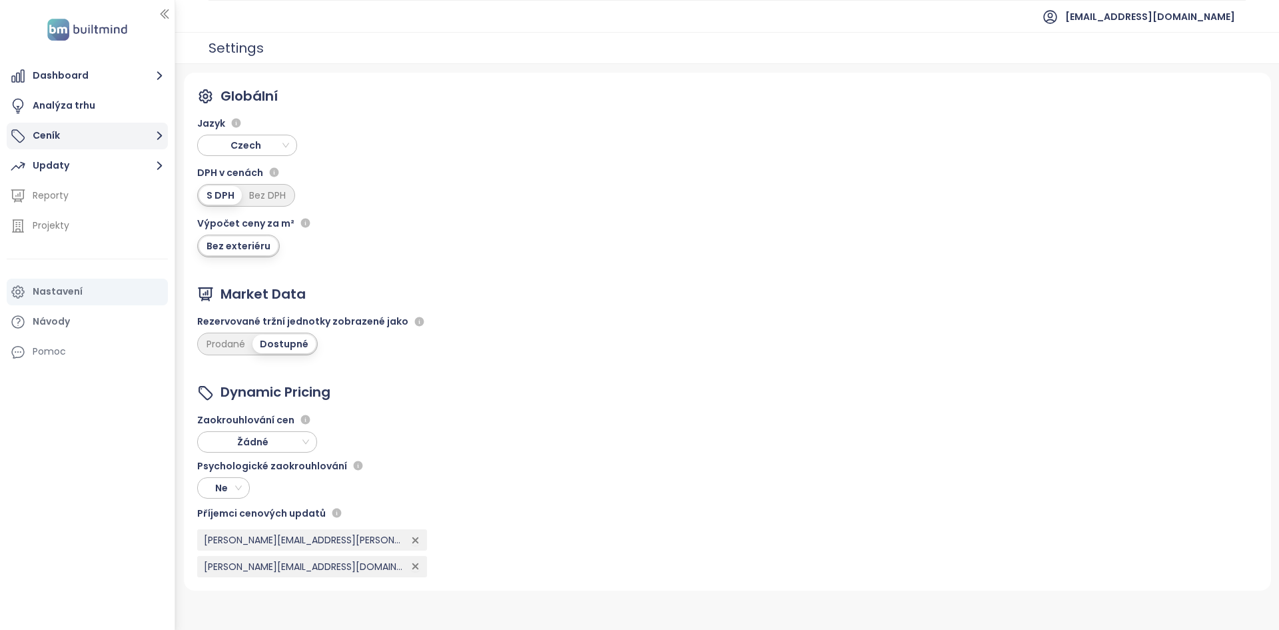
click at [55, 141] on button "Ceník" at bounding box center [87, 136] width 161 height 27
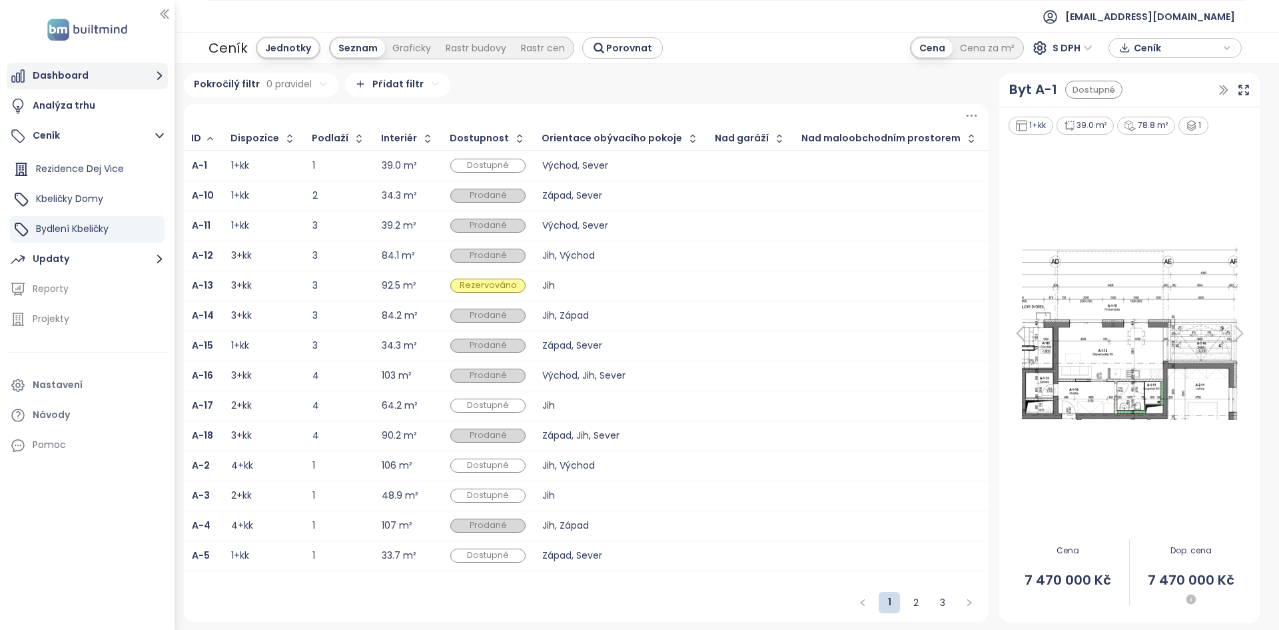
click at [96, 72] on button "Dashboard" at bounding box center [87, 76] width 161 height 27
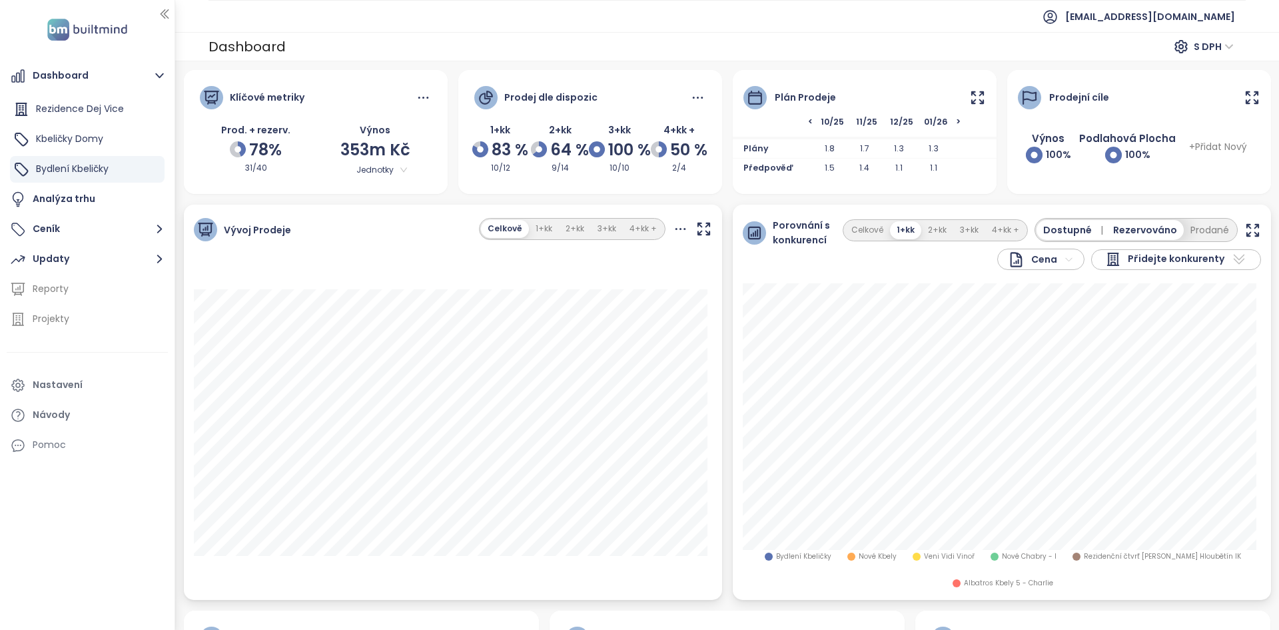
click at [970, 101] on icon at bounding box center [978, 97] width 17 height 17
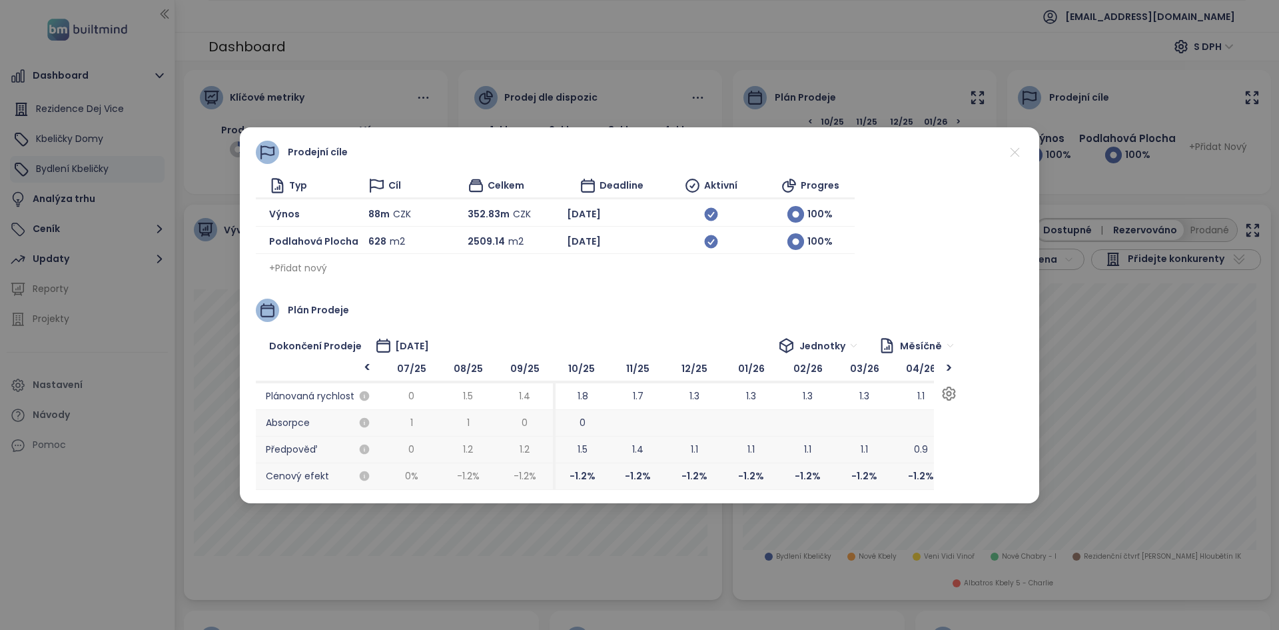
scroll to position [0, 785]
drag, startPoint x: 624, startPoint y: 378, endPoint x: 574, endPoint y: 470, distance: 105.0
click at [574, 470] on span "-1.2 %" at bounding box center [582, 476] width 57 height 27
drag, startPoint x: 570, startPoint y: 455, endPoint x: 631, endPoint y: 448, distance: 61.1
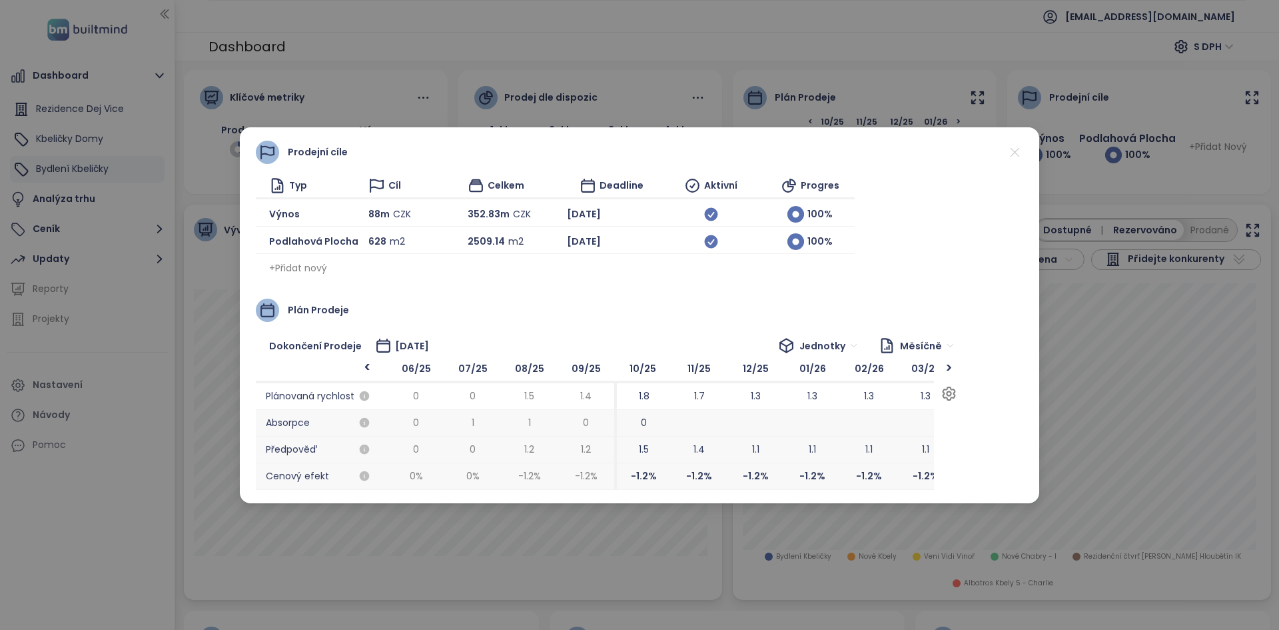
click at [631, 448] on span "1.5" at bounding box center [642, 449] width 57 height 27
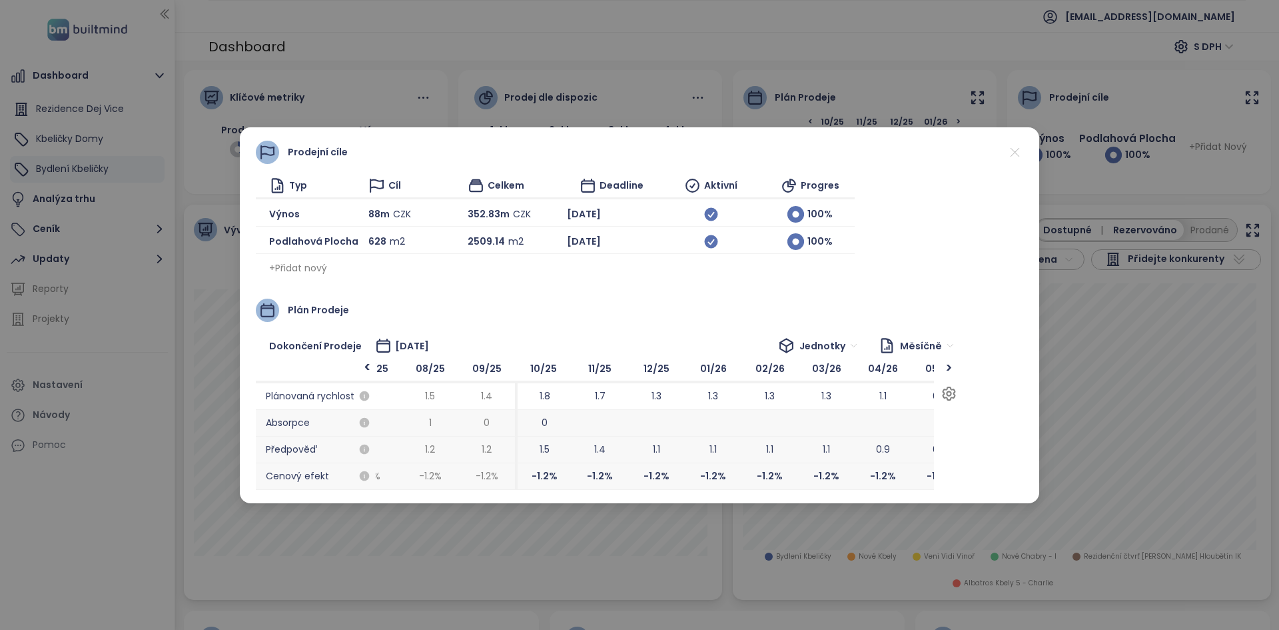
scroll to position [0, 830]
drag, startPoint x: 705, startPoint y: 420, endPoint x: 600, endPoint y: 406, distance: 106.3
click at [600, 406] on div "11/25 1.7 1.4 -1.2 %" at bounding box center [593, 423] width 57 height 133
drag, startPoint x: 599, startPoint y: 406, endPoint x: 836, endPoint y: 445, distance: 240.5
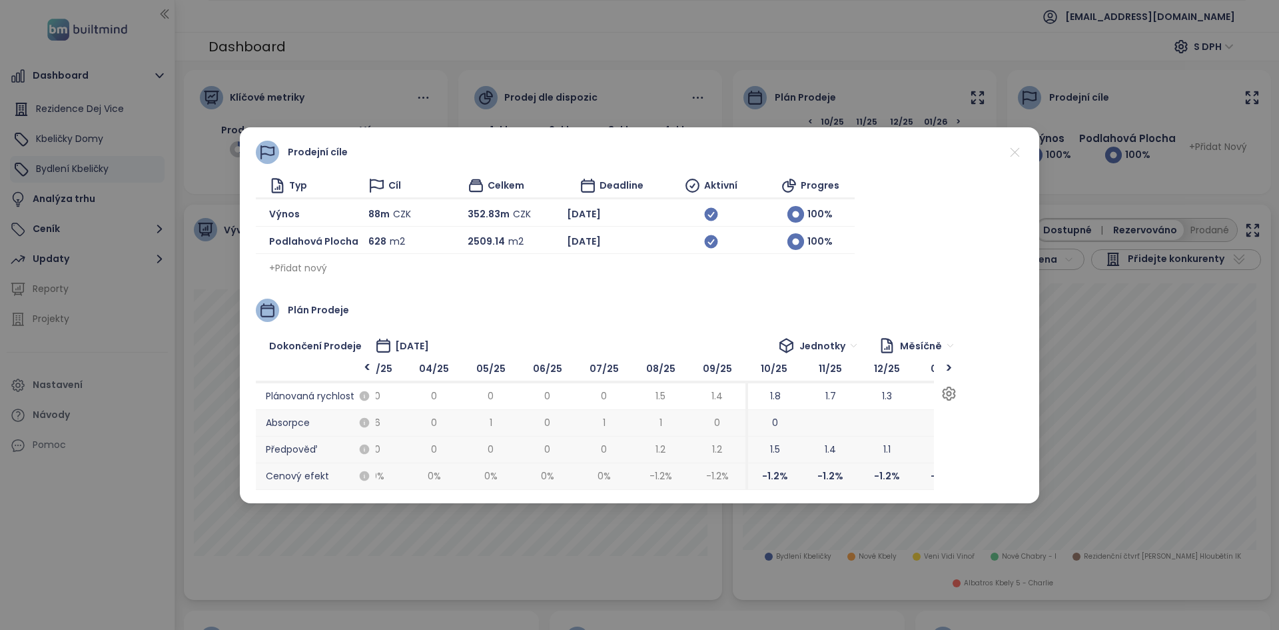
scroll to position [0, 594]
click at [84, 249] on div "Prodejní cíle Typ Cíl Celkem Deadline Aktivní Progres Výnos 88m CZK 352.83m CZK…" at bounding box center [639, 315] width 1279 height 630
click at [84, 231] on div "Prodejní cíle Typ Cíl Celkem Deadline Aktivní Progres Výnos 88m CZK 352.83m CZK…" at bounding box center [639, 315] width 1279 height 630
click at [718, 550] on div "Prodejní cíle Typ Cíl Celkem Deadline Aktivní Progres Výnos 88m CZK 352.83m CZK…" at bounding box center [639, 315] width 1279 height 630
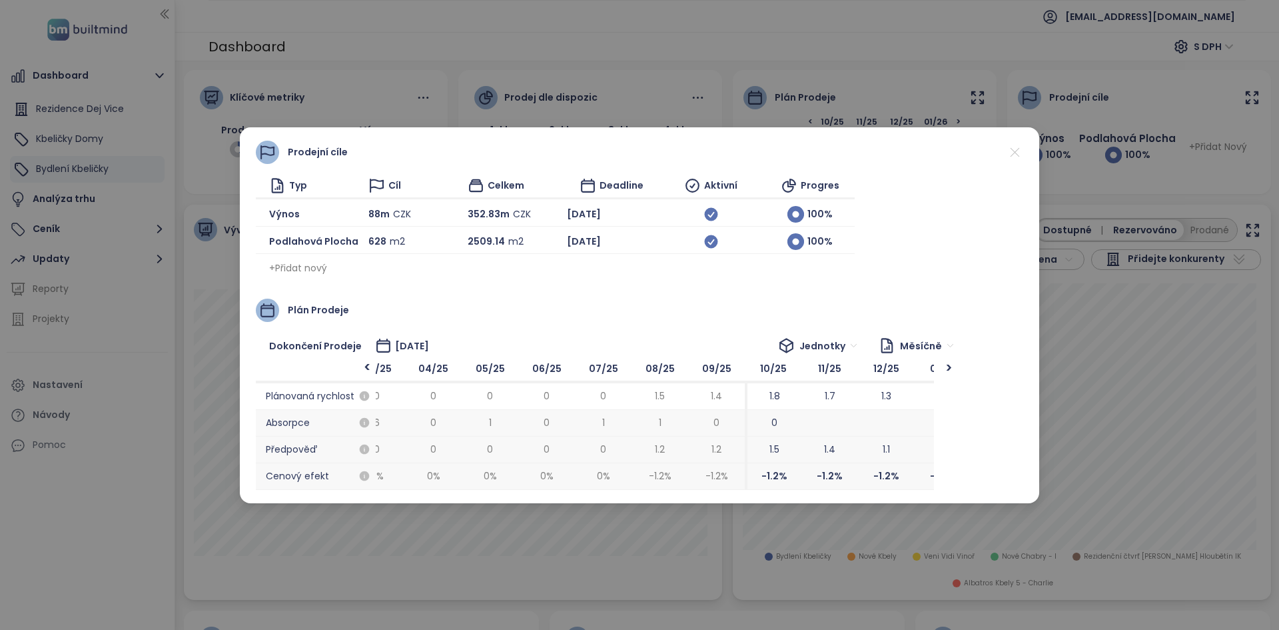
click at [724, 560] on div "Prodejní cíle Typ Cíl Celkem Deadline Aktivní Progres Výnos 88m CZK 352.83m CZK…" at bounding box center [639, 315] width 1279 height 630
click at [215, 484] on div "Prodejní cíle Typ Cíl Celkem Deadline Aktivní Progres Výnos 88m CZK 352.83m CZK…" at bounding box center [639, 315] width 1279 height 630
click at [227, 441] on div "Prodejní cíle Typ Cíl Celkem Deadline Aktivní Progres Výnos 88m CZK 352.83m CZK…" at bounding box center [639, 315] width 1279 height 630
click at [208, 431] on div "Prodejní cíle Typ Cíl Celkem Deadline Aktivní Progres Výnos 88m CZK 352.83m CZK…" at bounding box center [639, 315] width 1279 height 630
click at [1016, 149] on icon at bounding box center [1015, 152] width 17 height 17
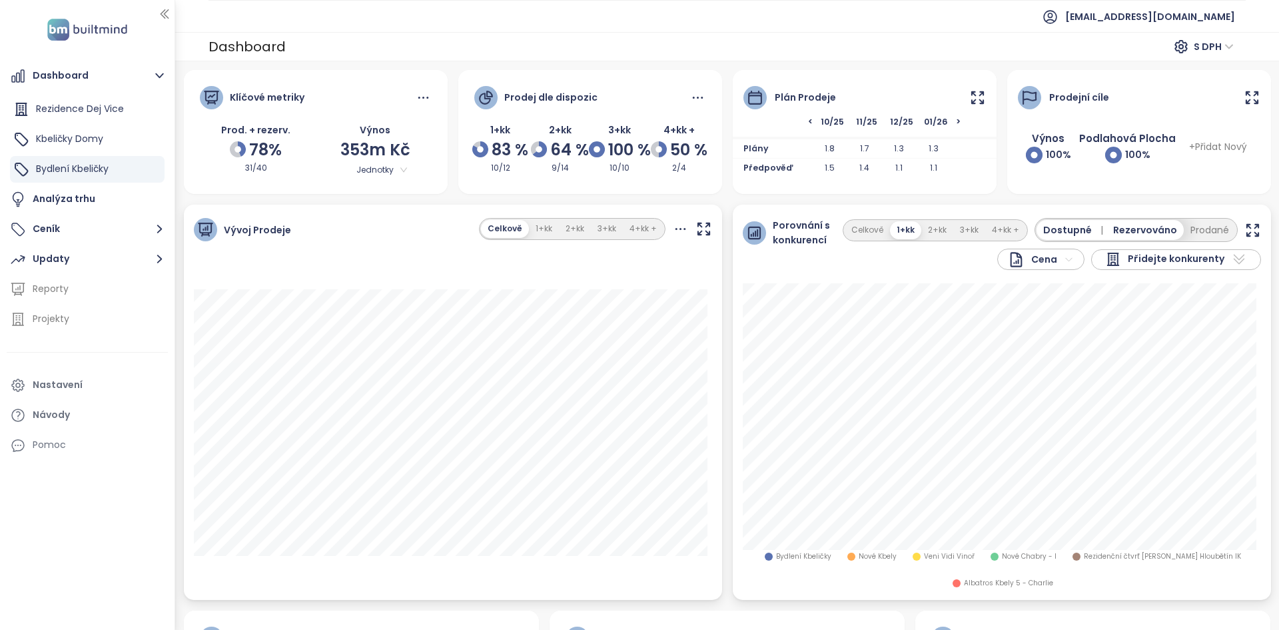
click at [63, 566] on div "Dashboard Rezidence Dej Vice Kbeličky Domy Bydlení Kbeličky Analýza trhu Ceník …" at bounding box center [87, 315] width 175 height 630
click at [81, 229] on button "Ceník" at bounding box center [87, 229] width 161 height 27
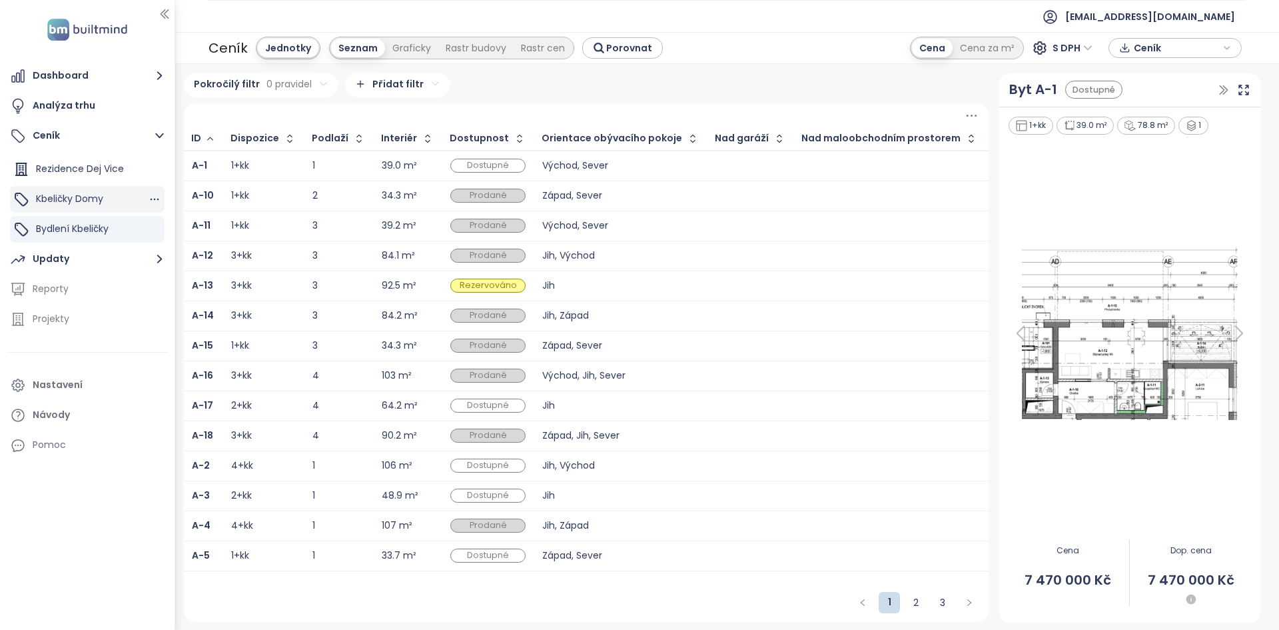
click at [95, 203] on span "Kbeličky Domy" at bounding box center [69, 198] width 67 height 13
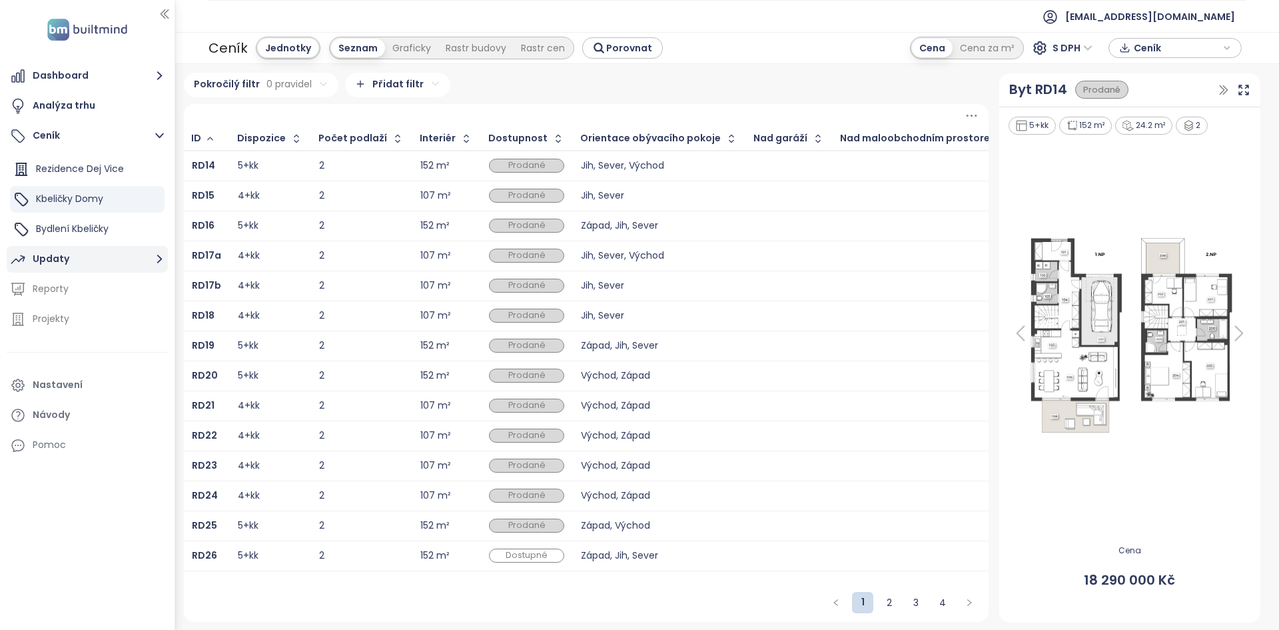
click at [71, 257] on button "Updaty" at bounding box center [87, 259] width 161 height 27
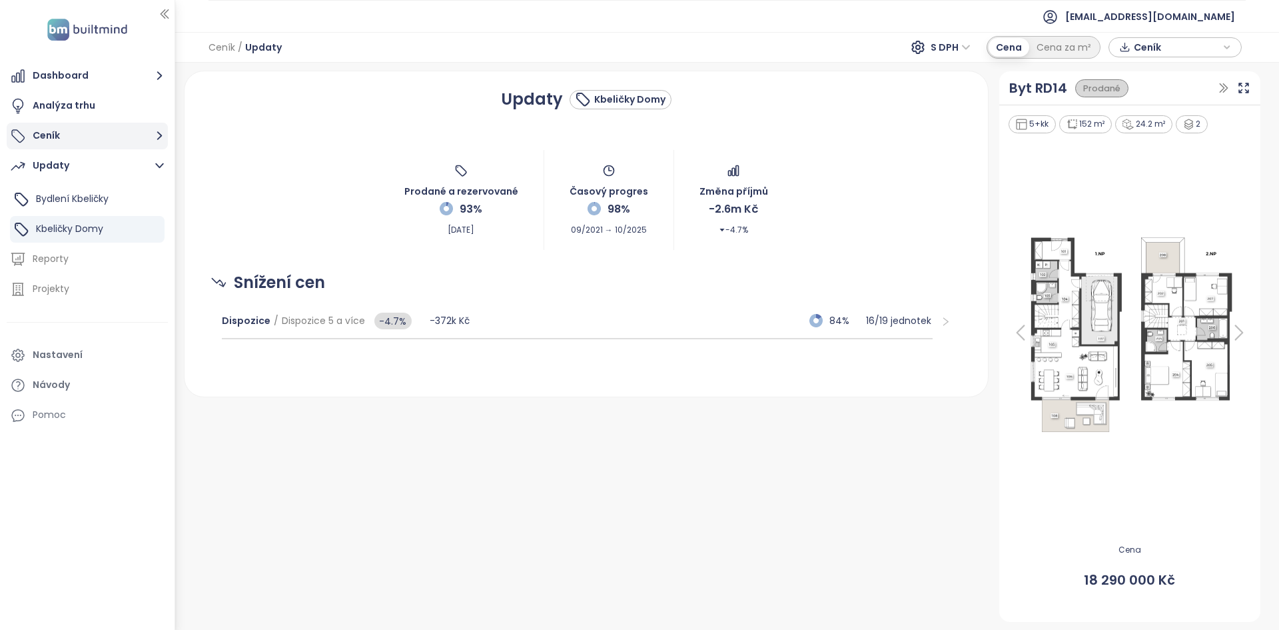
click at [66, 145] on button "Ceník" at bounding box center [87, 136] width 161 height 27
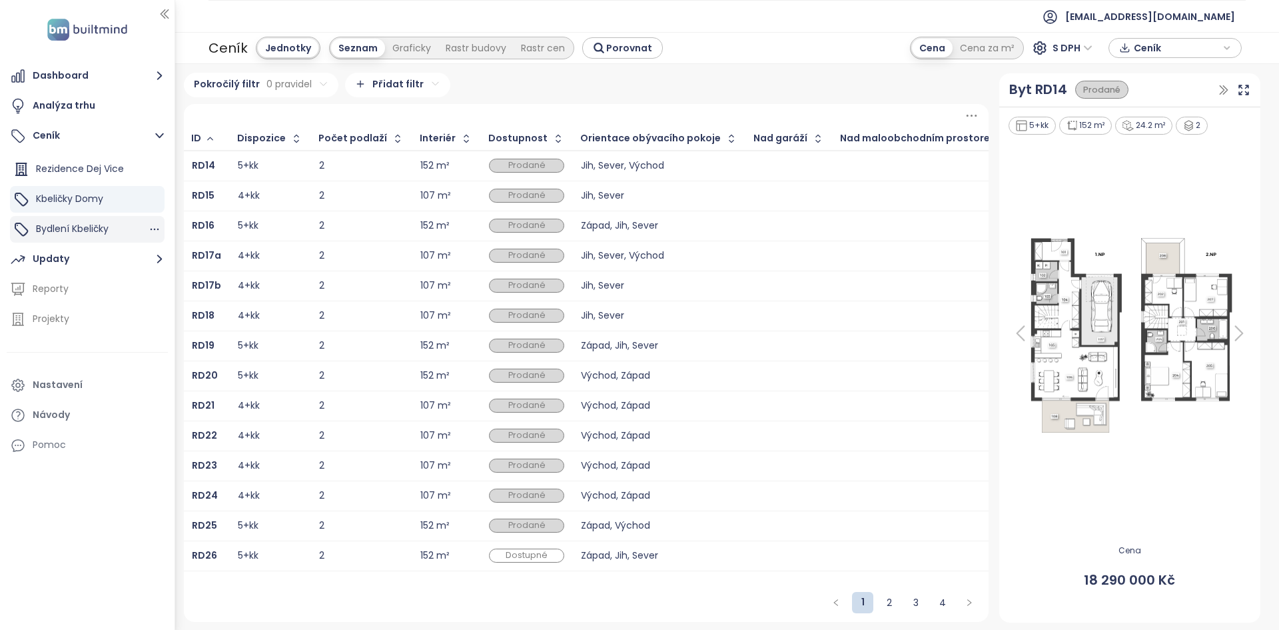
click at [81, 217] on div "Bydlení Kbeličky" at bounding box center [87, 229] width 155 height 27
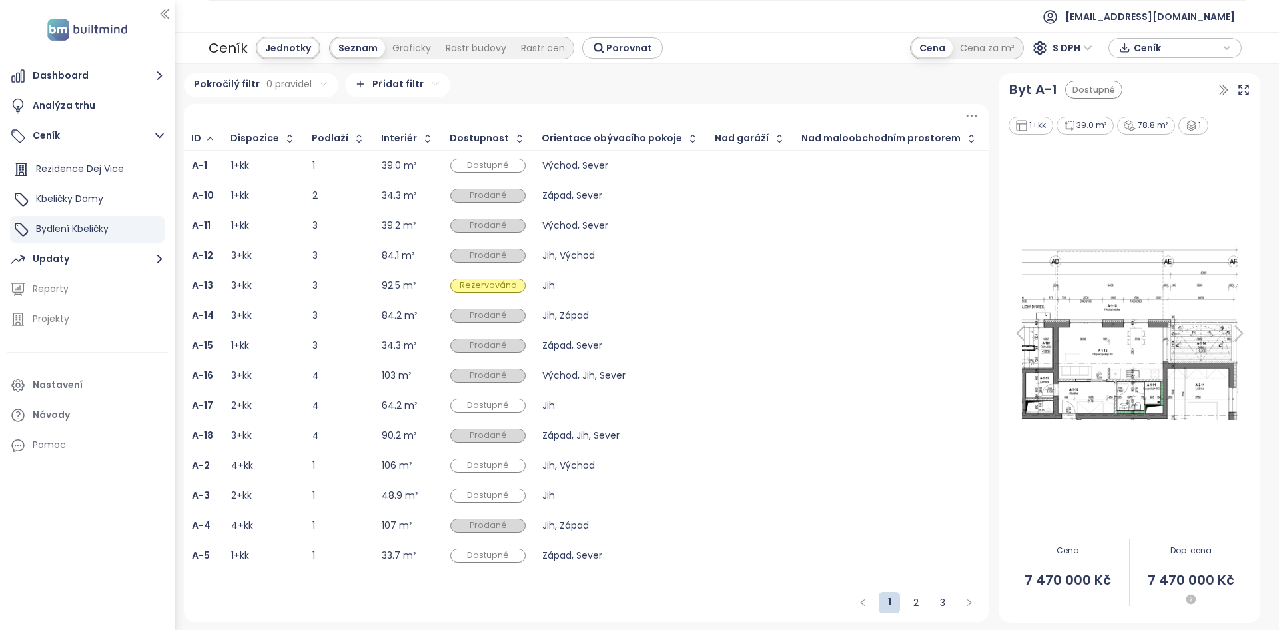
click at [299, 311] on td "3+kk" at bounding box center [263, 316] width 81 height 30
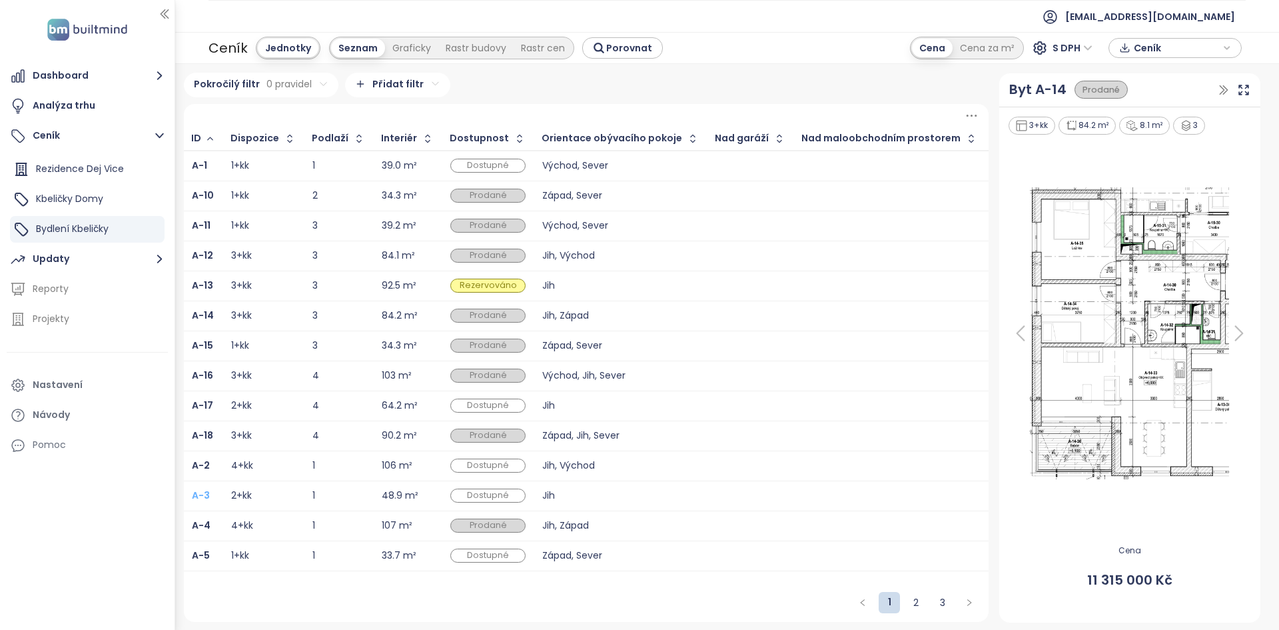
click at [202, 492] on b "A-3" at bounding box center [201, 494] width 18 height 13
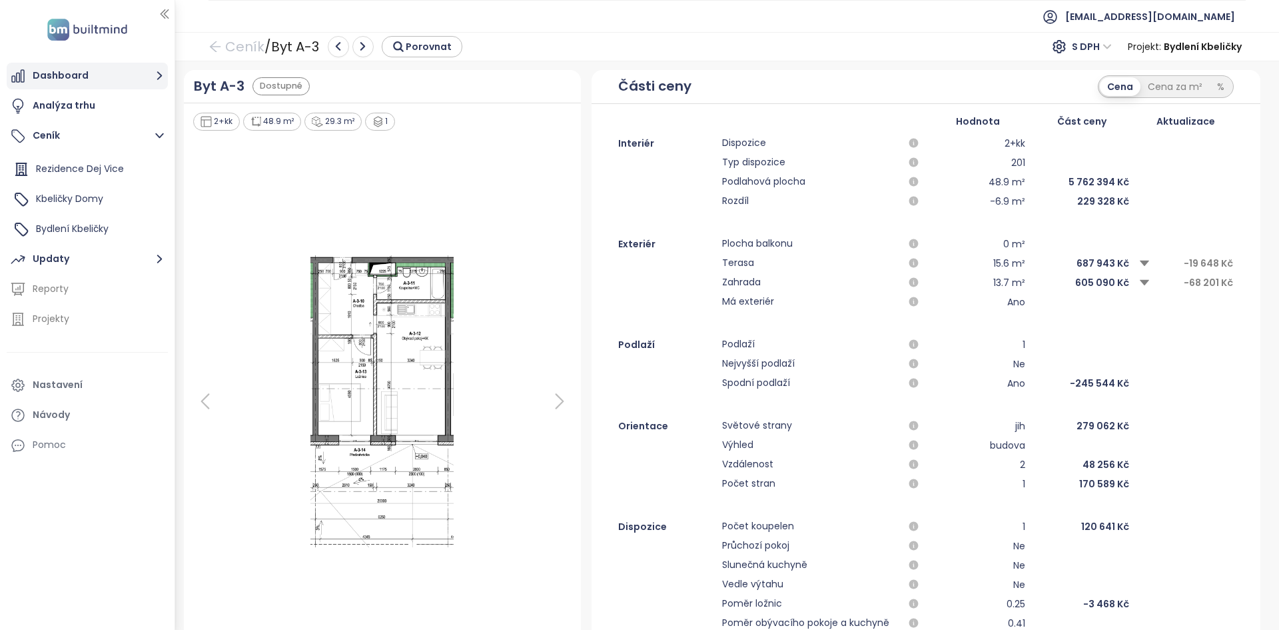
click at [84, 83] on button "Dashboard" at bounding box center [87, 76] width 161 height 27
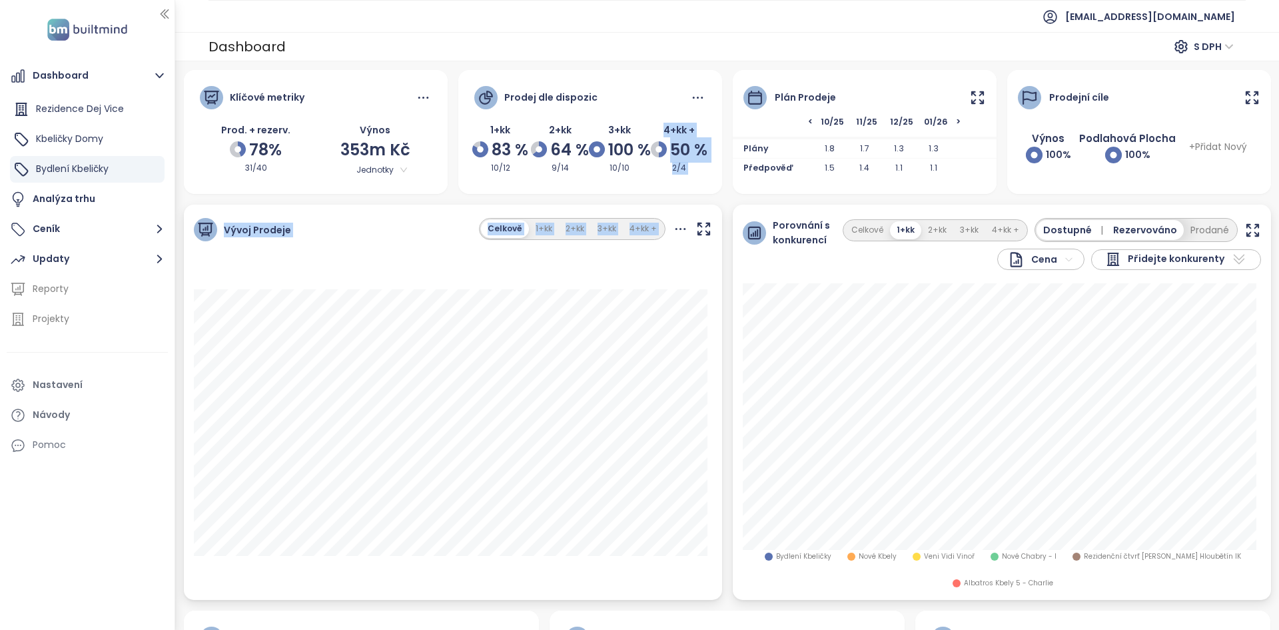
drag, startPoint x: 658, startPoint y: 125, endPoint x: 704, endPoint y: 187, distance: 78.1
click at [706, 192] on div "Prodej dle dispozic 1+kk 83 % 10/12 2+kk 64 % 9/14 3+kk 100 % 10/10 4+kk + 50 %…" at bounding box center [590, 132] width 264 height 125
click at [693, 187] on div "Prodej dle dispozic 1+kk 83 % 10/12 2+kk 64 % 9/14 3+kk 100 % 10/10 4+kk + 50 %…" at bounding box center [590, 130] width 264 height 121
click at [693, 189] on div "Prodej dle dispozic 1+kk 83 % 10/12 2+kk 64 % 9/14 3+kk 100 % 10/10 4+kk + 50 %…" at bounding box center [590, 130] width 264 height 121
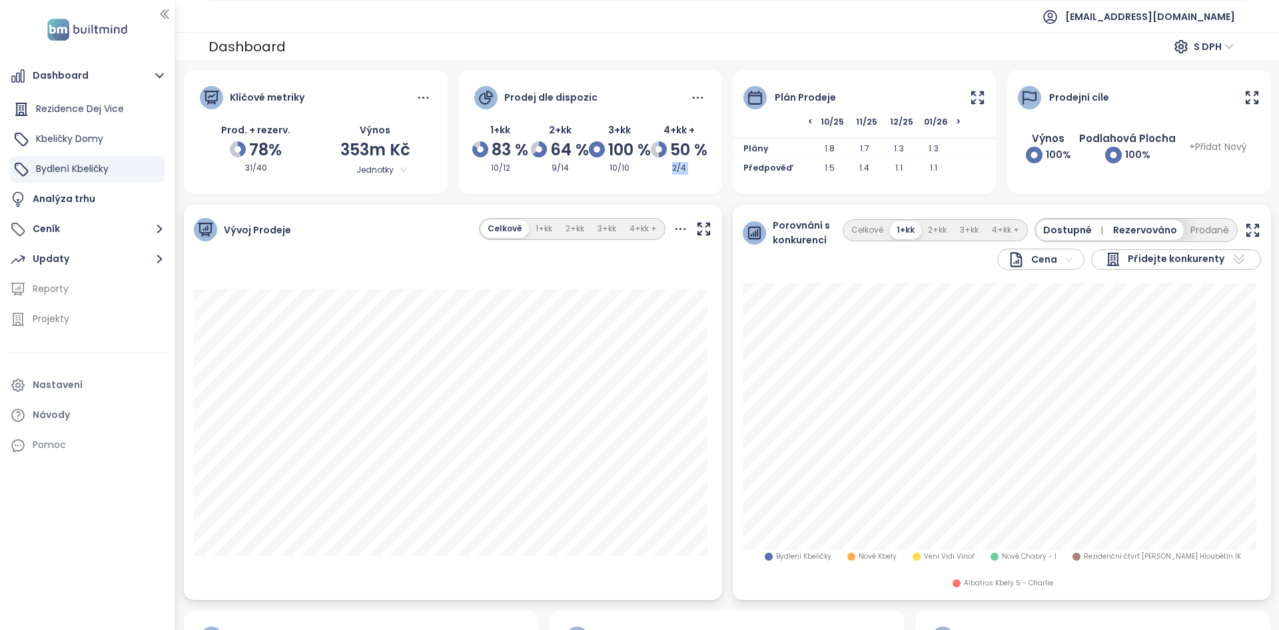
click at [694, 189] on div "Prodej dle dispozic 1+kk 83 % 10/12 2+kk 64 % 9/14 3+kk 100 % 10/10 4+kk + 50 %…" at bounding box center [590, 130] width 264 height 121
click at [72, 253] on button "Updaty" at bounding box center [87, 259] width 161 height 27
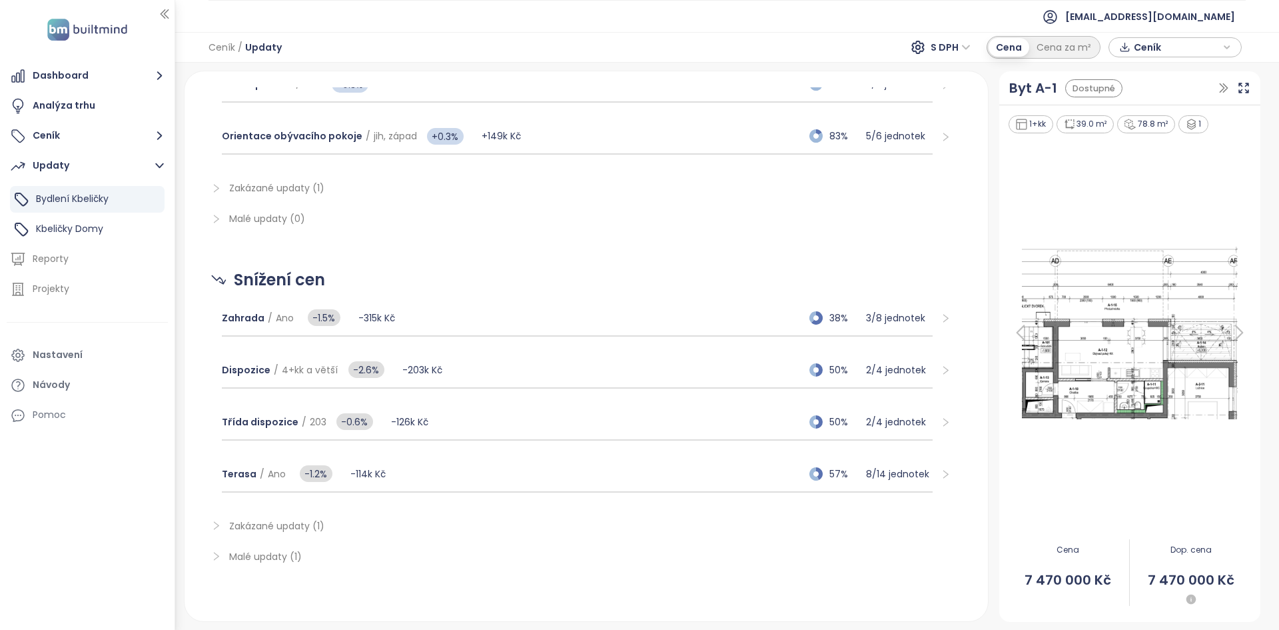
scroll to position [236, 0]
click at [279, 317] on span "Ano" at bounding box center [285, 318] width 18 height 13
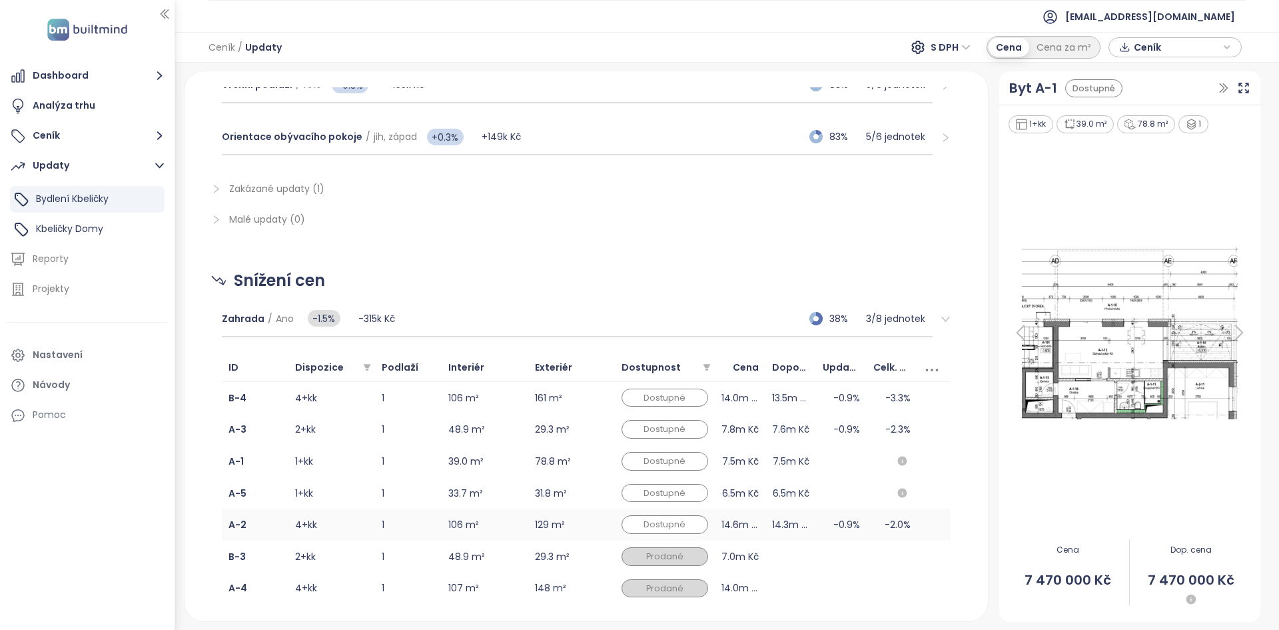
scroll to position [303, 0]
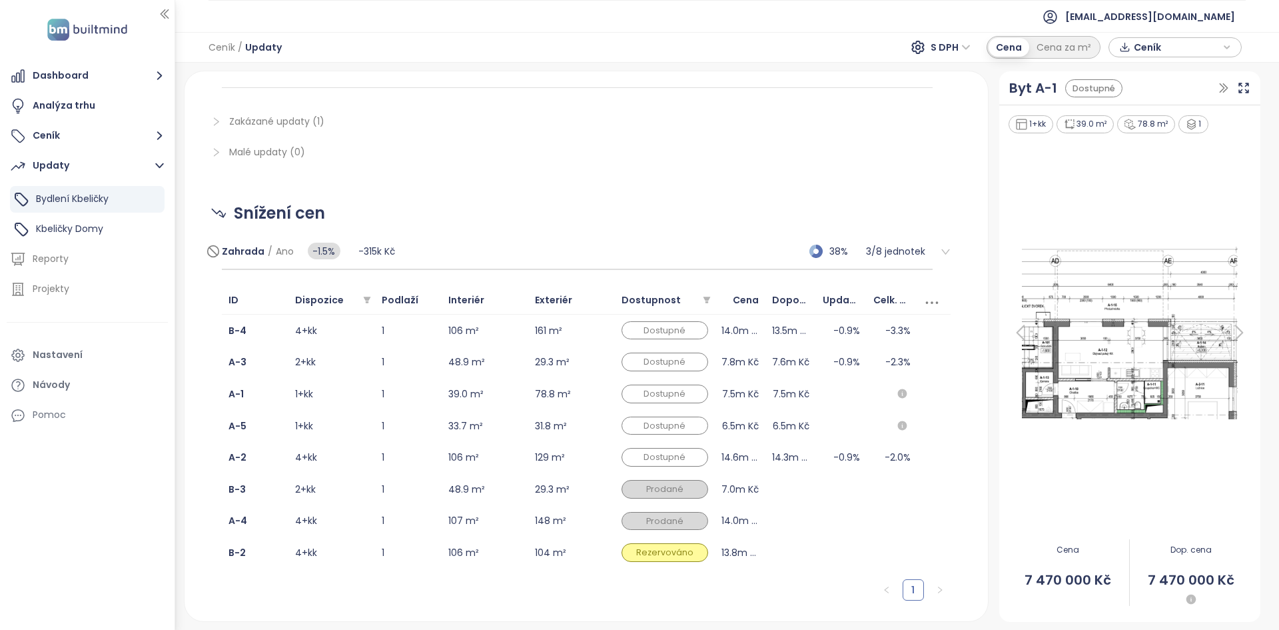
click at [478, 244] on div "Zahrada / Ano -1.5% -315k Kč 38% 3 / 8 jednotek" at bounding box center [577, 252] width 711 height 36
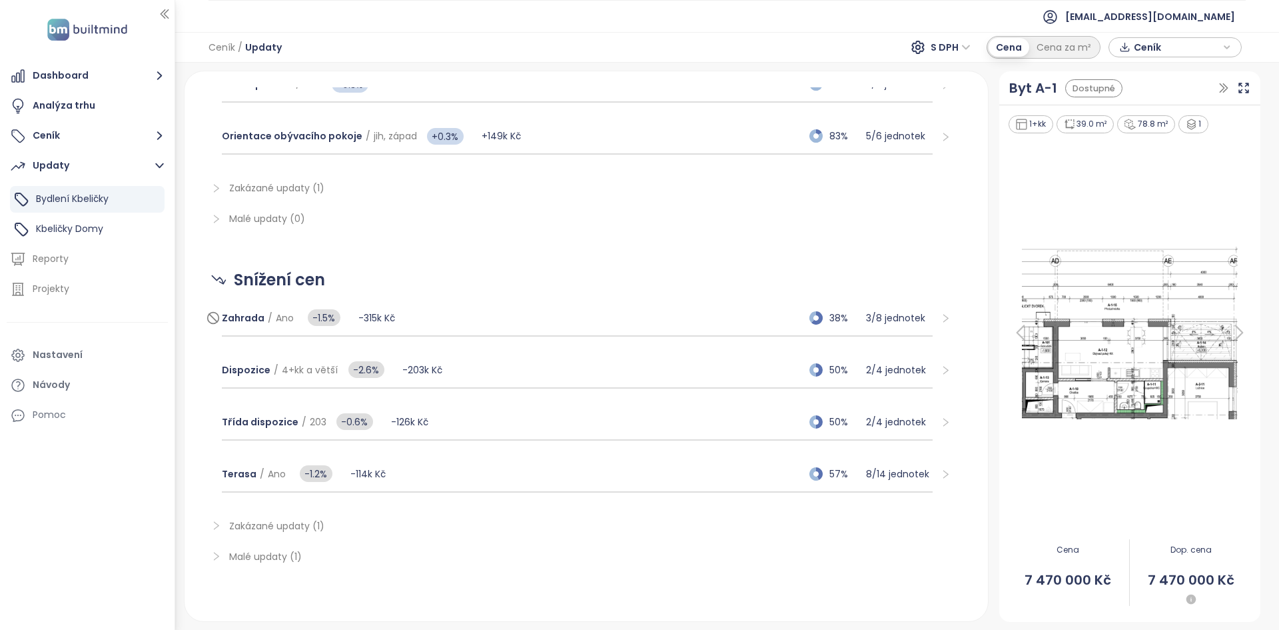
scroll to position [237, 0]
click at [526, 398] on div "Třída dispozice / 203 -0.6% -126k Kč 50% 2 / 4 jednotek" at bounding box center [586, 423] width 750 height 52
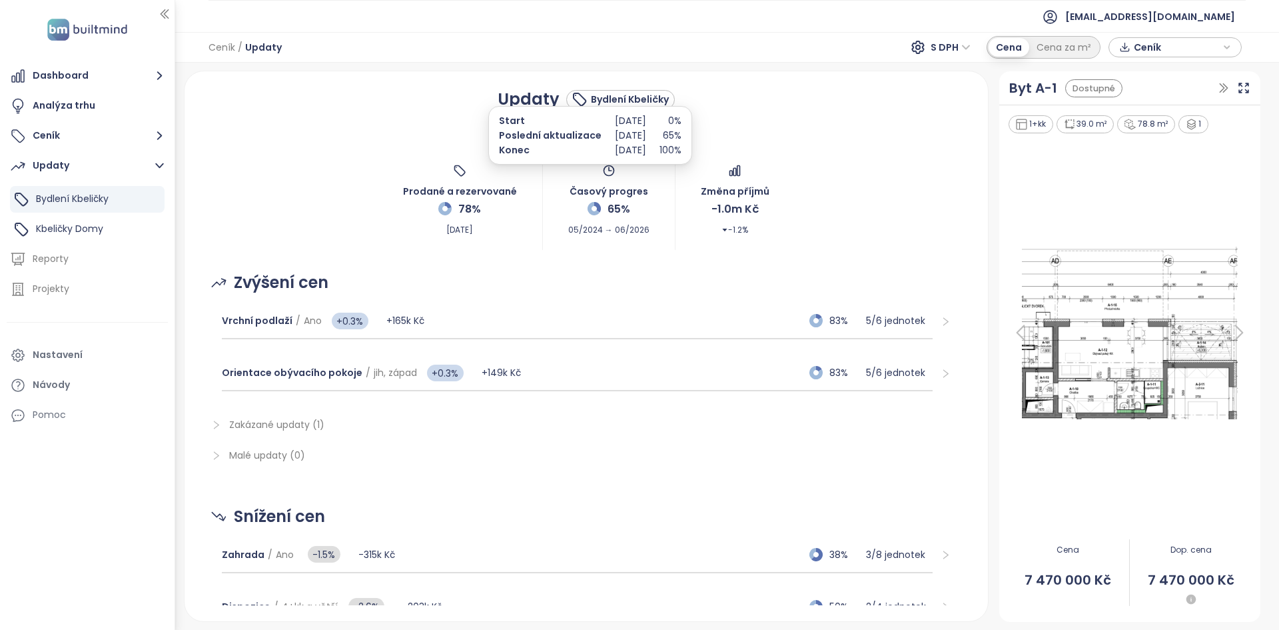
scroll to position [359, 0]
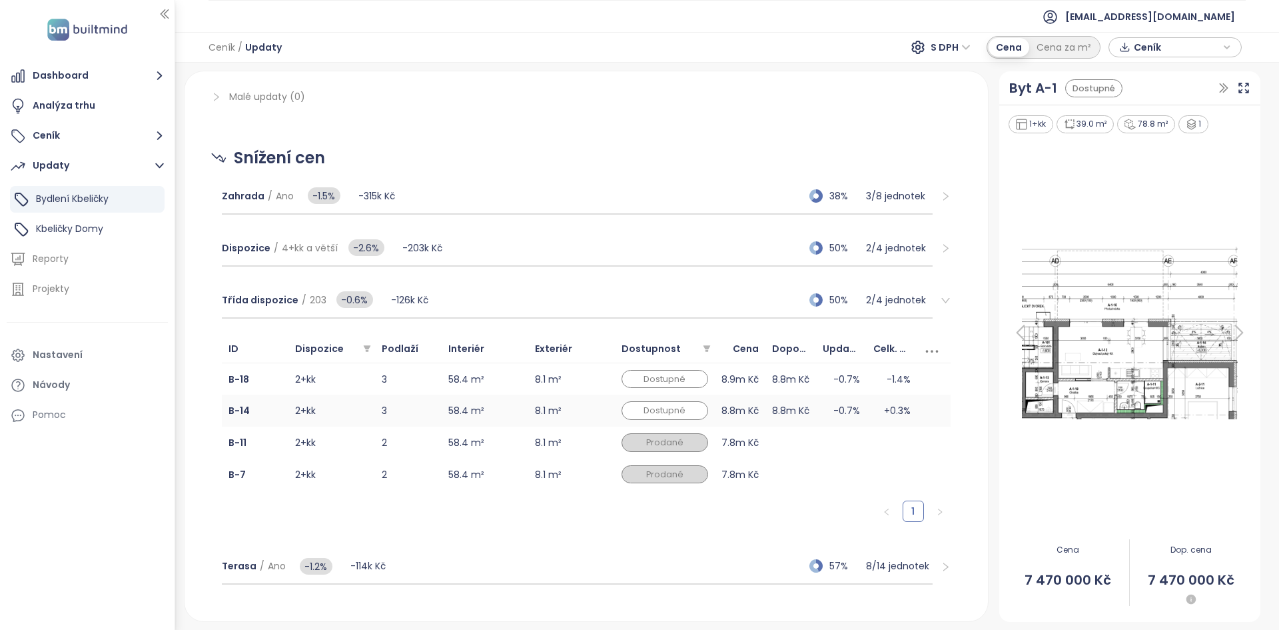
drag, startPoint x: 512, startPoint y: 409, endPoint x: 510, endPoint y: 396, distance: 12.9
click at [512, 408] on td "58.4 m²" at bounding box center [485, 411] width 87 height 32
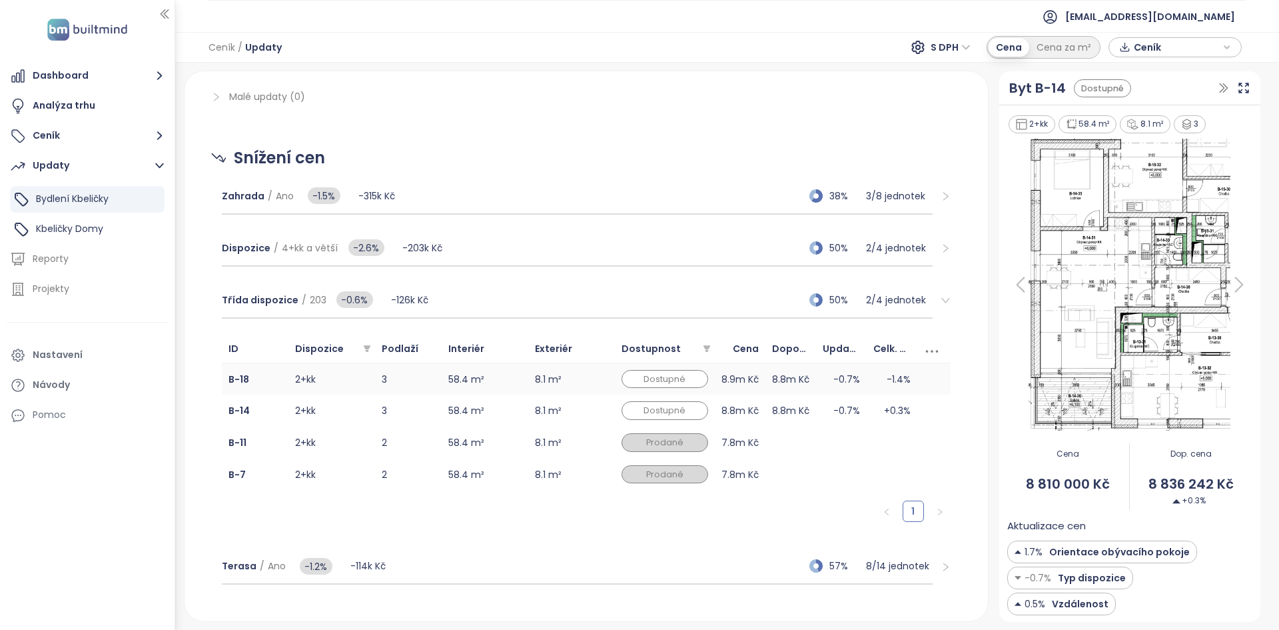
click at [509, 385] on td "58.4 m²" at bounding box center [485, 379] width 87 height 32
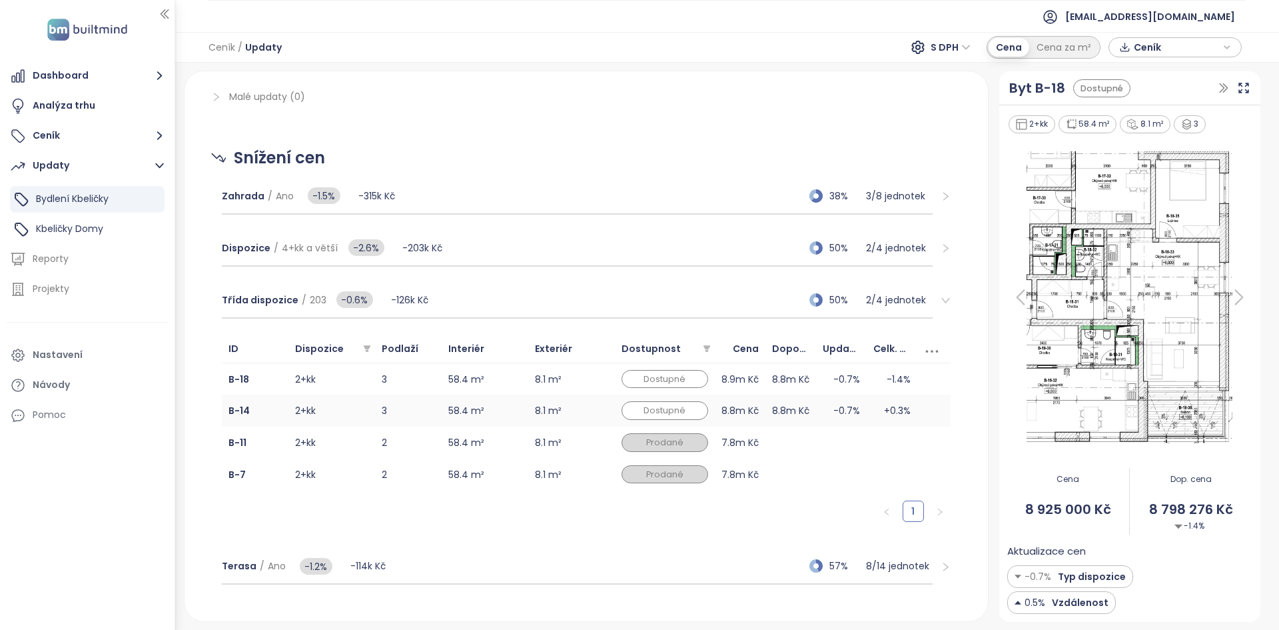
click at [507, 424] on td "58.4 m²" at bounding box center [485, 411] width 87 height 32
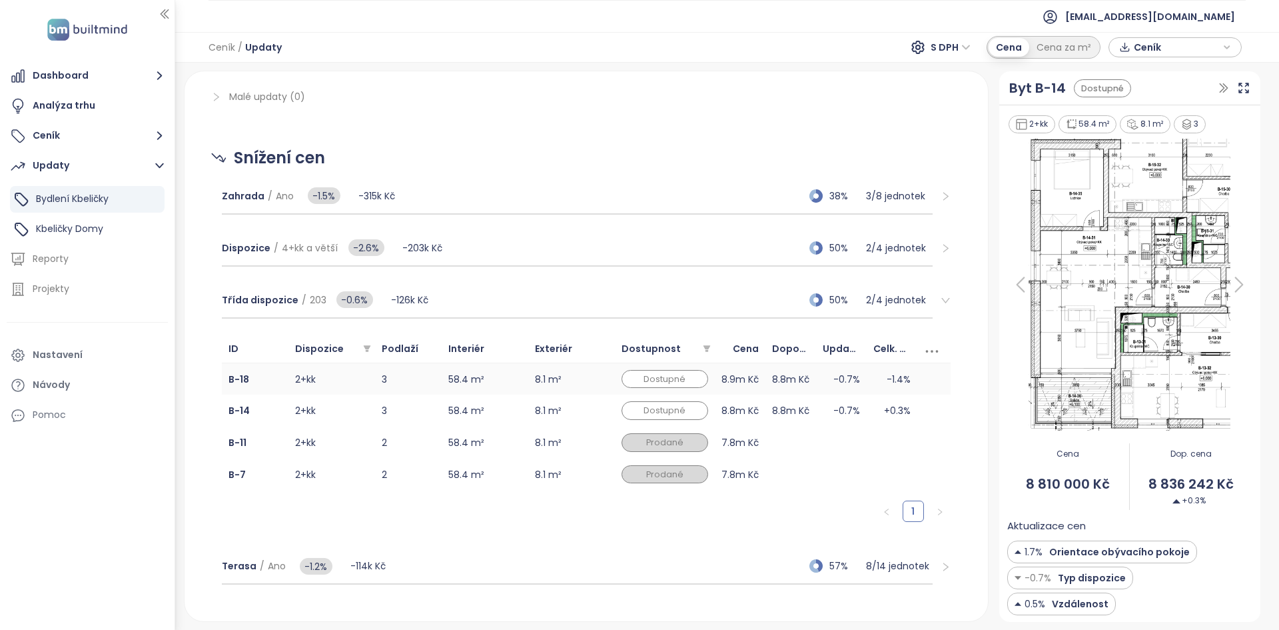
click at [508, 379] on td "58.4 m²" at bounding box center [485, 379] width 87 height 32
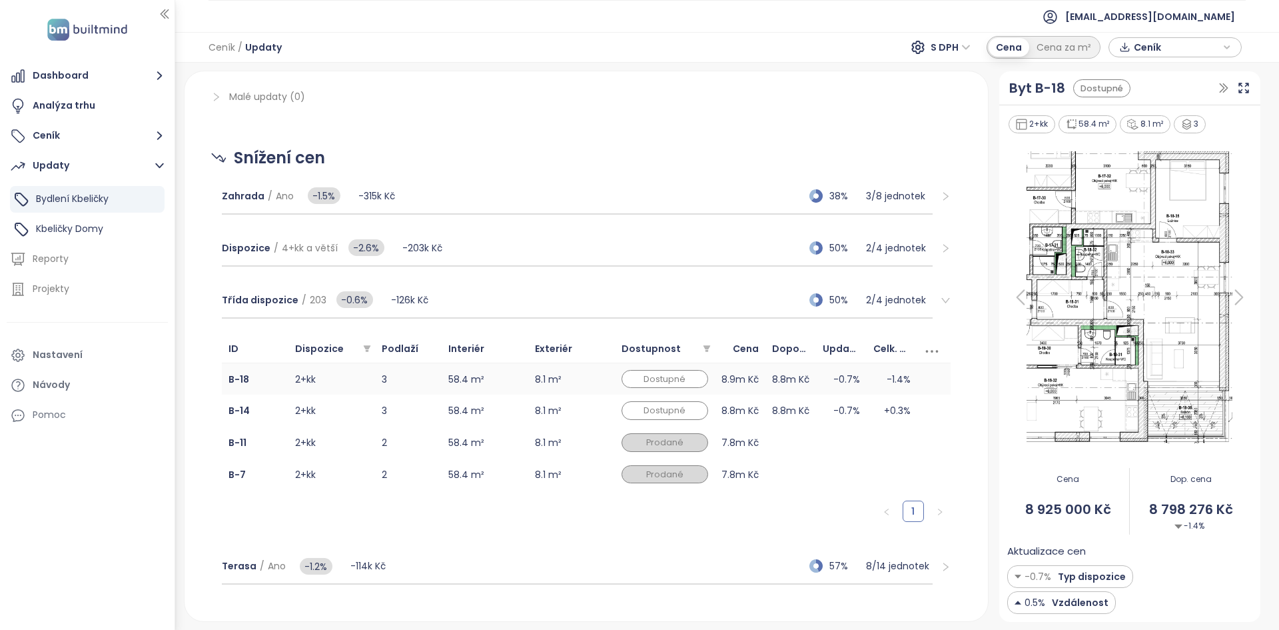
click at [508, 379] on td "58.4 m²" at bounding box center [485, 379] width 87 height 32
click at [510, 413] on td "58.4 m²" at bounding box center [485, 411] width 87 height 32
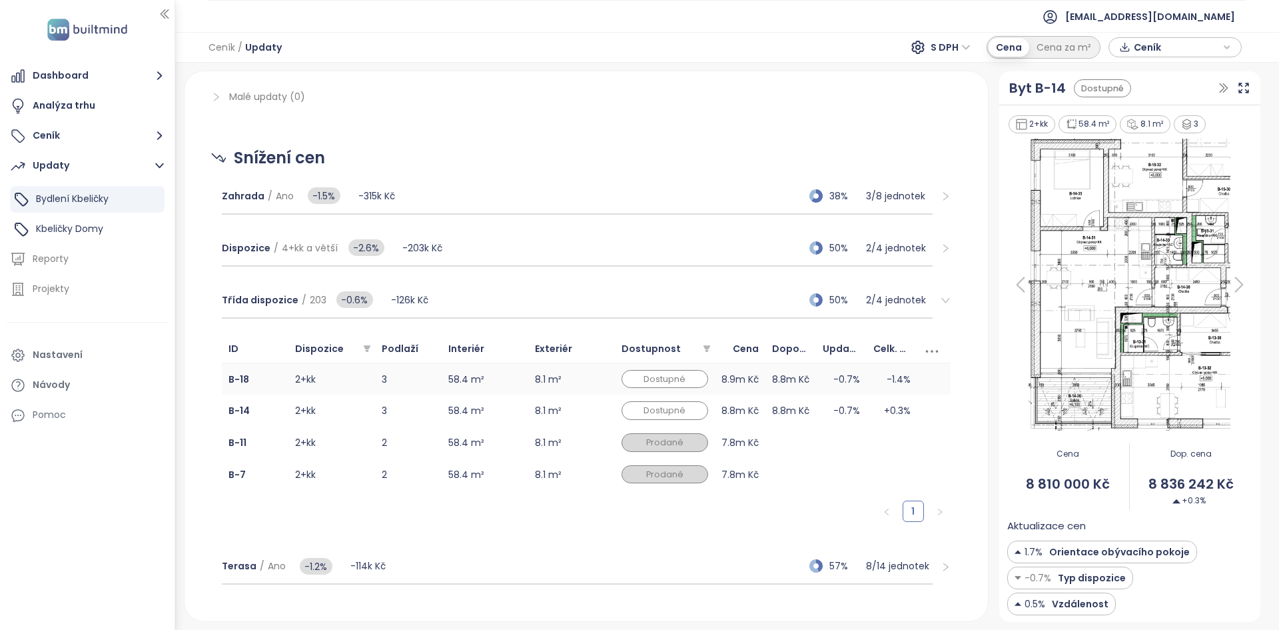
click at [513, 374] on td "58.4 m²" at bounding box center [485, 379] width 87 height 32
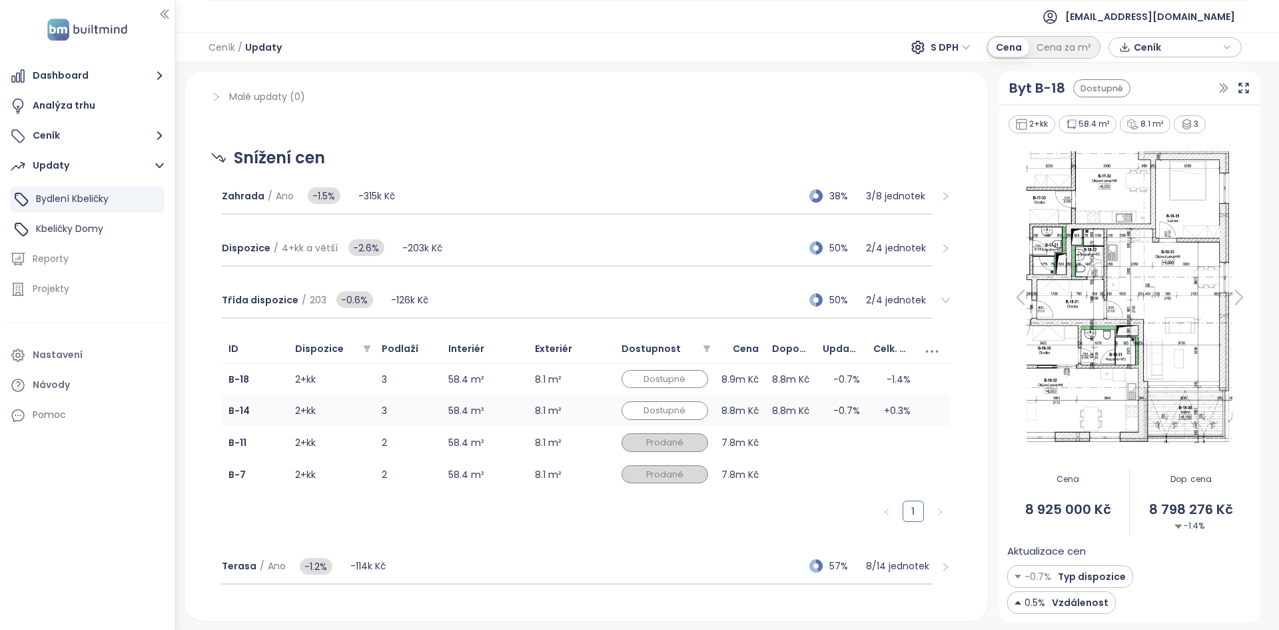
click at [518, 424] on td "58.4 m²" at bounding box center [485, 411] width 87 height 32
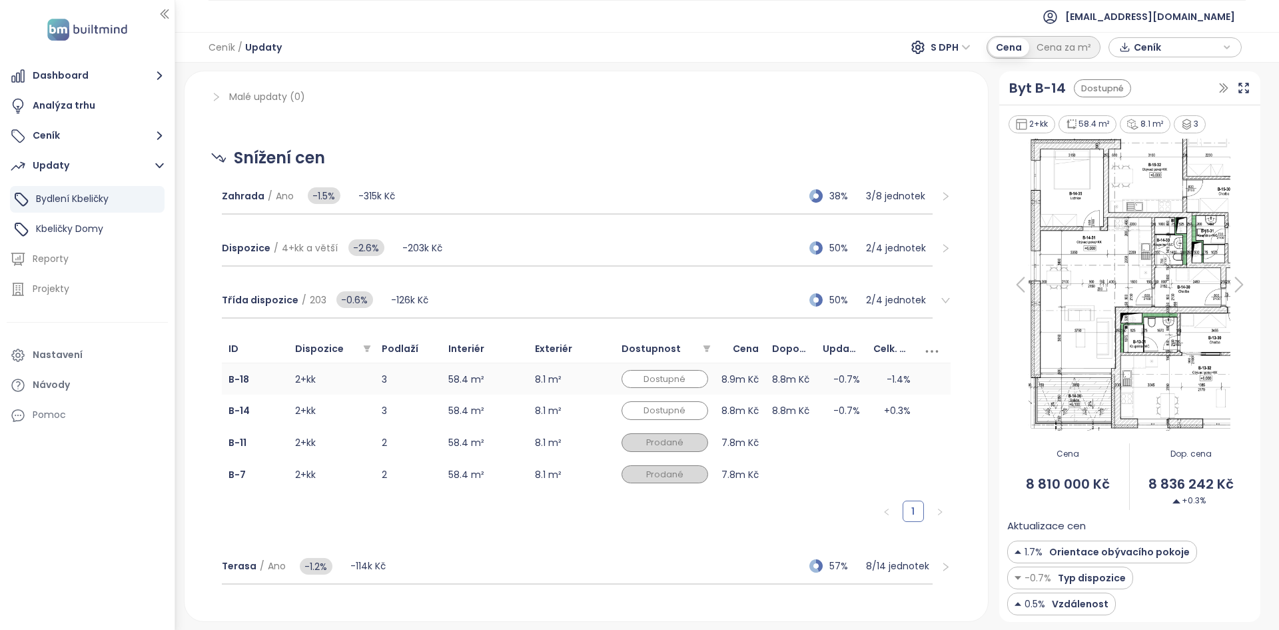
click at [586, 391] on td "8.1 m²" at bounding box center [571, 379] width 87 height 32
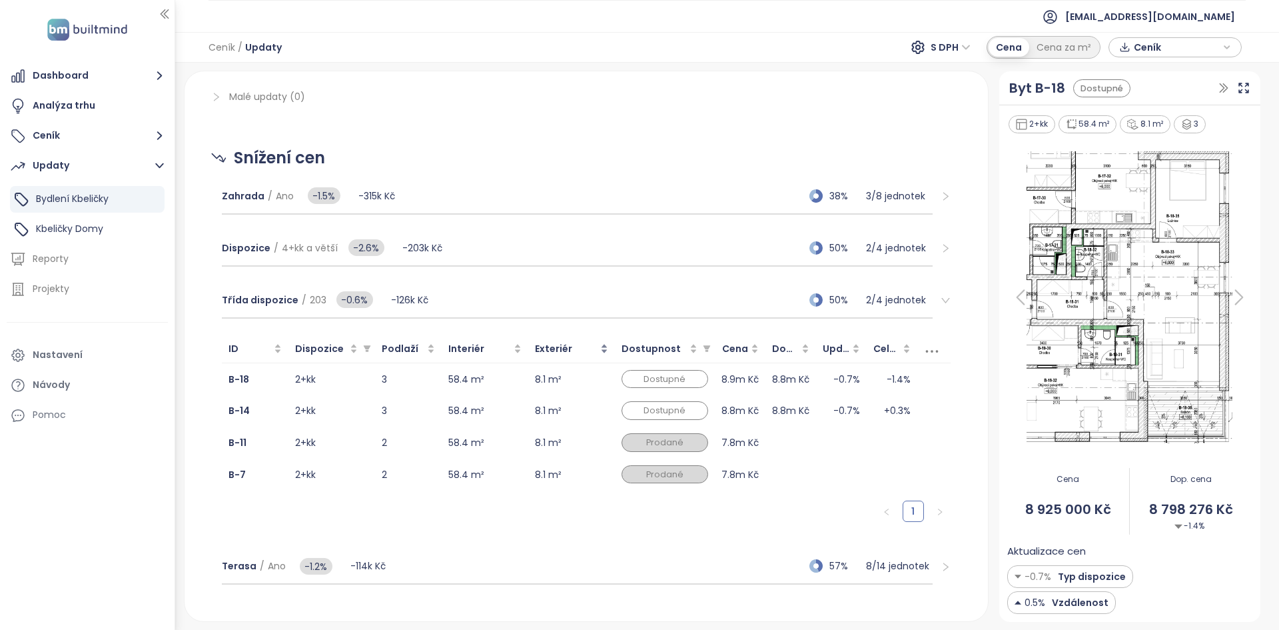
click at [560, 356] on div "Exteriér" at bounding box center [571, 348] width 73 height 15
click at [582, 372] on td "8.1 m²" at bounding box center [571, 379] width 87 height 32
click at [582, 420] on td "8.1 m²" at bounding box center [571, 411] width 87 height 32
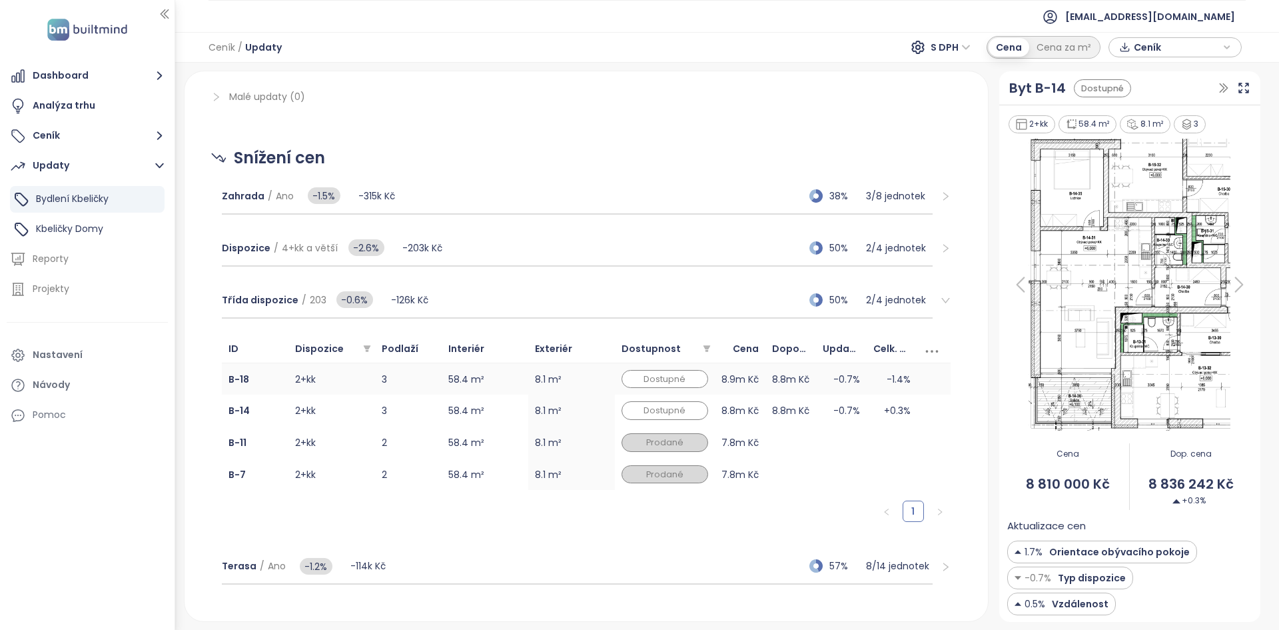
click at [582, 391] on td "8.1 m²" at bounding box center [571, 379] width 87 height 32
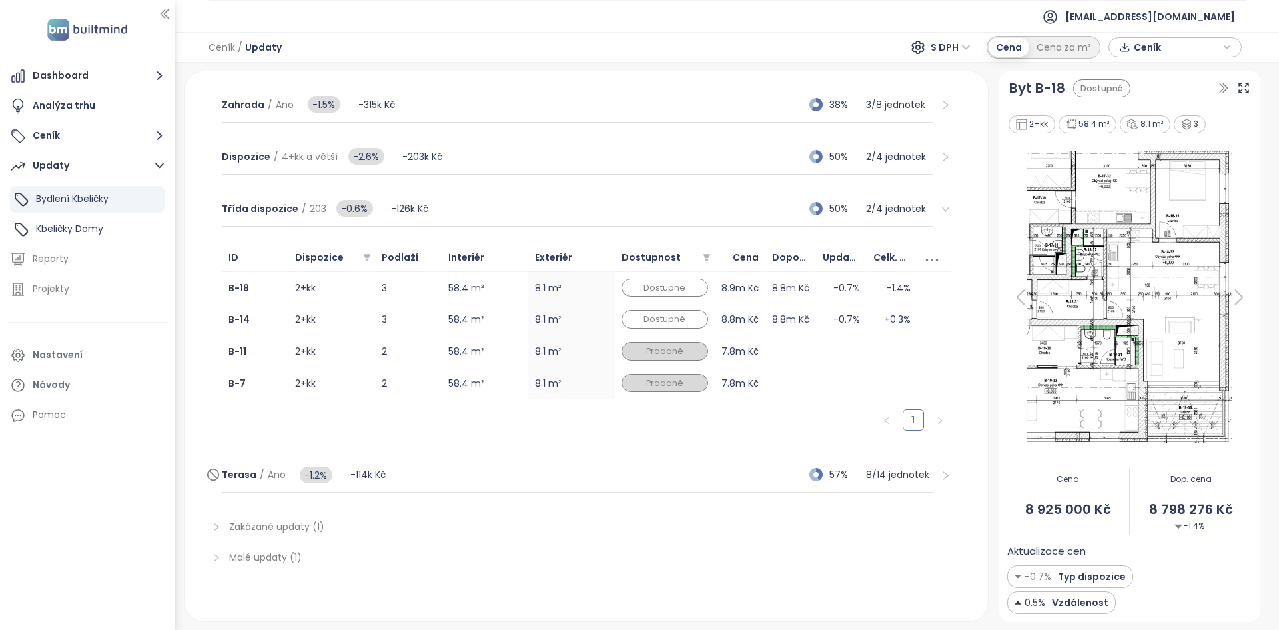
scroll to position [449, 0]
click at [265, 556] on span "Malé updaty (1)" at bounding box center [265, 557] width 73 height 13
click at [89, 548] on div "Dashboard Analýza trhu Ceník Updaty Bydlení Kbeličky Kbeličky Domy Reporty Proj…" at bounding box center [87, 315] width 175 height 630
click at [266, 546] on div "Malé updaty (1)" at bounding box center [587, 557] width 772 height 31
click at [266, 530] on span "Zakázané updaty (1)" at bounding box center [276, 526] width 95 height 13
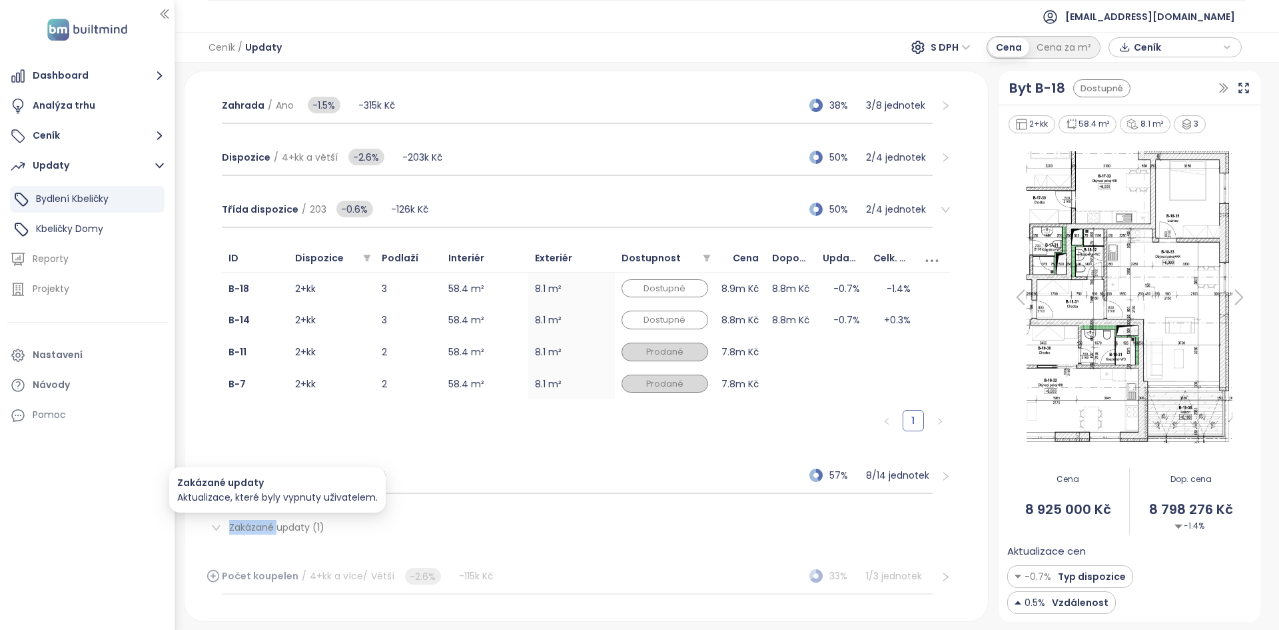
click at [266, 530] on span "Zakázané updaty (1)" at bounding box center [276, 526] width 95 height 13
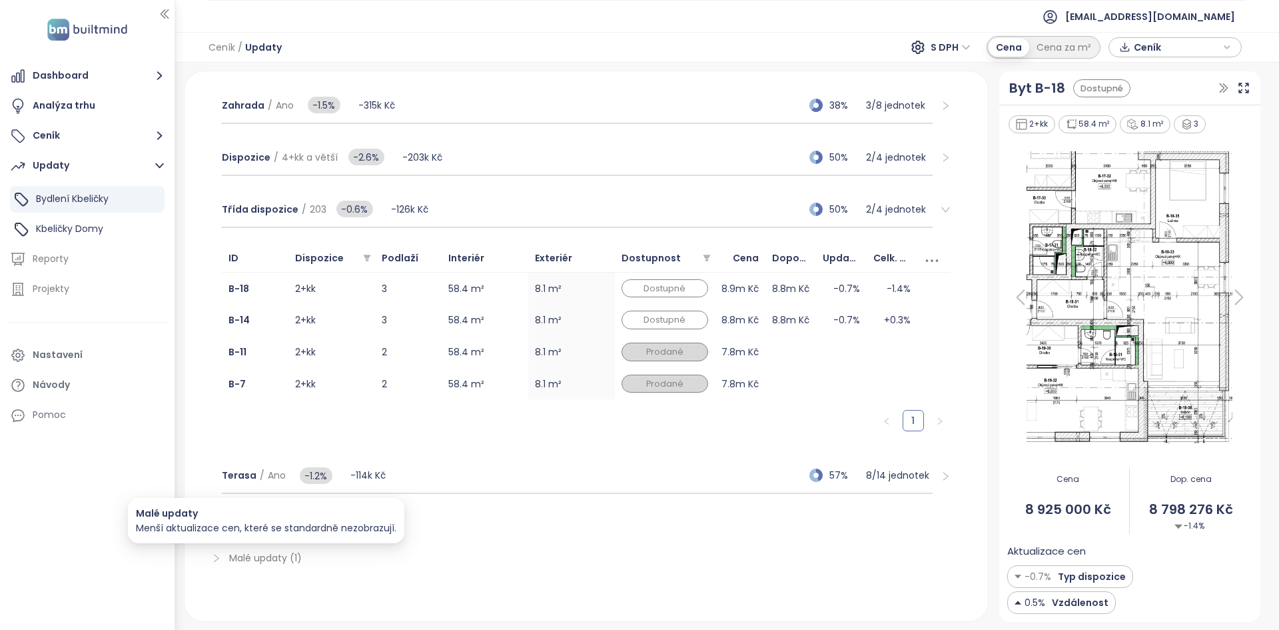
click at [239, 559] on span "Malé updaty (1)" at bounding box center [265, 557] width 73 height 13
click at [239, 558] on span "Malé updaty (1)" at bounding box center [265, 557] width 73 height 13
click at [492, 205] on div "Třída dispozice / 203 -0.6% -126k Kč 50% 2 / 4 jednotek" at bounding box center [577, 210] width 711 height 36
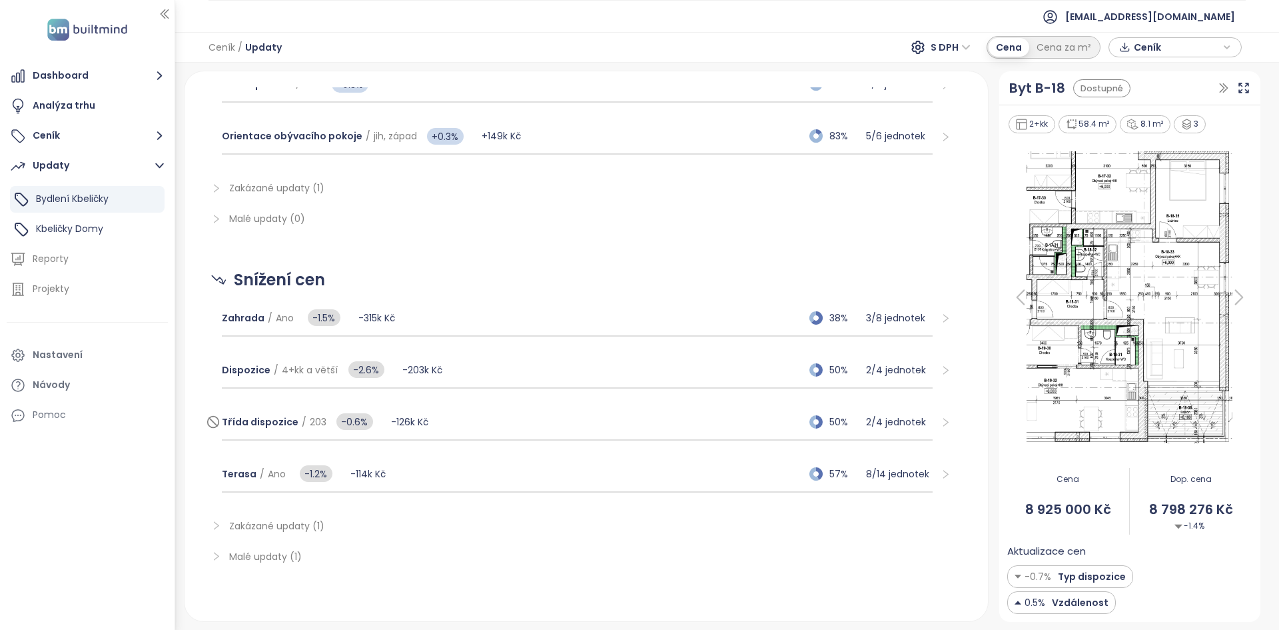
click at [492, 205] on div "Malé updaty (0)" at bounding box center [587, 218] width 772 height 31
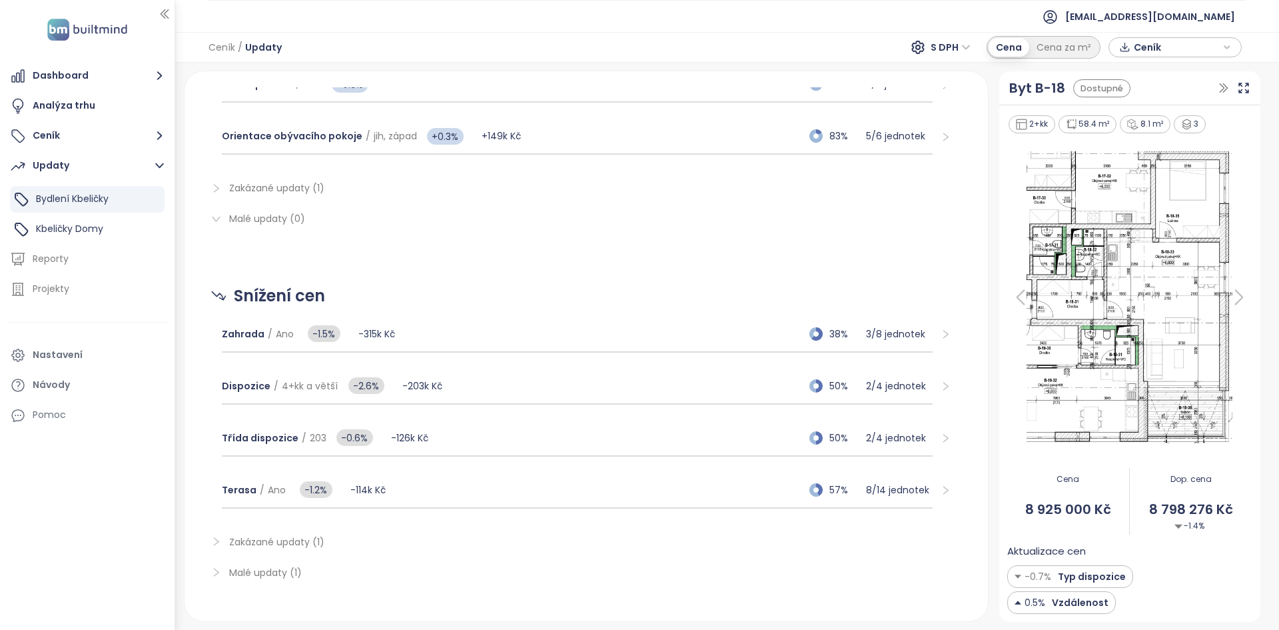
scroll to position [0, 0]
